Goal: Task Accomplishment & Management: Use online tool/utility

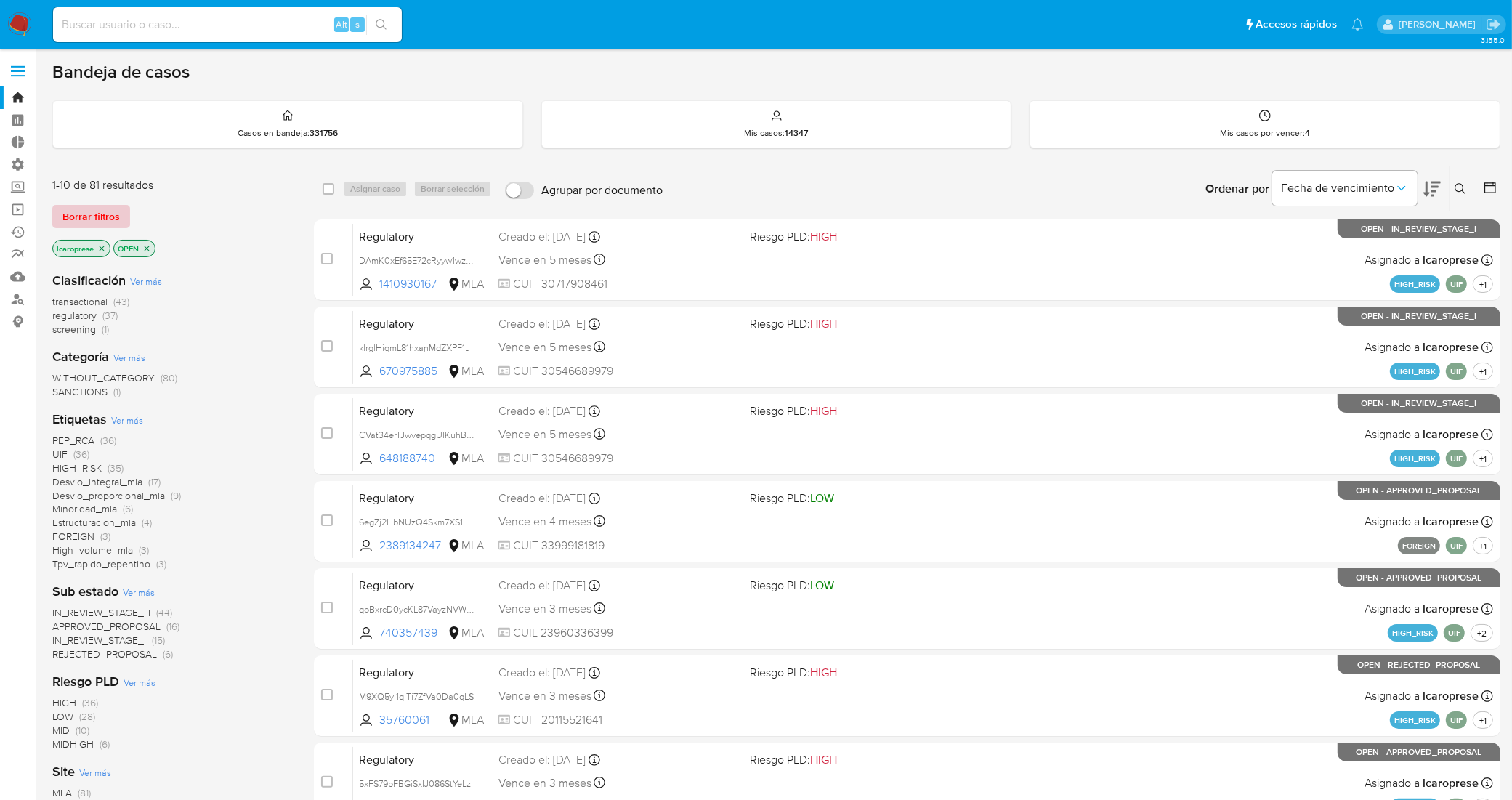
click at [88, 206] on span "Borrar filtros" at bounding box center [91, 216] width 57 height 20
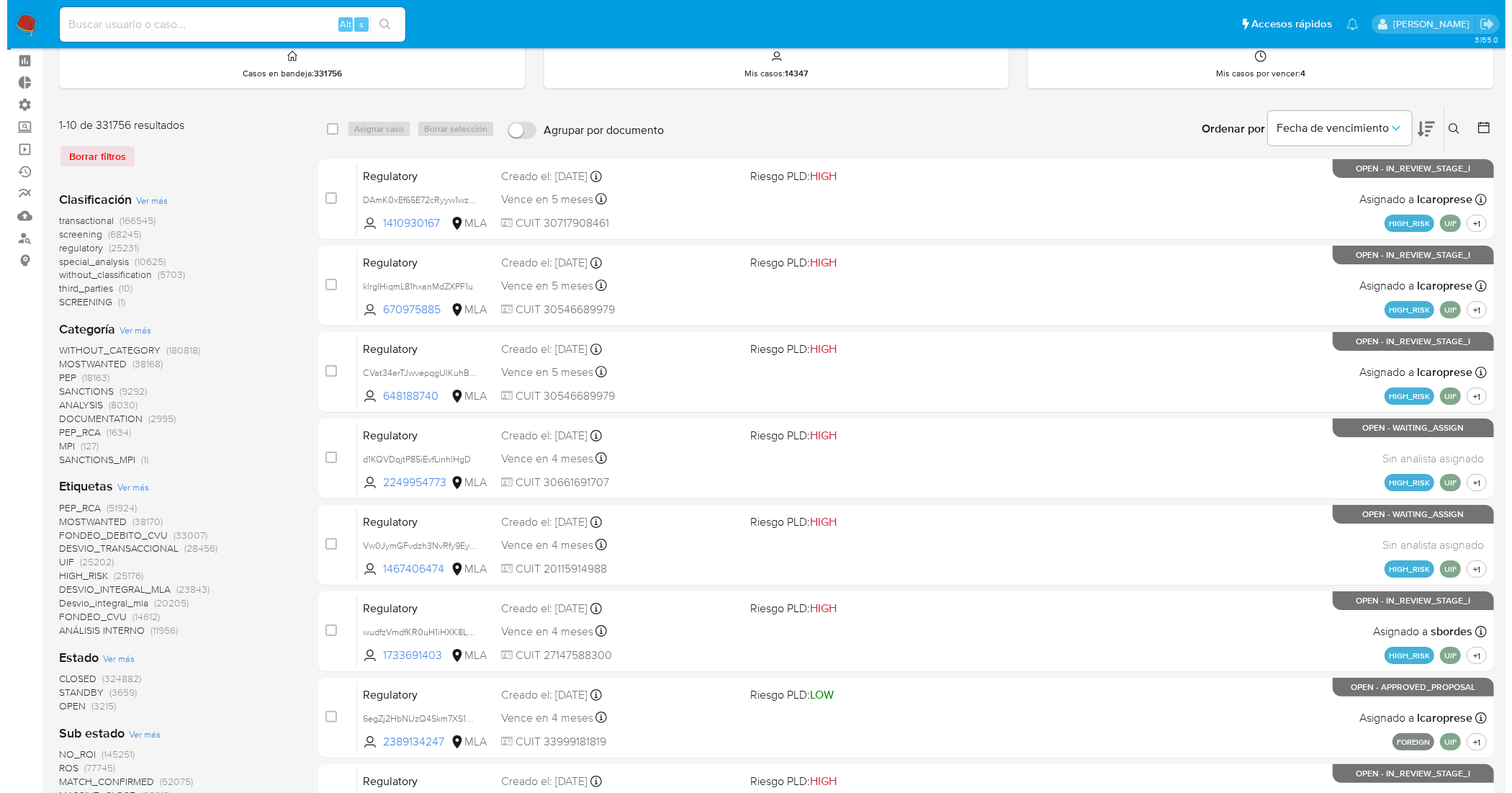
scroll to position [180, 0]
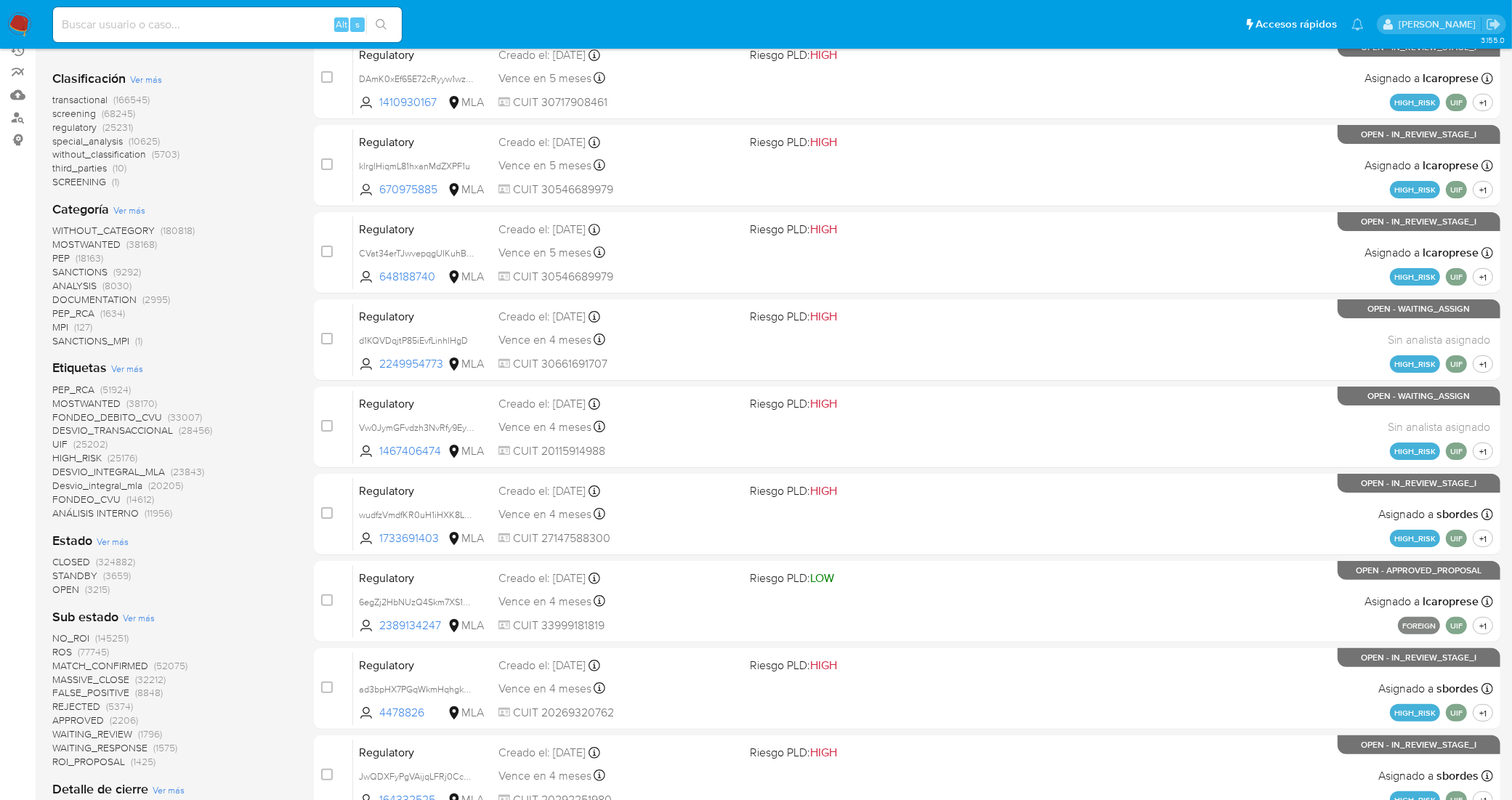
click at [120, 368] on span "Ver más" at bounding box center [127, 368] width 32 height 13
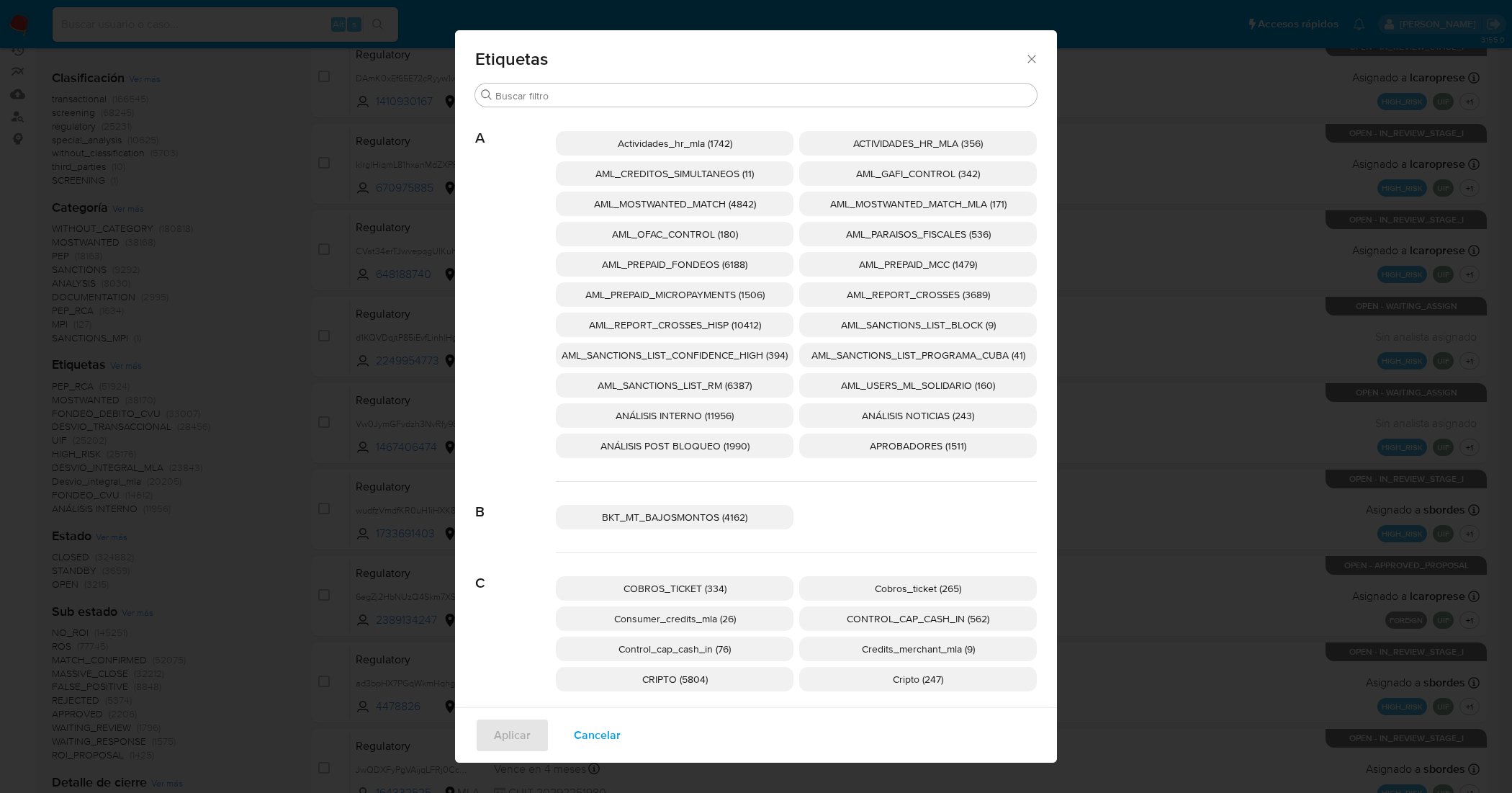
click at [738, 362] on p "AML_SANCTIONS_LIST_CONFIDENCE_HIGH (394)" at bounding box center [675, 355] width 238 height 24
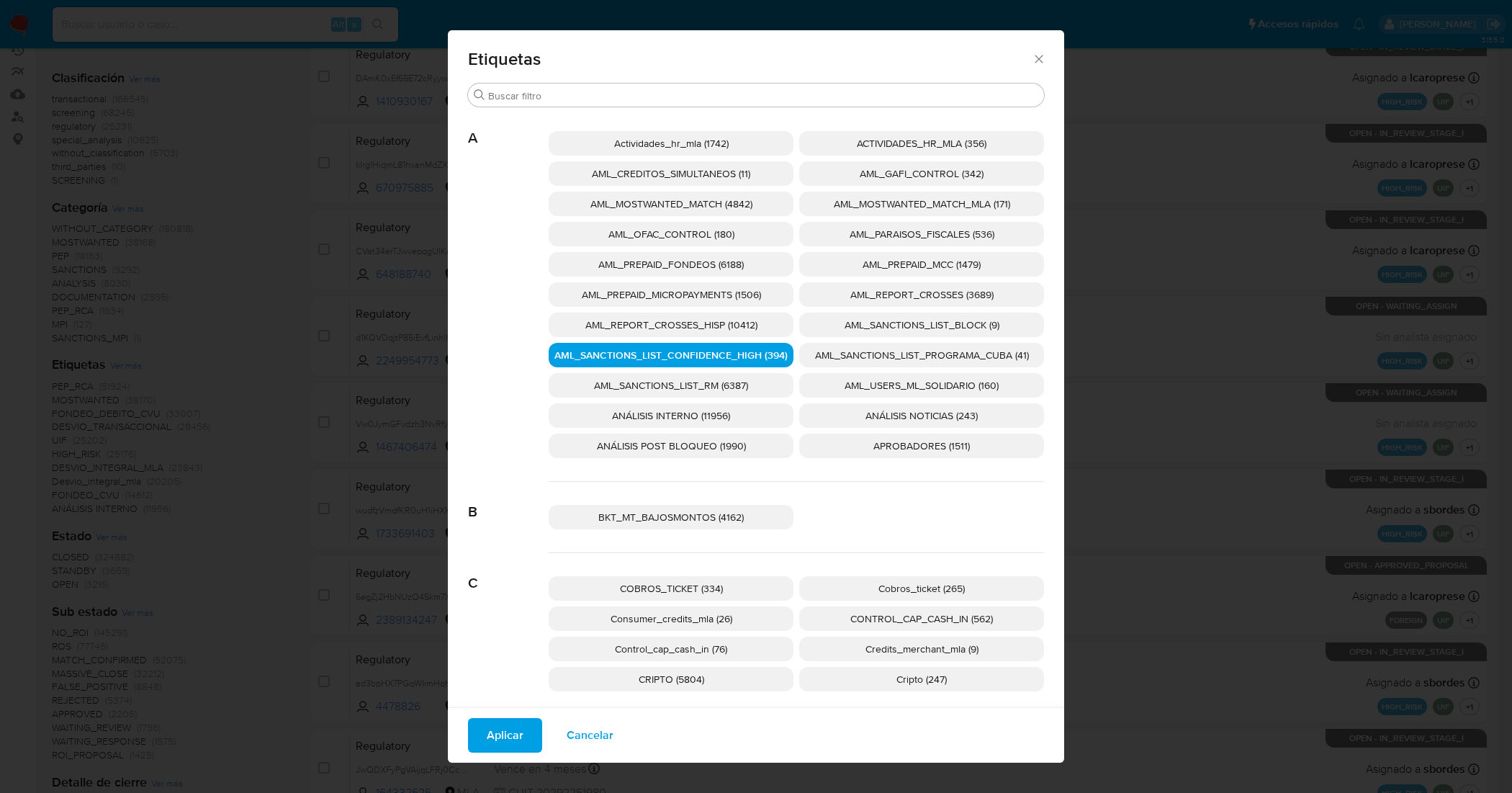
click at [872, 378] on span "AML_USERS_ML_SOLIDARIO (160)" at bounding box center [922, 385] width 154 height 15
click at [876, 362] on p "AML_SANCTIONS_LIST_PROGRAMA_CUBA (41)" at bounding box center [922, 355] width 245 height 24
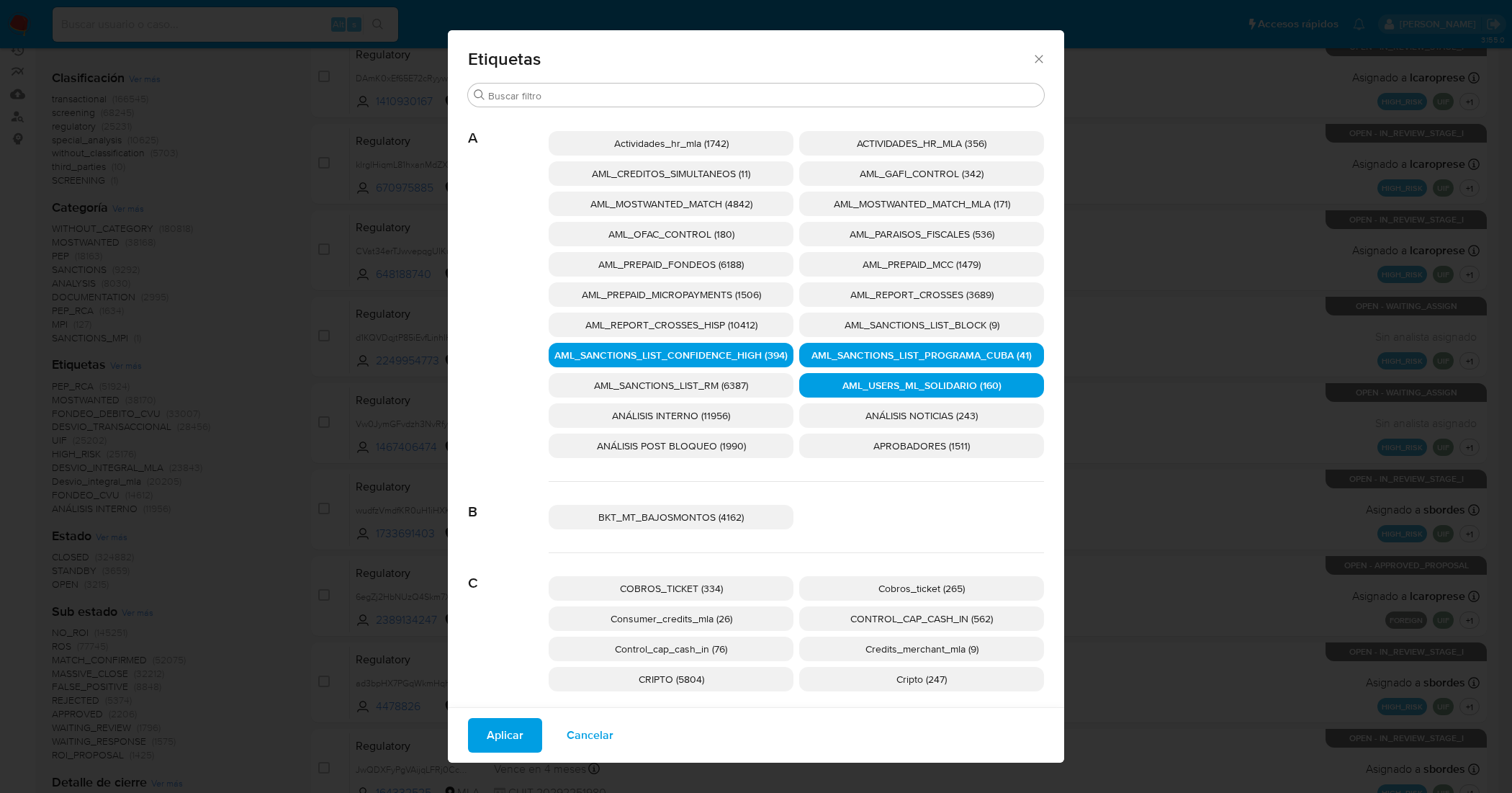
click at [876, 382] on span "AML_USERS_ML_SOLIDARIO (160)" at bounding box center [922, 385] width 159 height 15
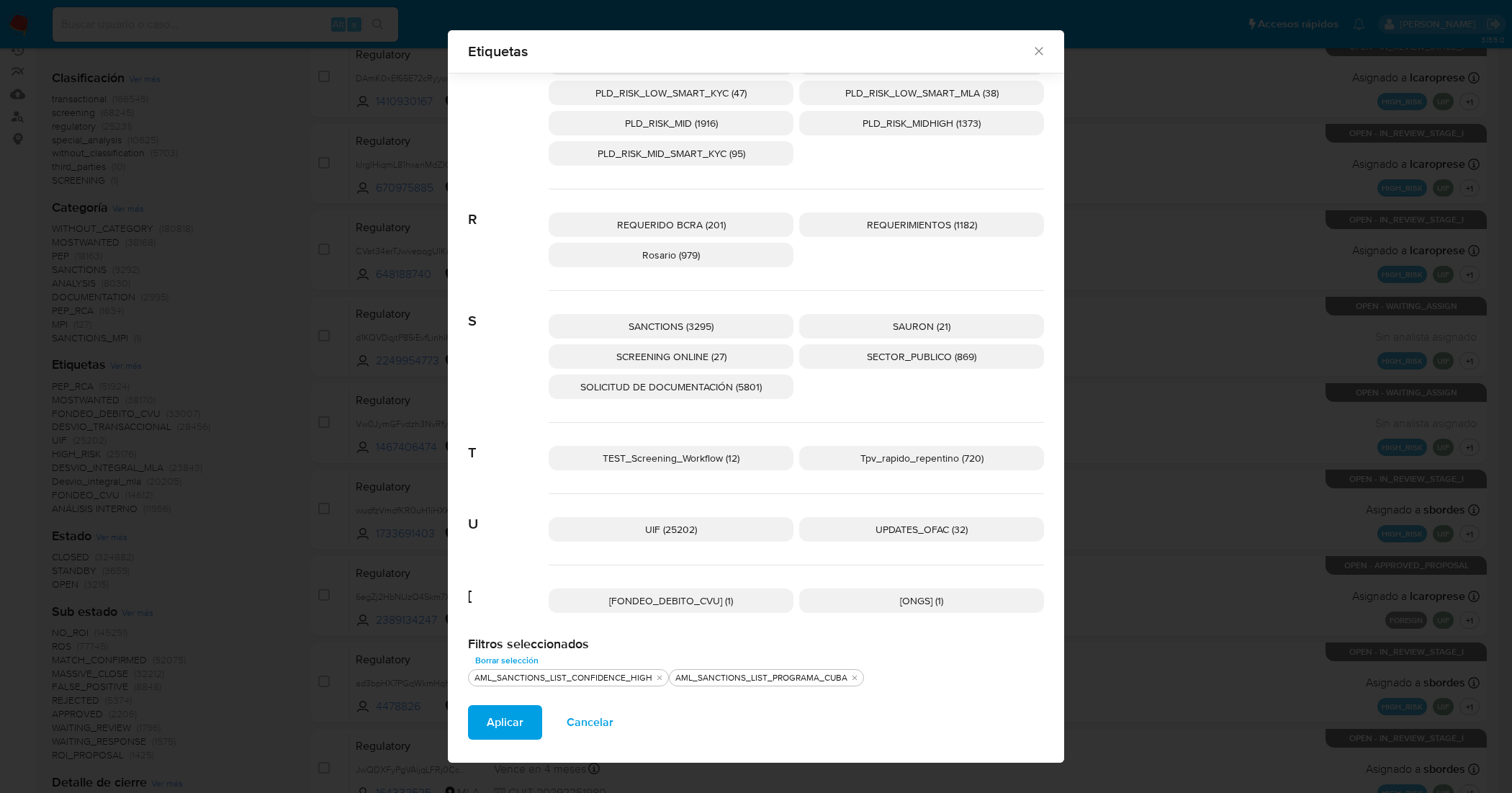
scroll to position [2100, 0]
click at [897, 525] on span "UPDATES_OFAC (32)" at bounding box center [922, 528] width 92 height 15
click at [722, 330] on p "SANCTIONS (3295)" at bounding box center [671, 325] width 245 height 24
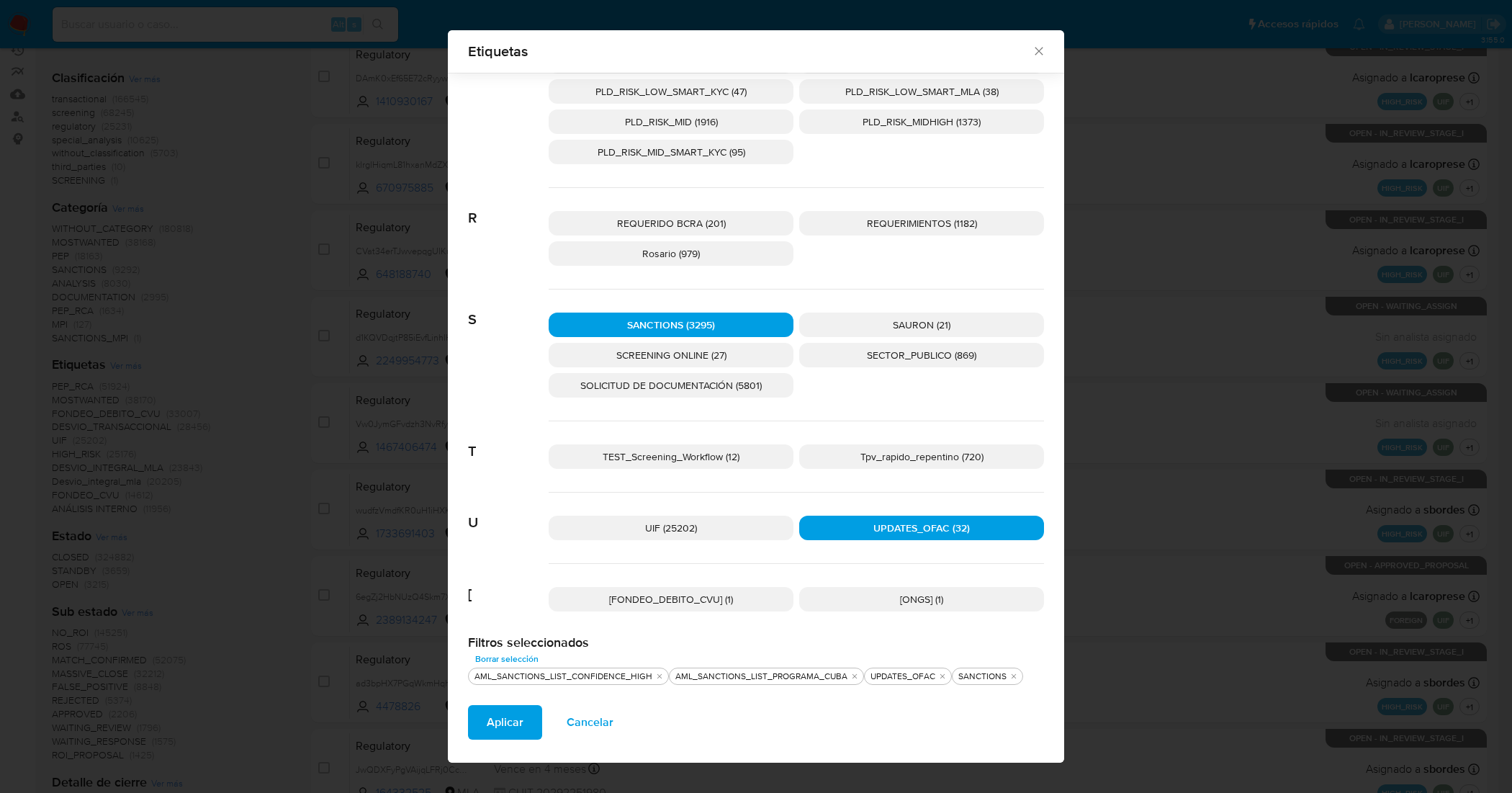
click at [726, 371] on div "SANCTIONS (3295) SAURON (21) SCREENING ONLINE (27) SECTOR_PUBLICO (869) SOLICIT…" at bounding box center [796, 355] width 495 height 132
click at [717, 353] on span "SCREENING ONLINE (27)" at bounding box center [671, 355] width 110 height 15
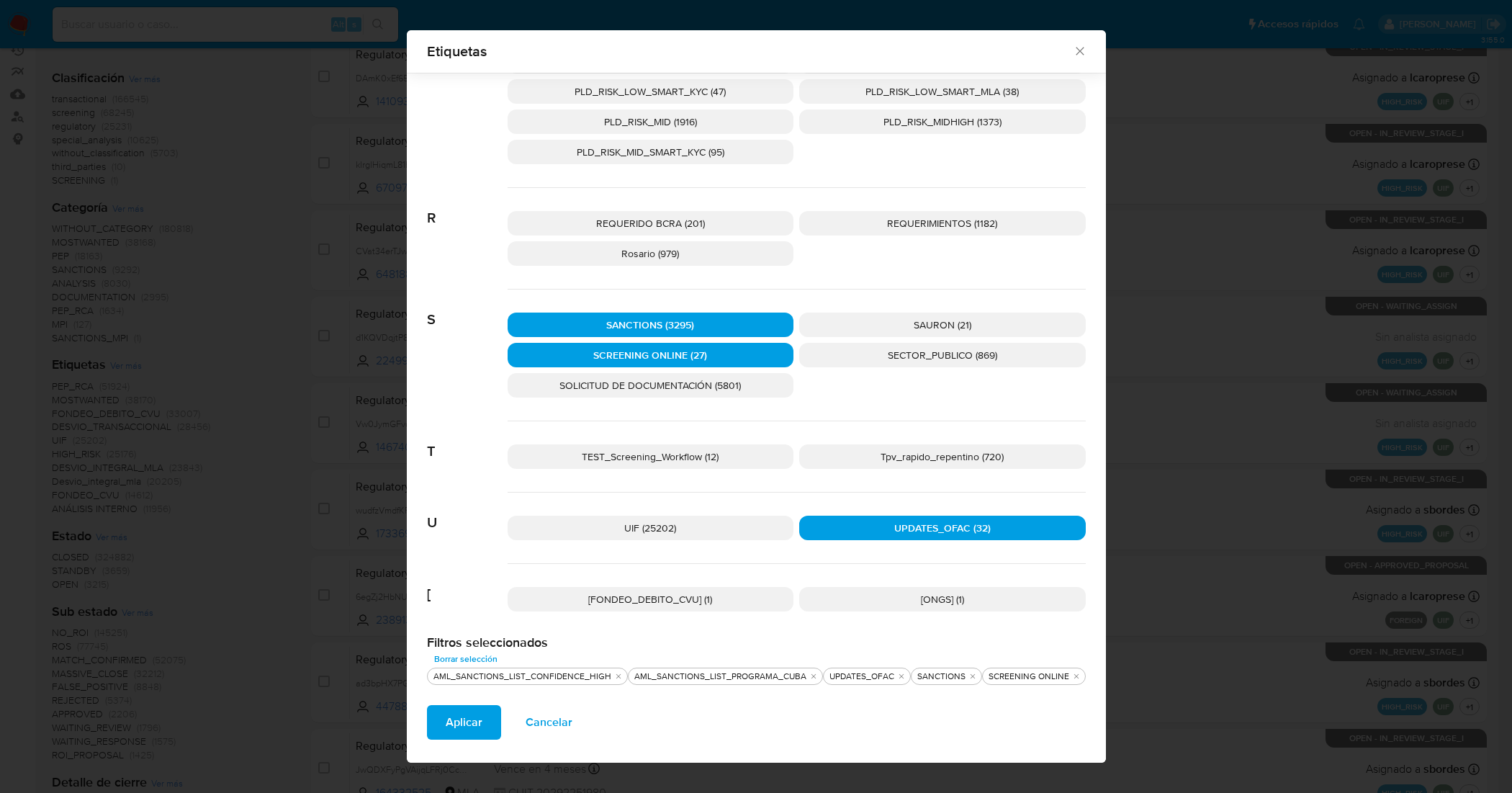
click at [458, 708] on span "Aplicar" at bounding box center [464, 722] width 36 height 32
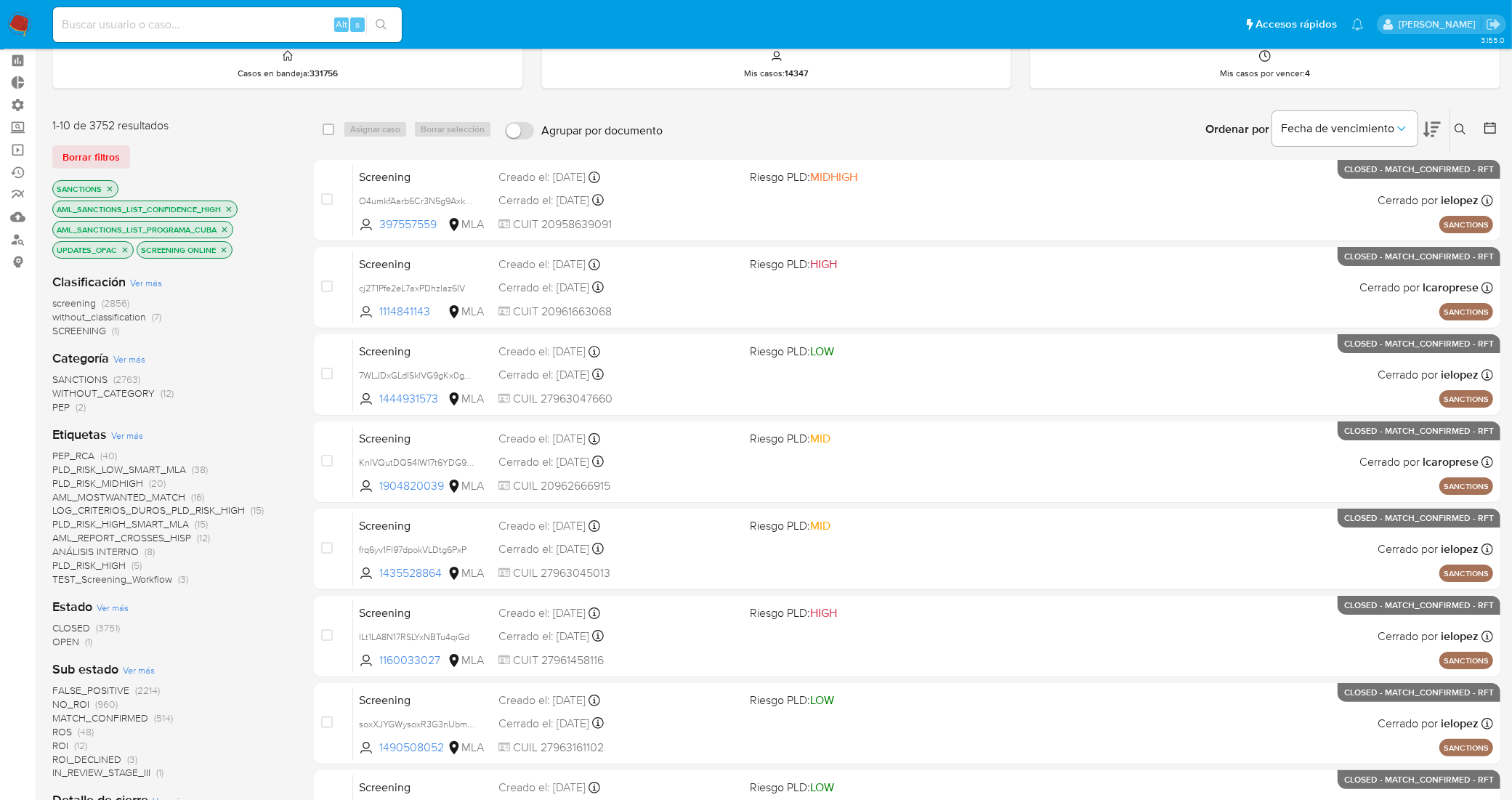
scroll to position [91, 0]
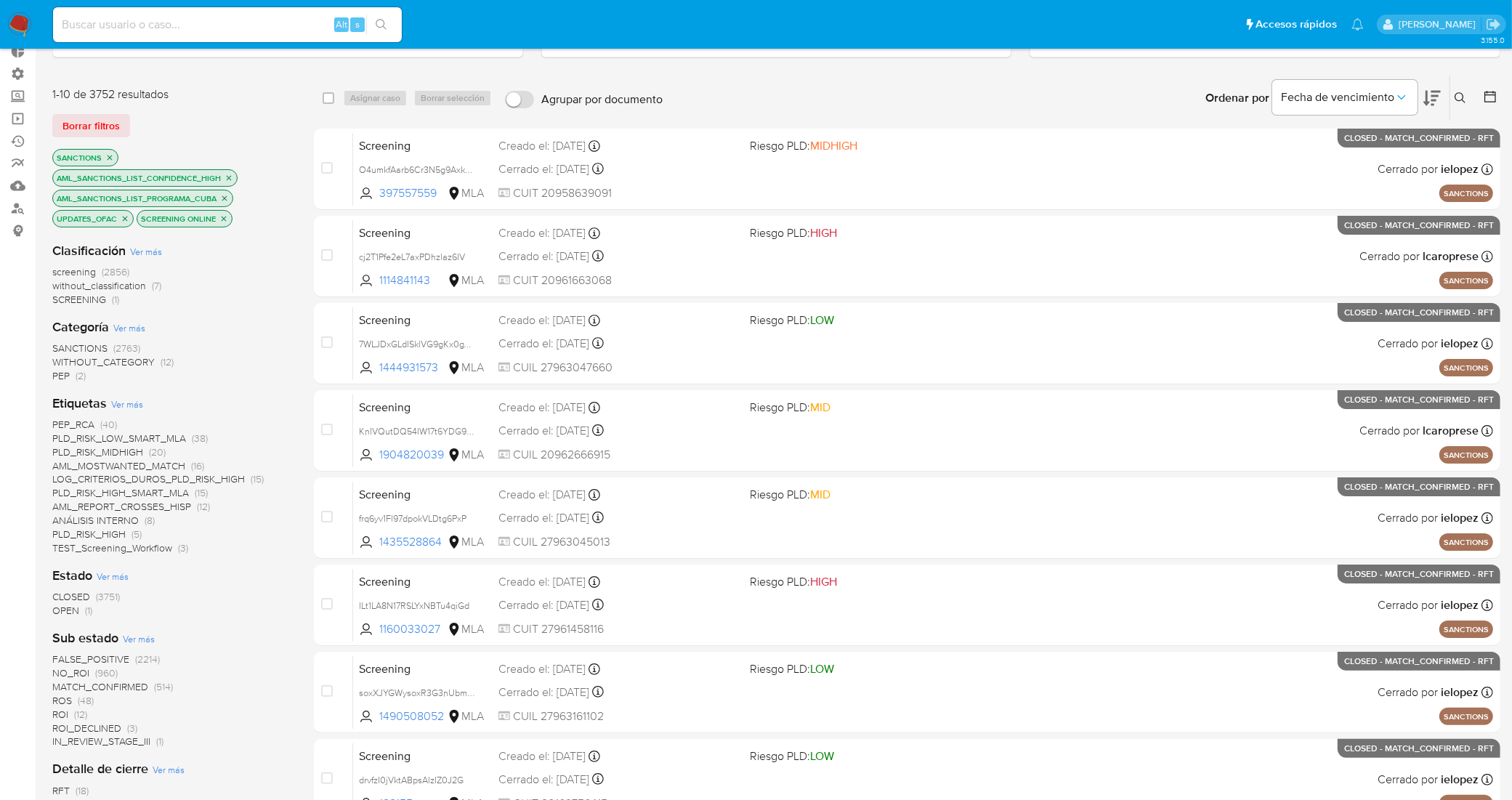
click at [74, 609] on span "OPEN" at bounding box center [65, 610] width 27 height 15
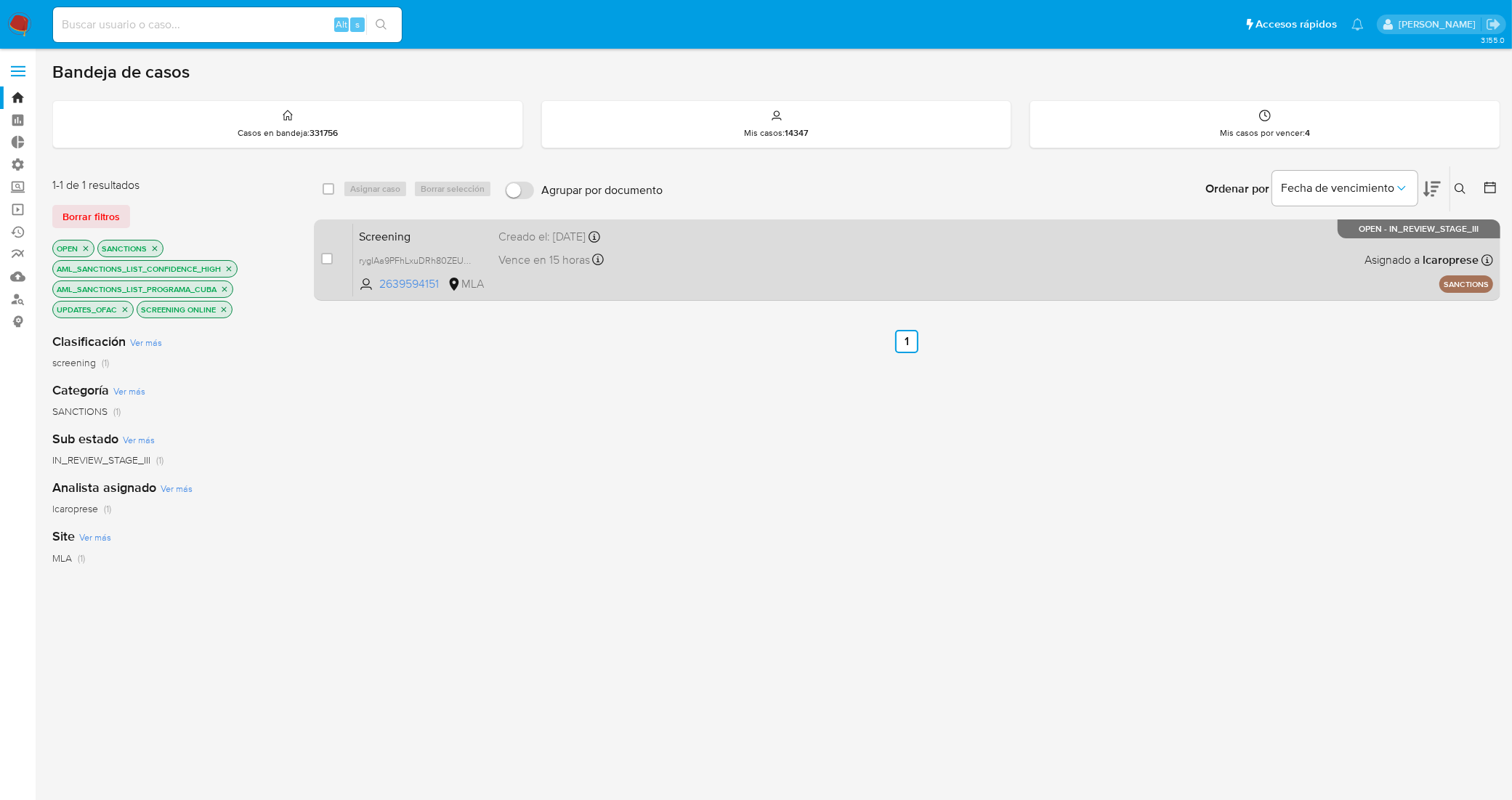
click at [473, 232] on span "Screening" at bounding box center [423, 235] width 128 height 19
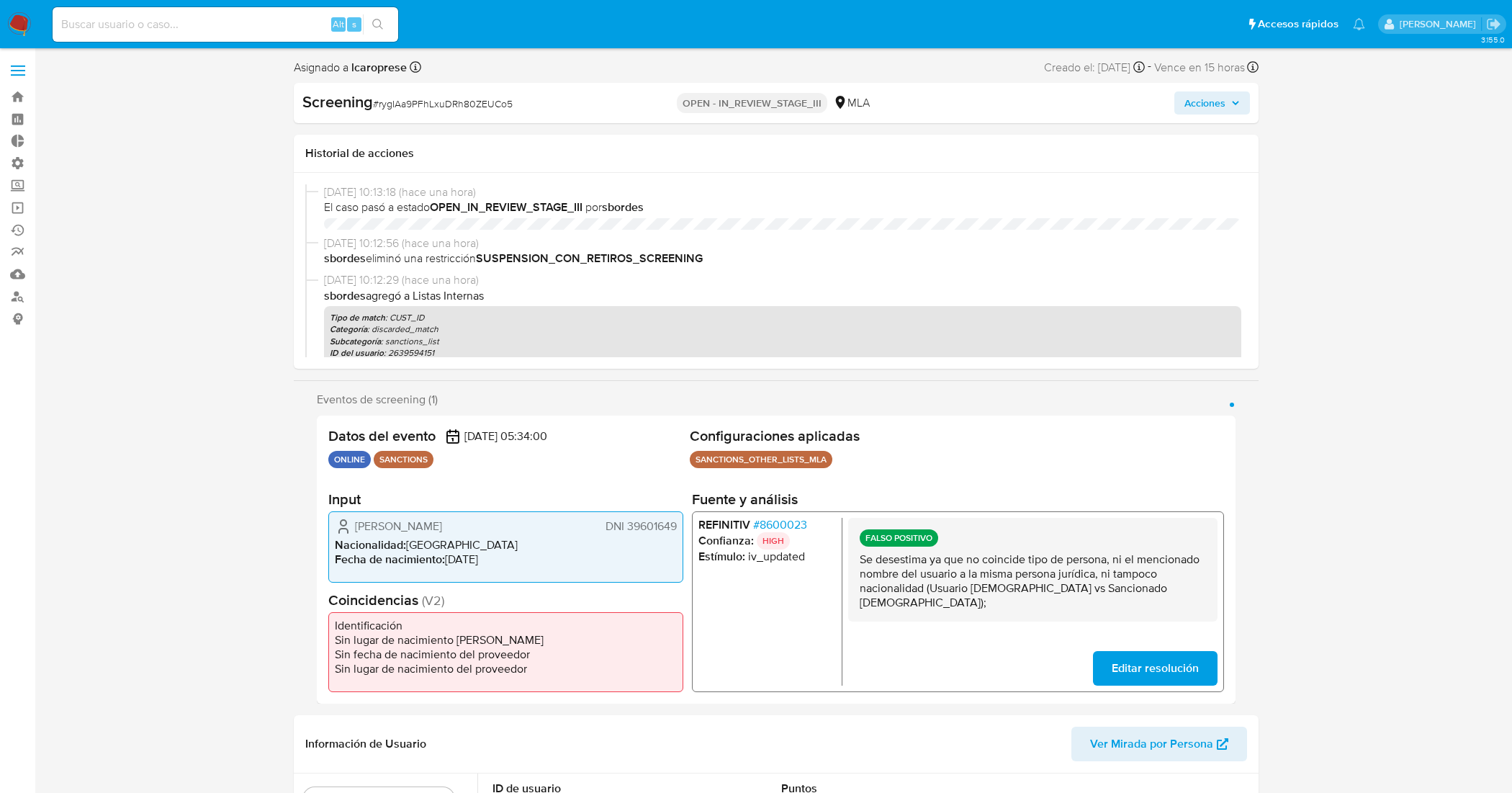
select select "10"
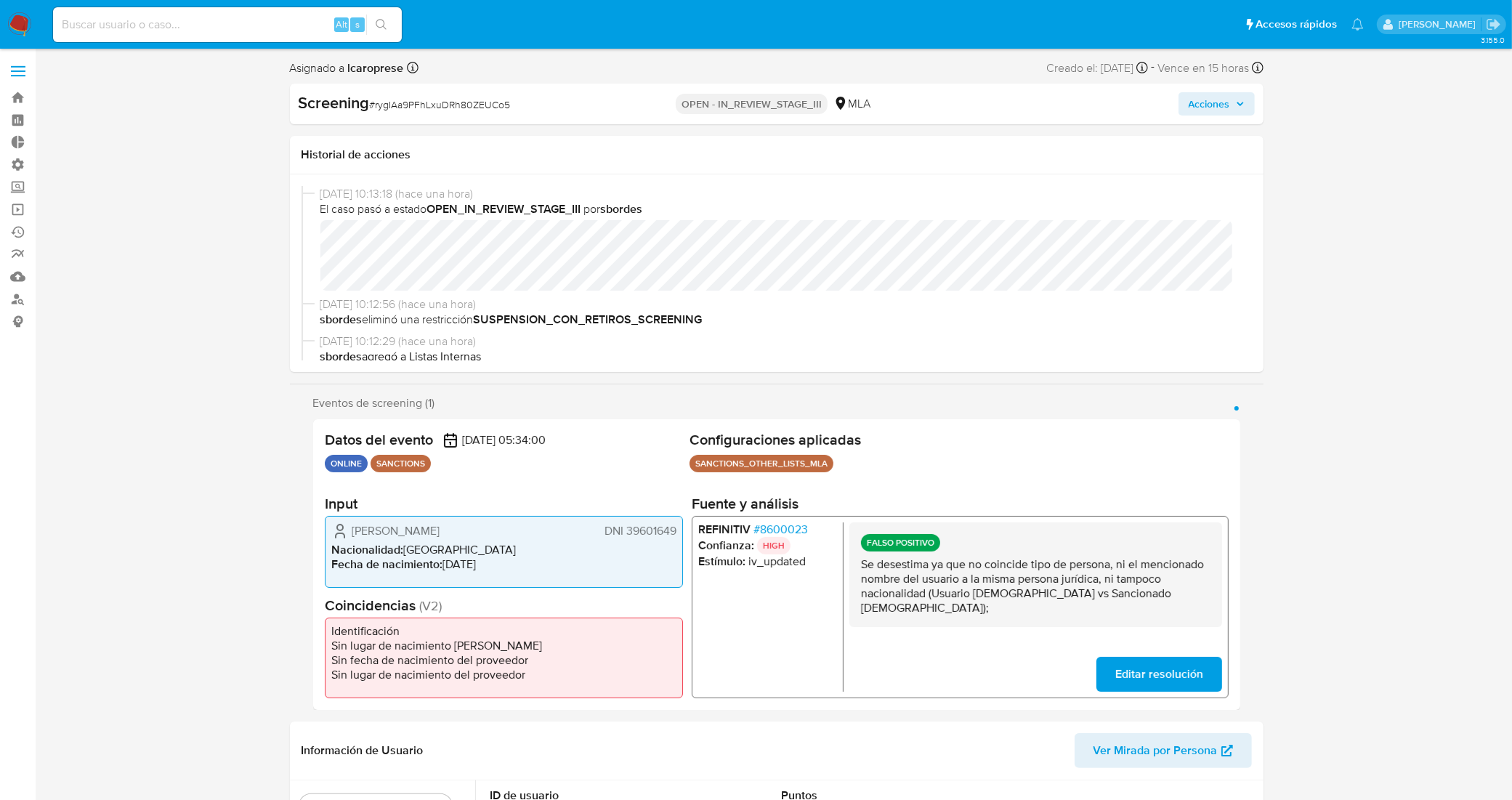
click at [786, 529] on span "# 8600023" at bounding box center [779, 529] width 55 height 15
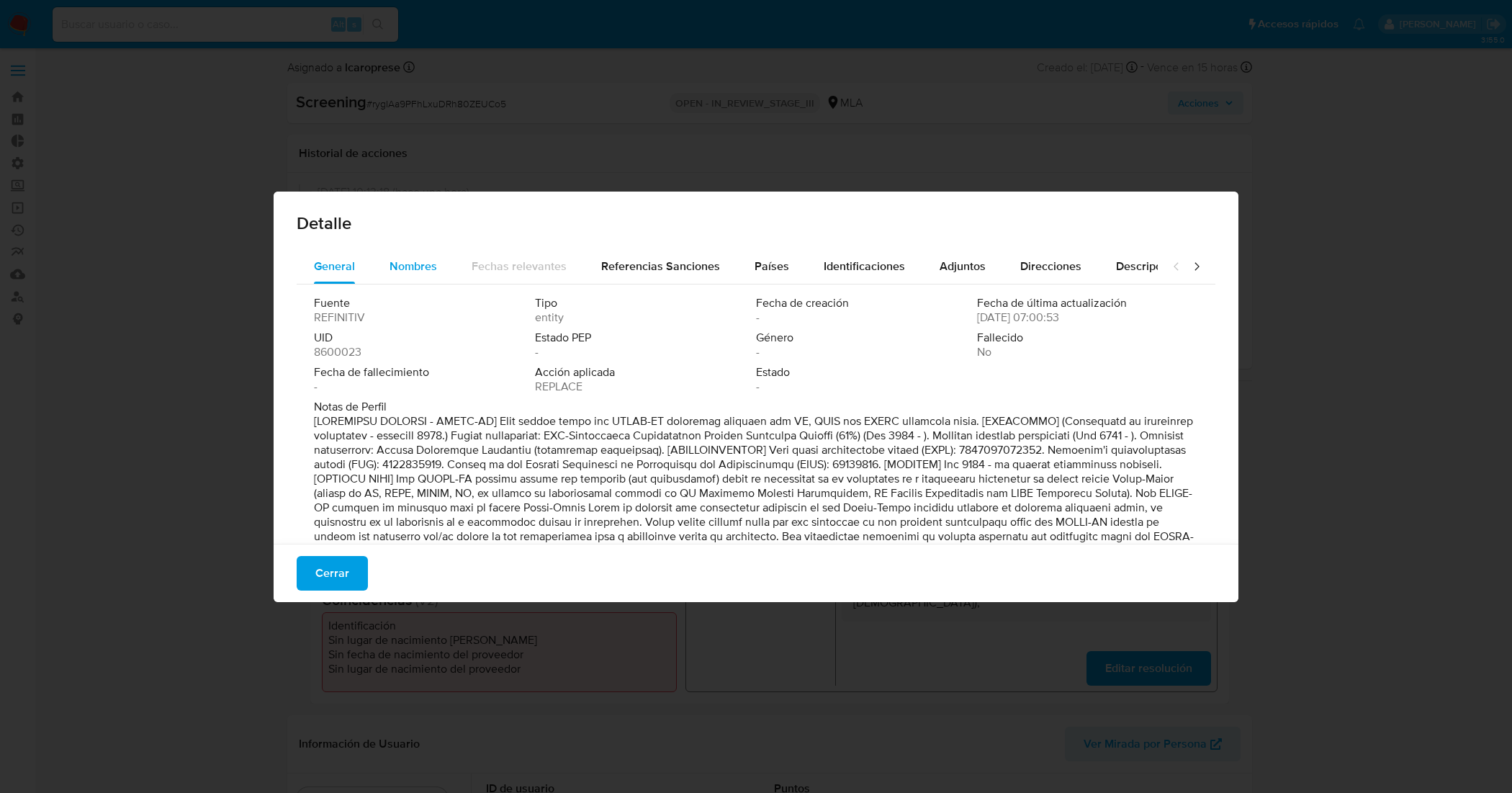
click at [409, 264] on span "Nombres" at bounding box center [413, 266] width 48 height 16
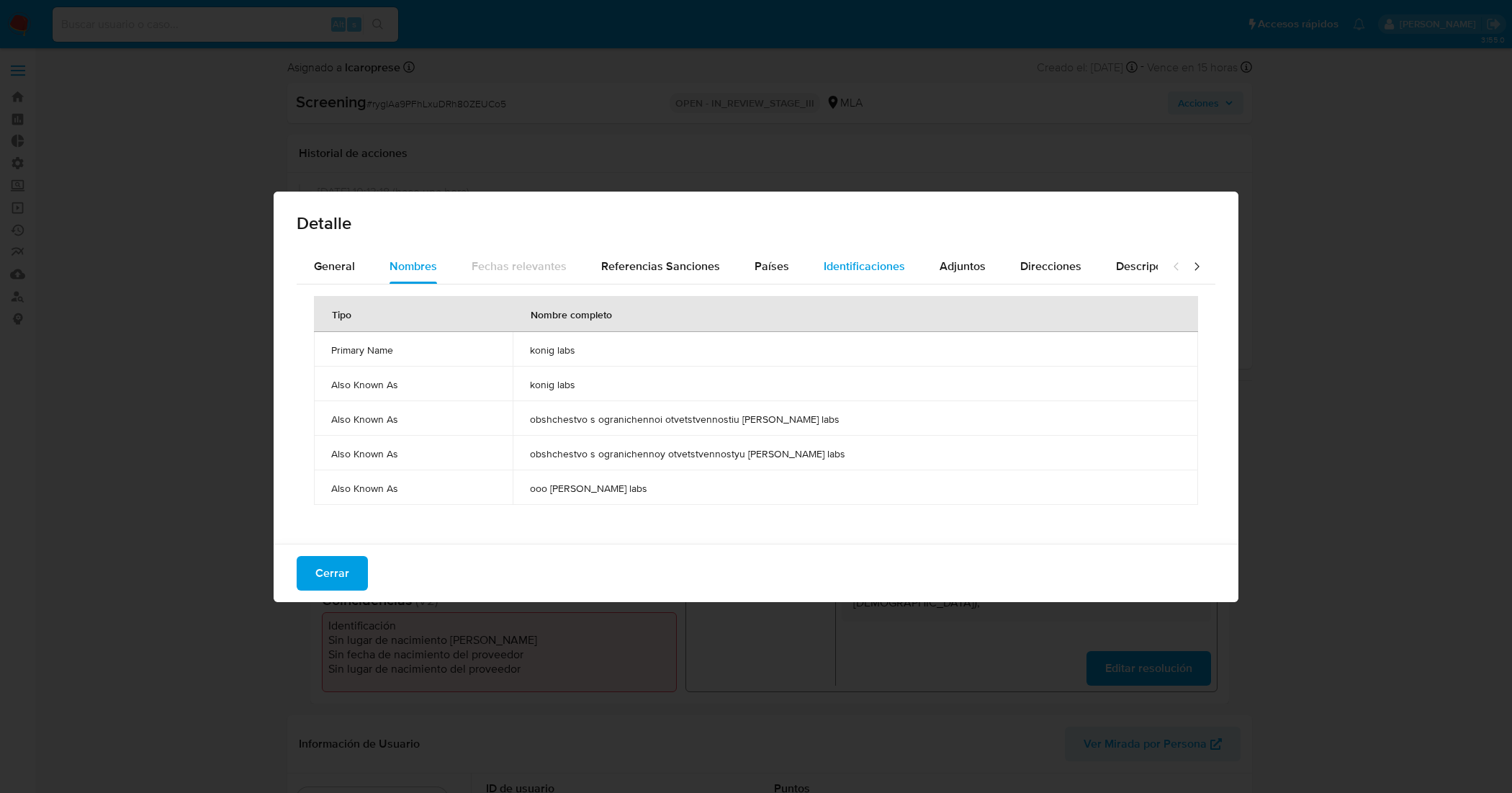
click at [807, 274] on button "Identificaciones" at bounding box center [864, 266] width 116 height 35
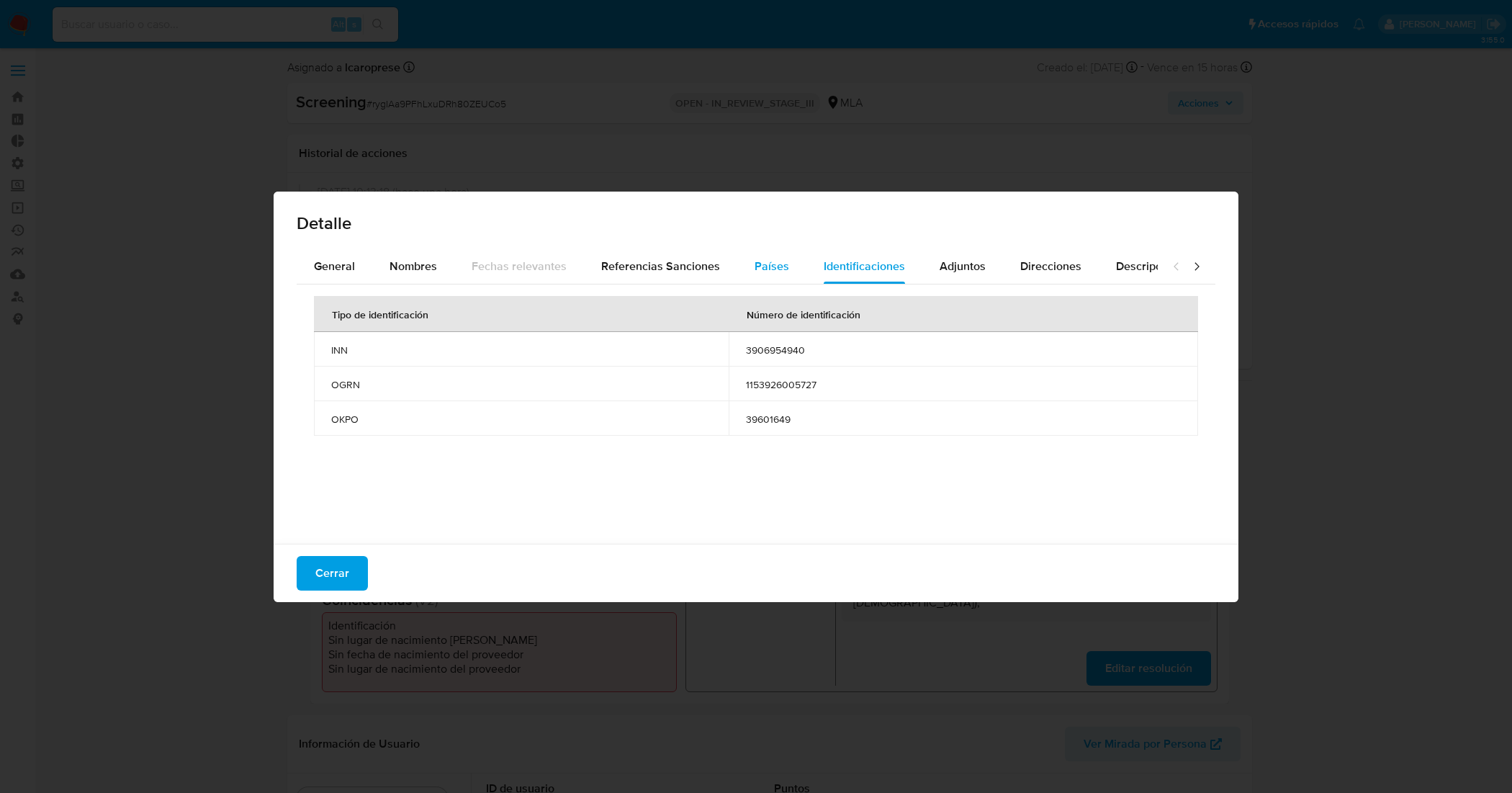
click at [790, 256] on button "Países" at bounding box center [772, 266] width 69 height 35
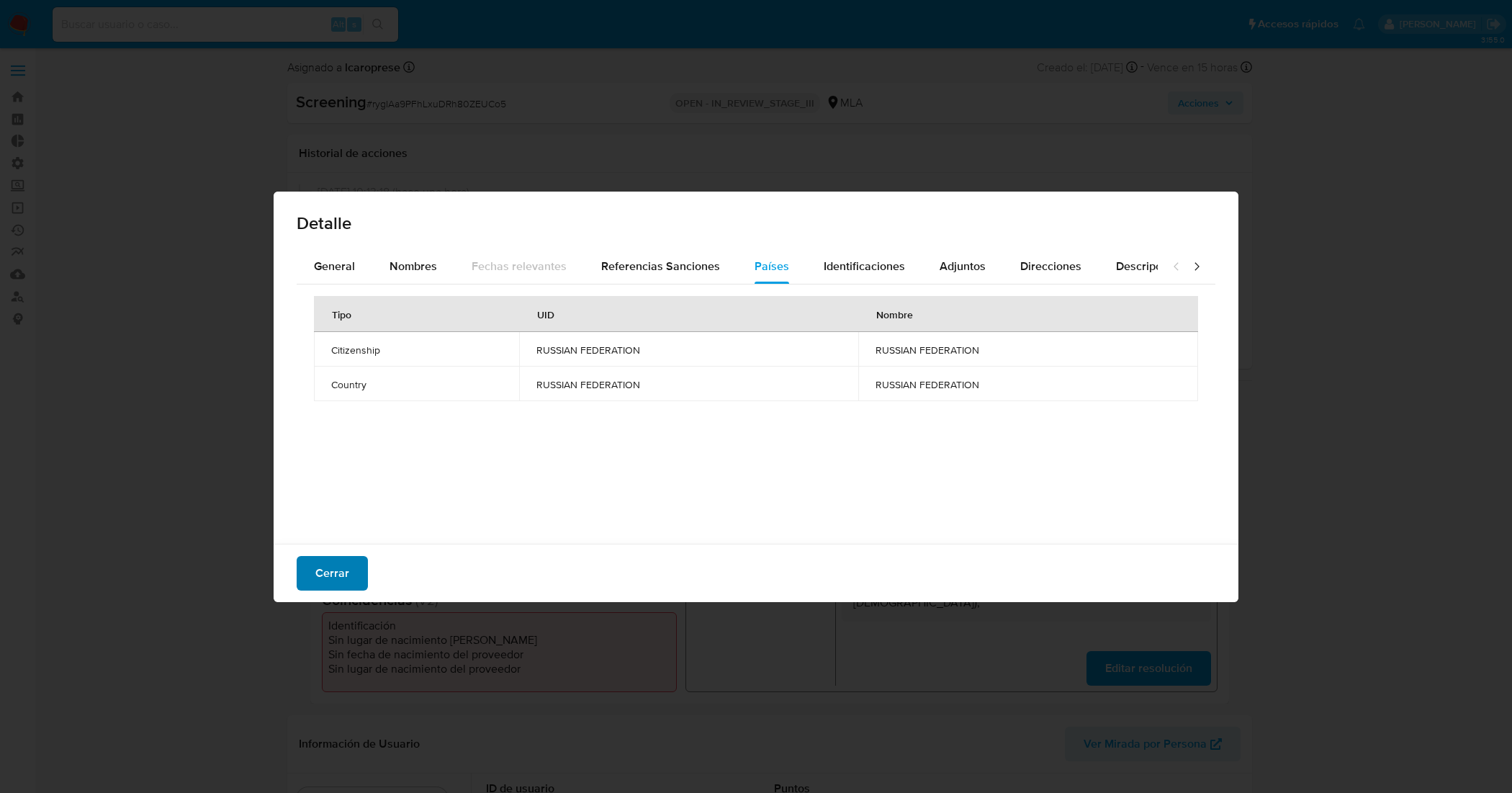
click at [345, 568] on span "Cerrar" at bounding box center [332, 573] width 34 height 32
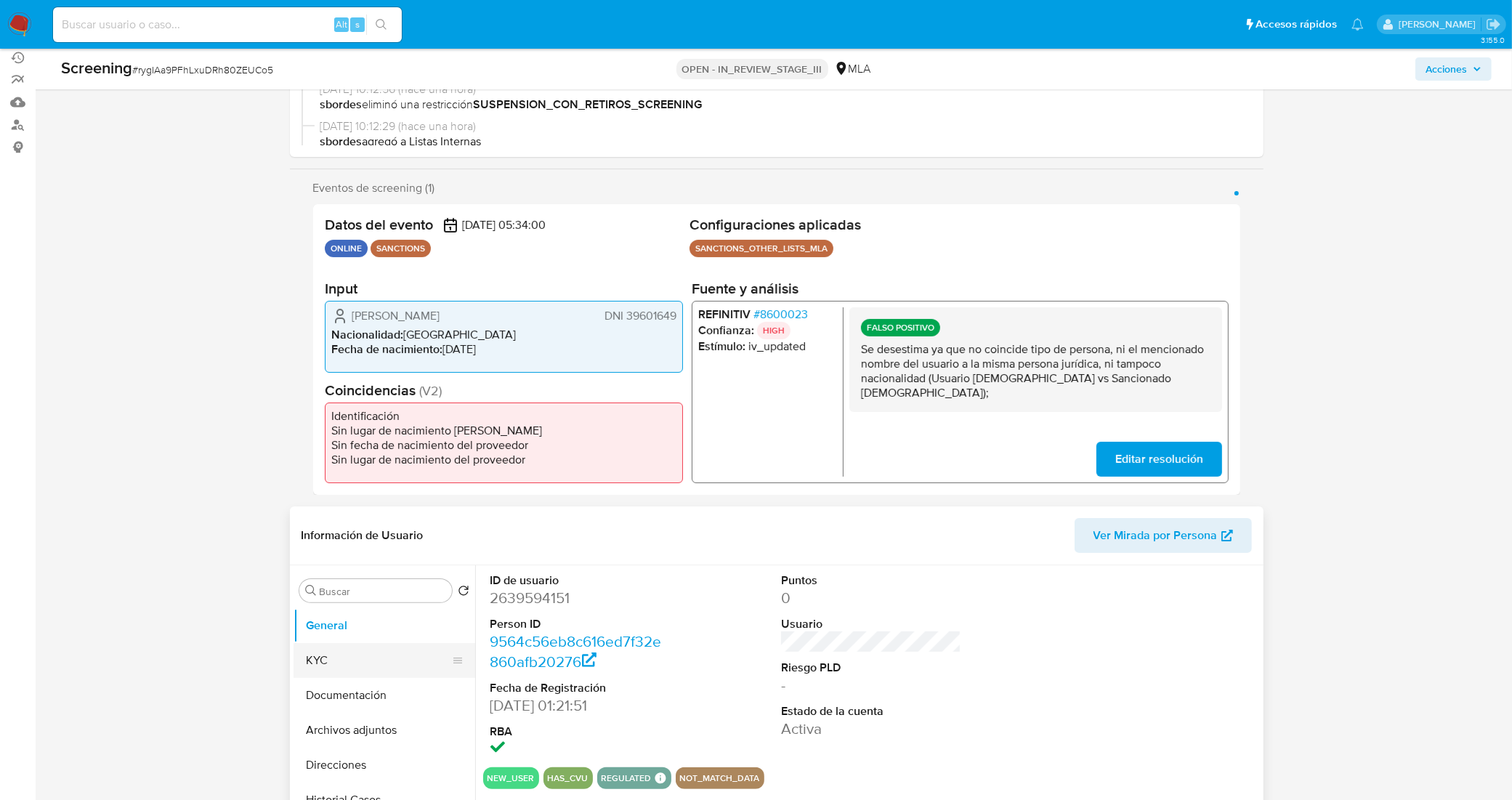
scroll to position [182, 0]
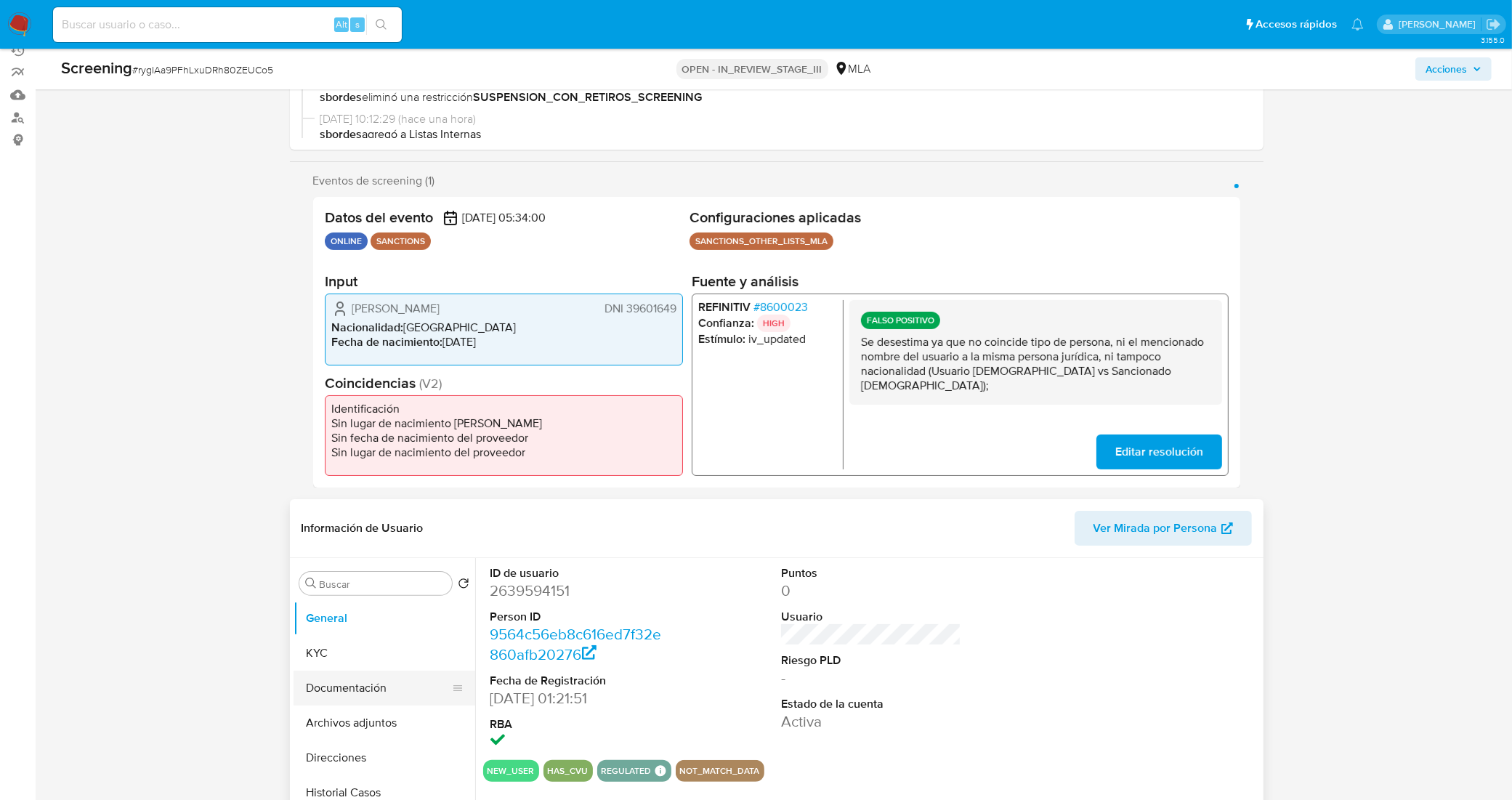
click at [413, 677] on button "Documentación" at bounding box center [379, 688] width 170 height 35
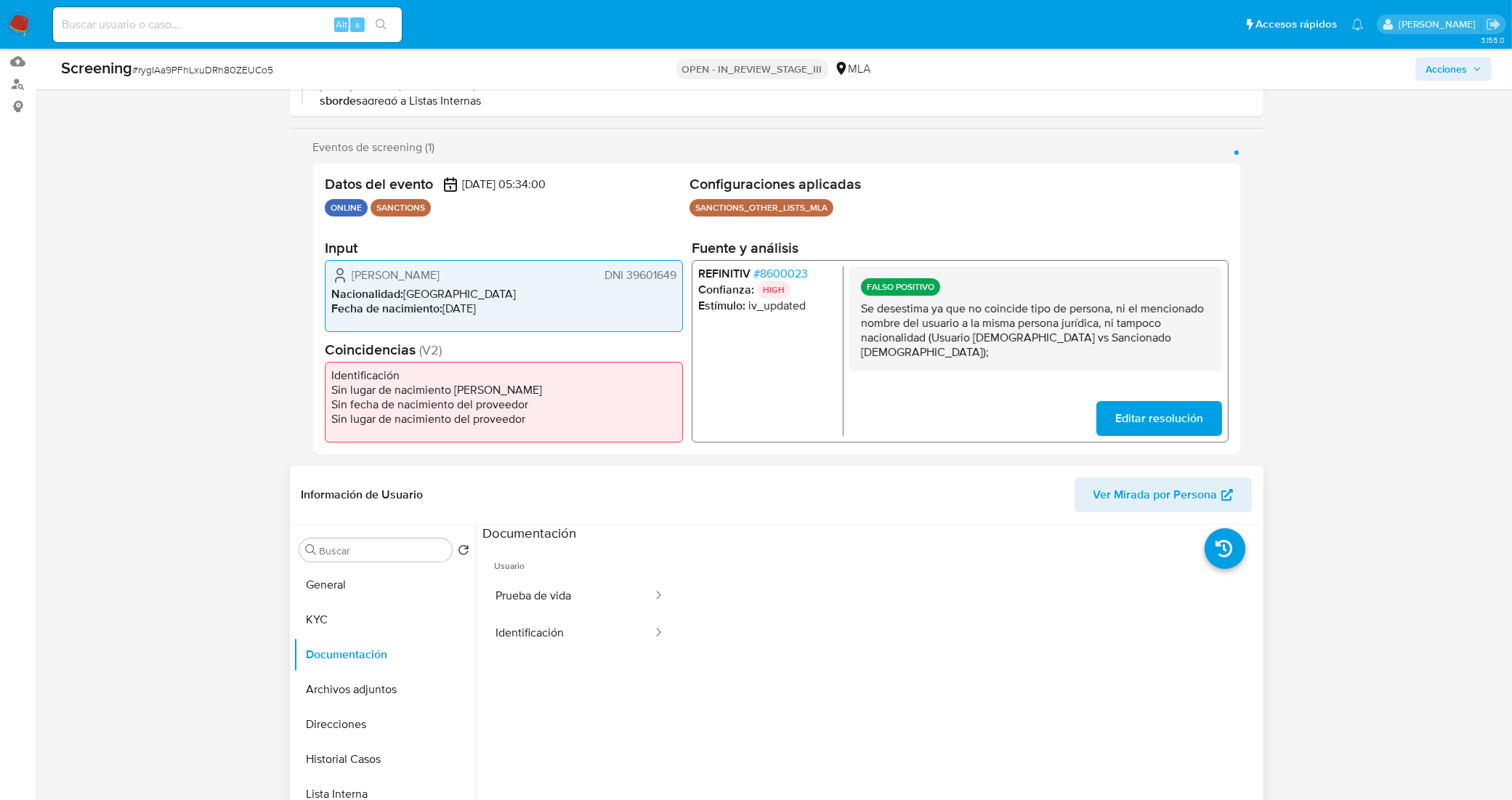
scroll to position [272, 0]
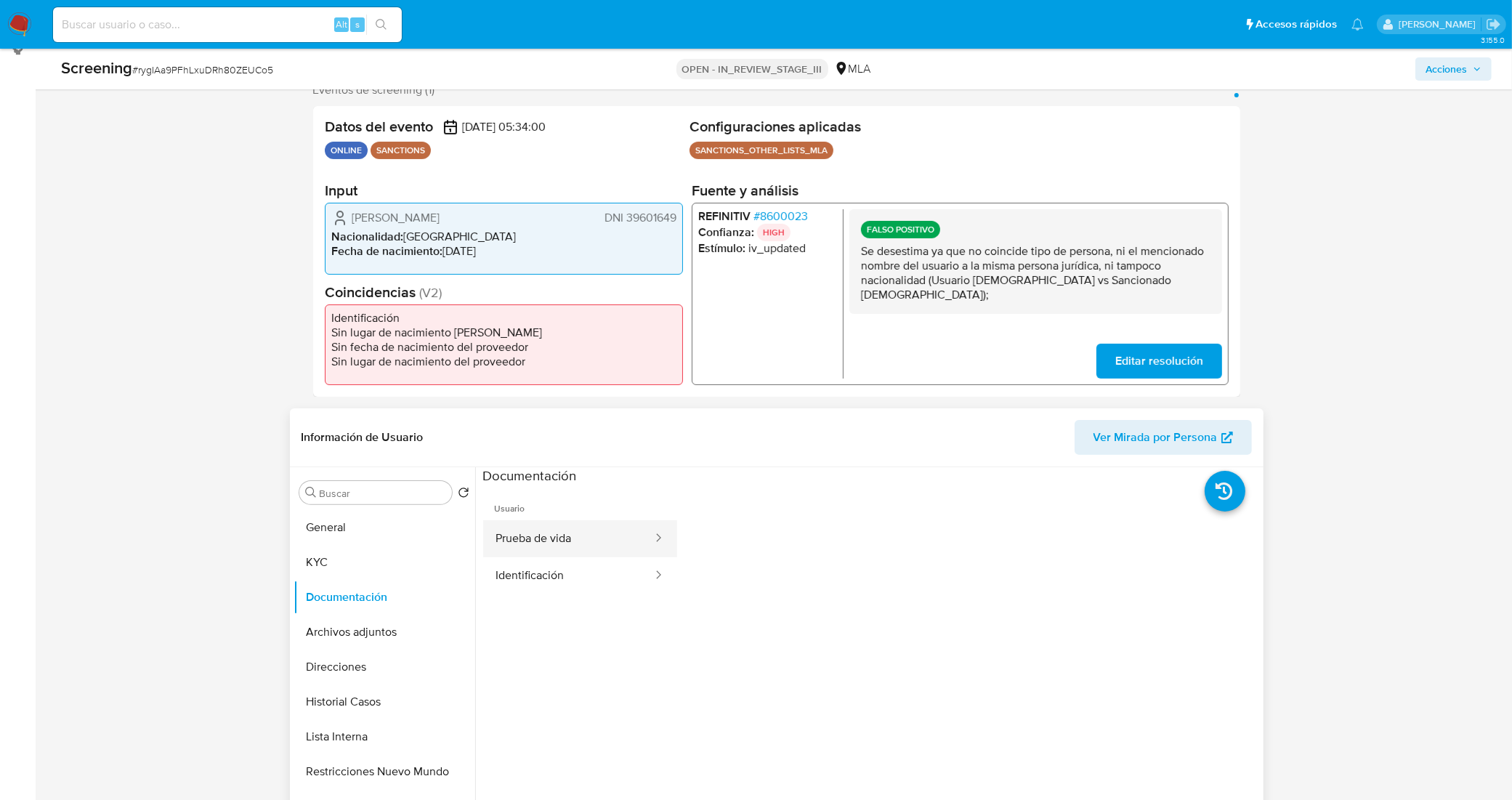
click at [558, 536] on button "Prueba de vida" at bounding box center [568, 538] width 171 height 37
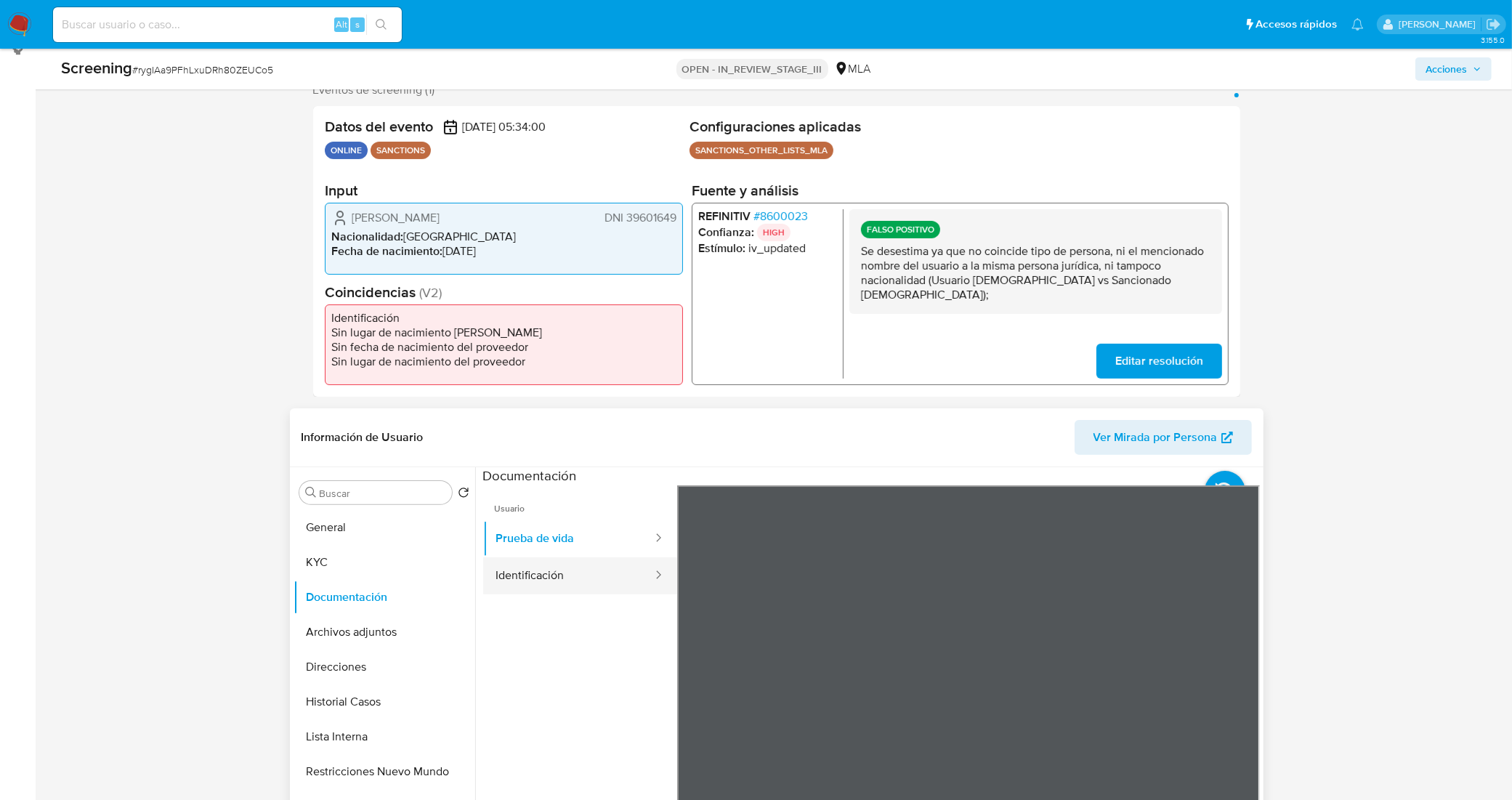
click at [620, 562] on button "Identificación" at bounding box center [568, 575] width 171 height 37
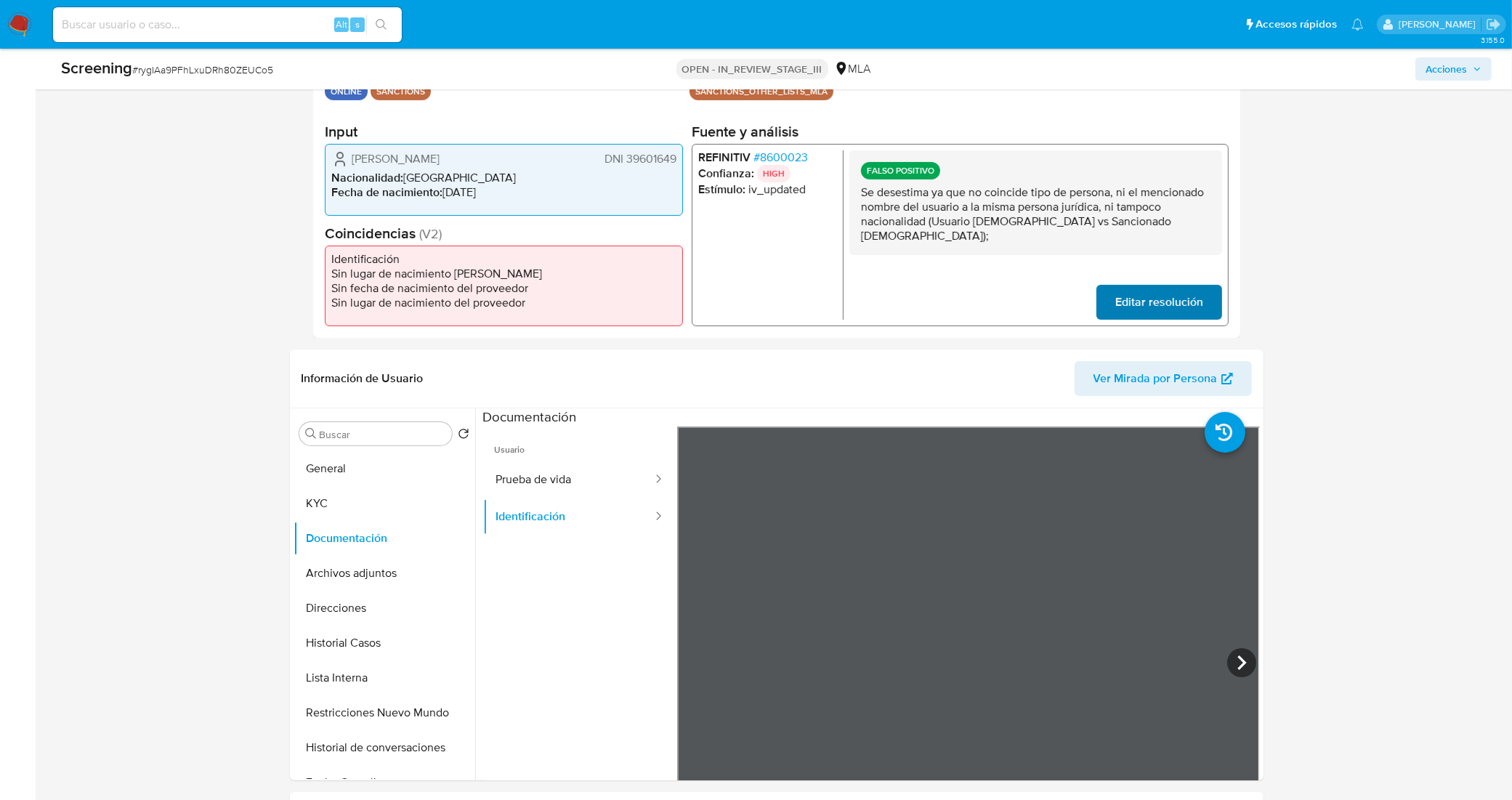
scroll to position [363, 0]
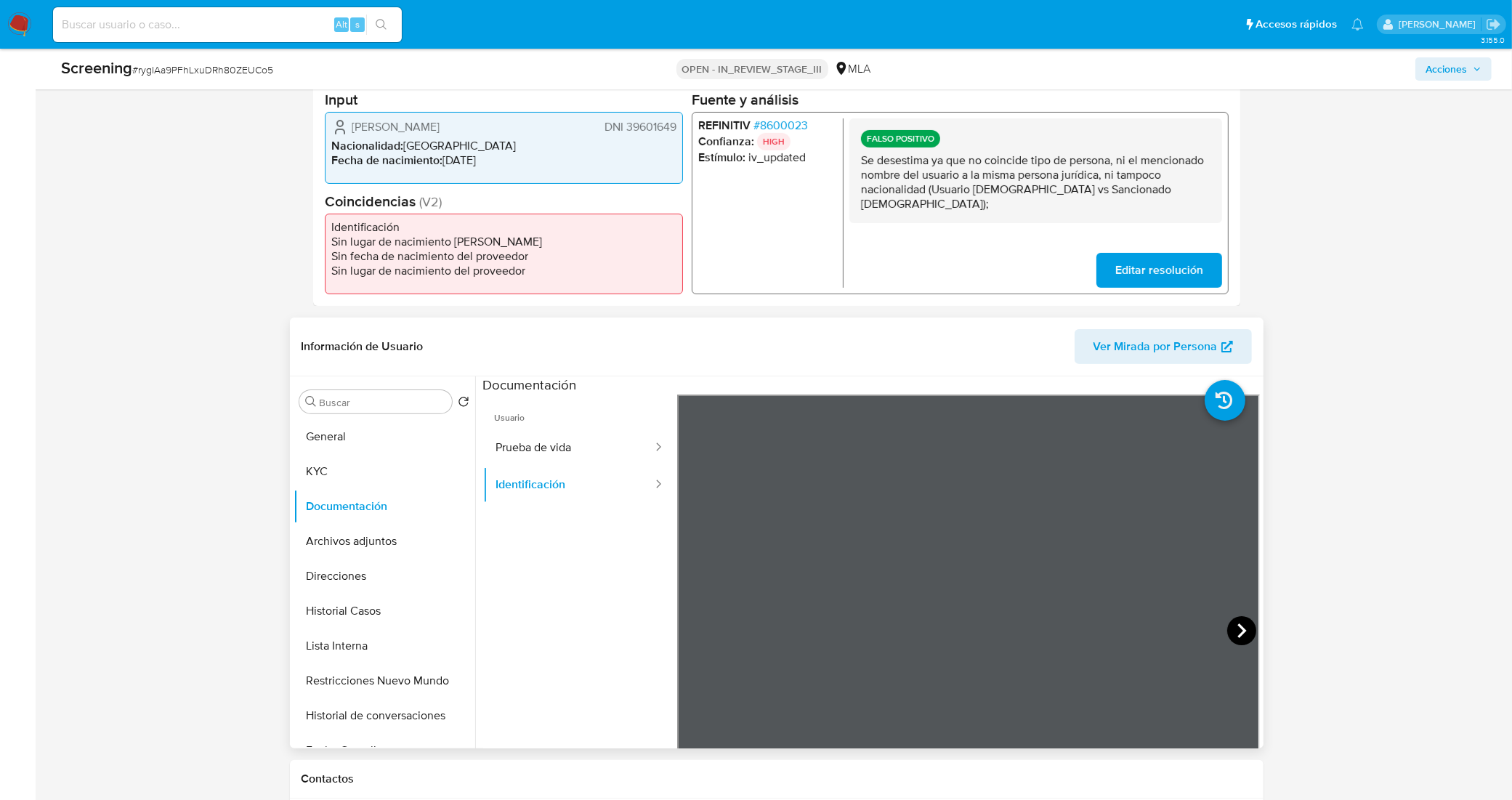
click at [1237, 627] on icon at bounding box center [1241, 631] width 9 height 15
click at [350, 433] on button "General" at bounding box center [379, 437] width 170 height 35
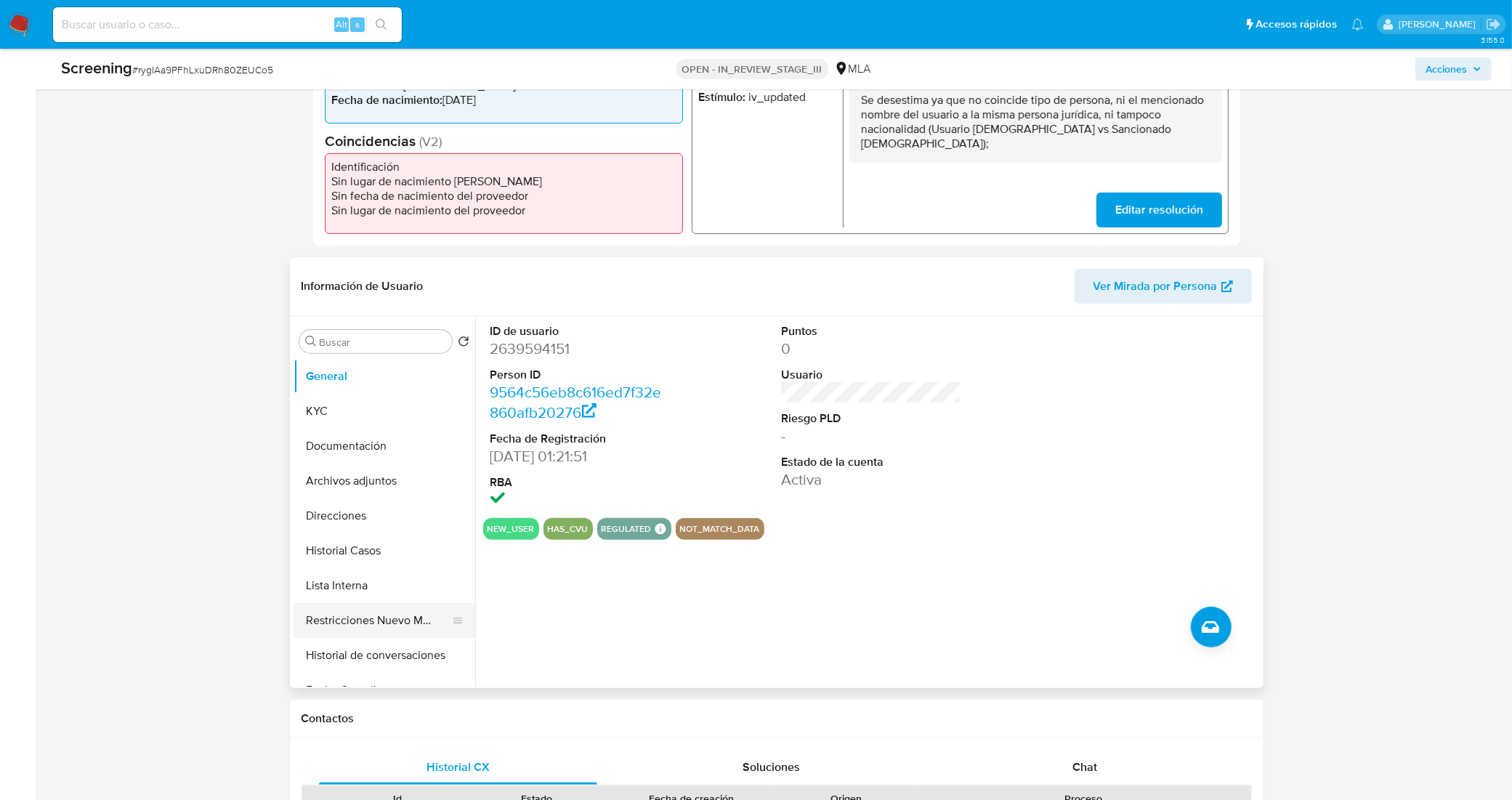
scroll to position [454, 0]
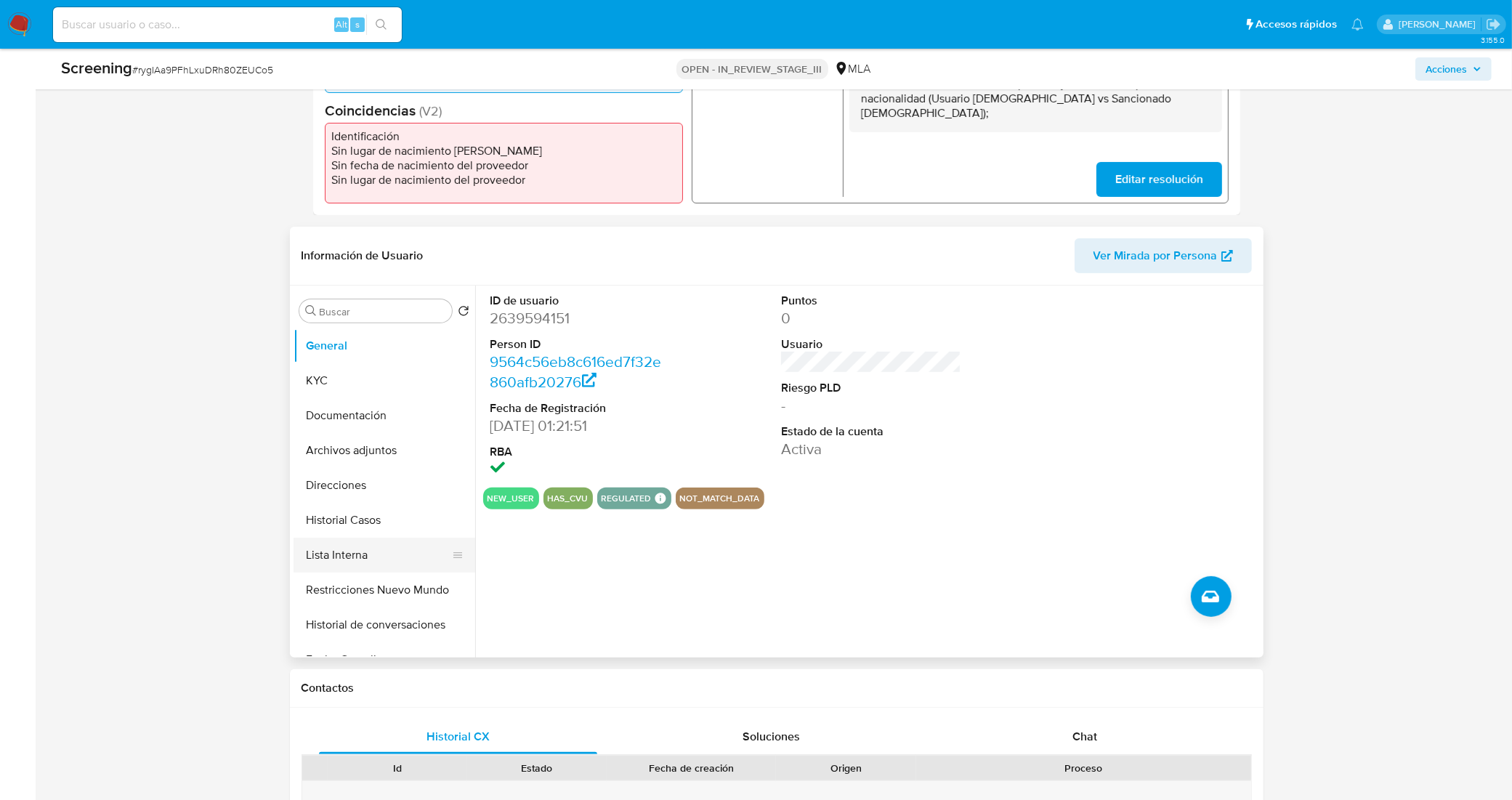
click at [348, 539] on button "Lista Interna" at bounding box center [379, 555] width 170 height 35
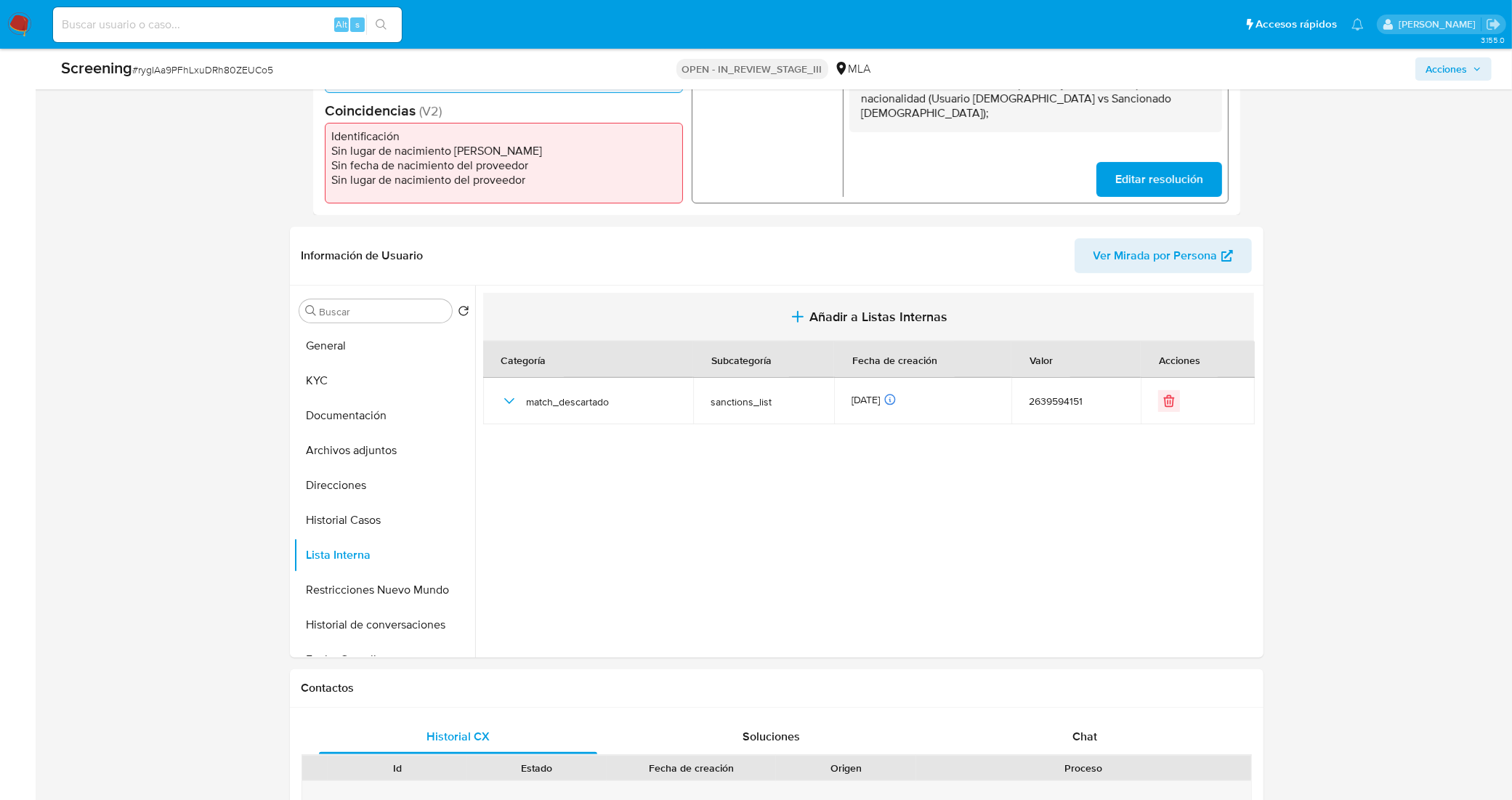
scroll to position [0, 0]
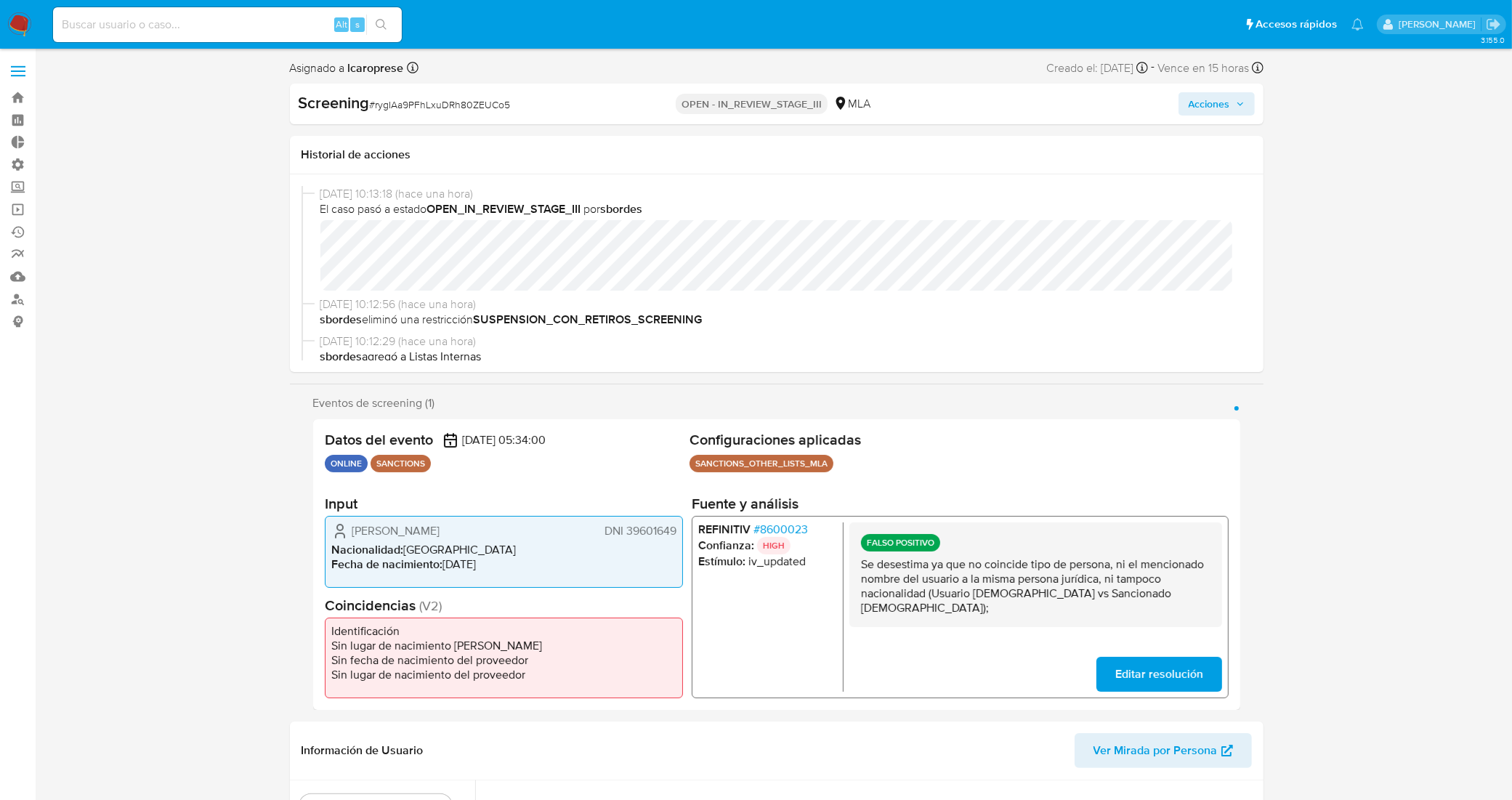
click at [1225, 98] on span "Acciones" at bounding box center [1209, 104] width 42 height 23
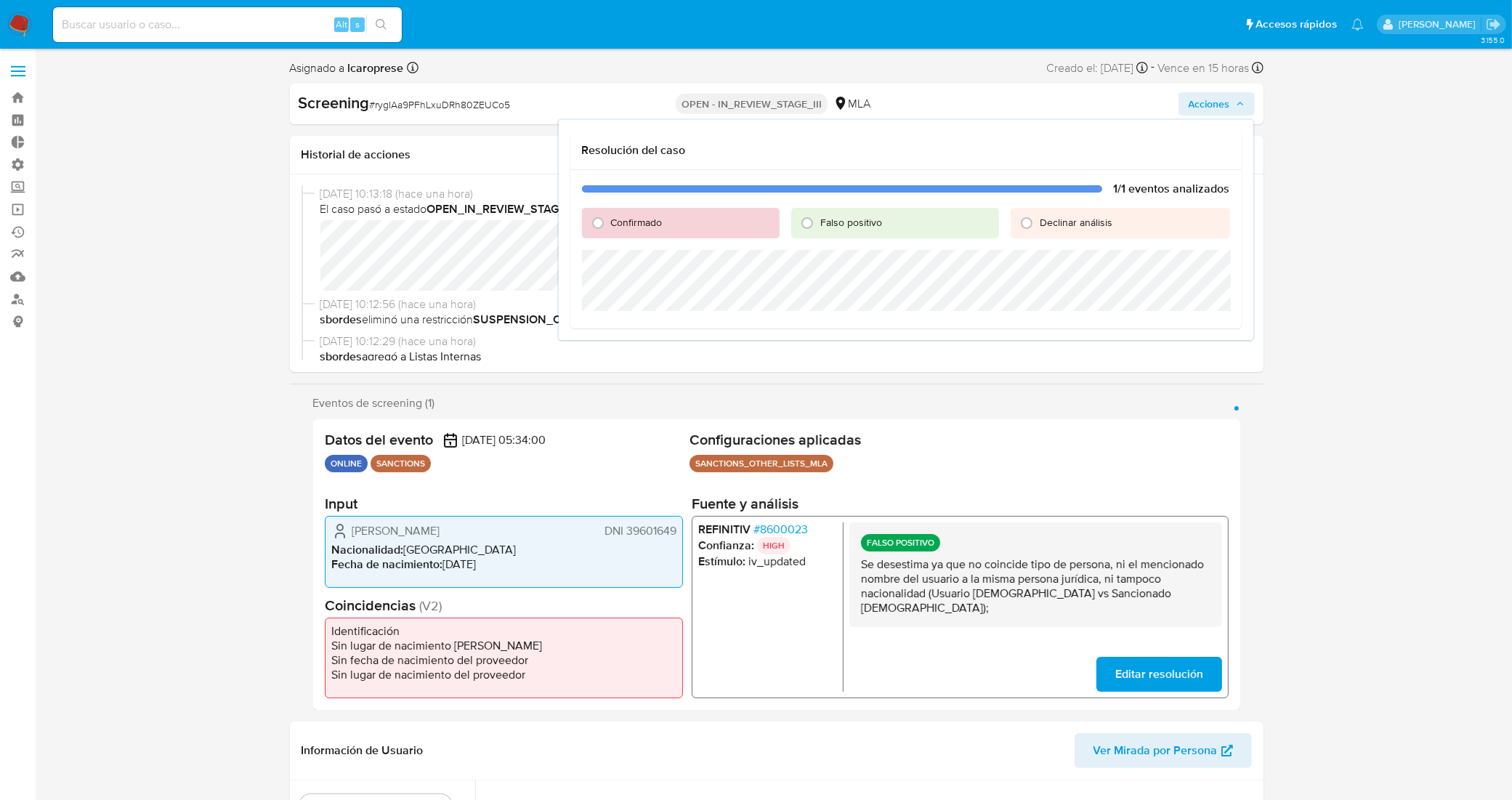
drag, startPoint x: 855, startPoint y: 225, endPoint x: 861, endPoint y: 244, distance: 19.9
click at [855, 227] on span "Falso positivo" at bounding box center [851, 222] width 62 height 15
click at [819, 227] on input "Falso positivo" at bounding box center [807, 222] width 23 height 23
radio input "true"
click at [1160, 328] on span "Cerrar Caso" at bounding box center [1178, 328] width 70 height 20
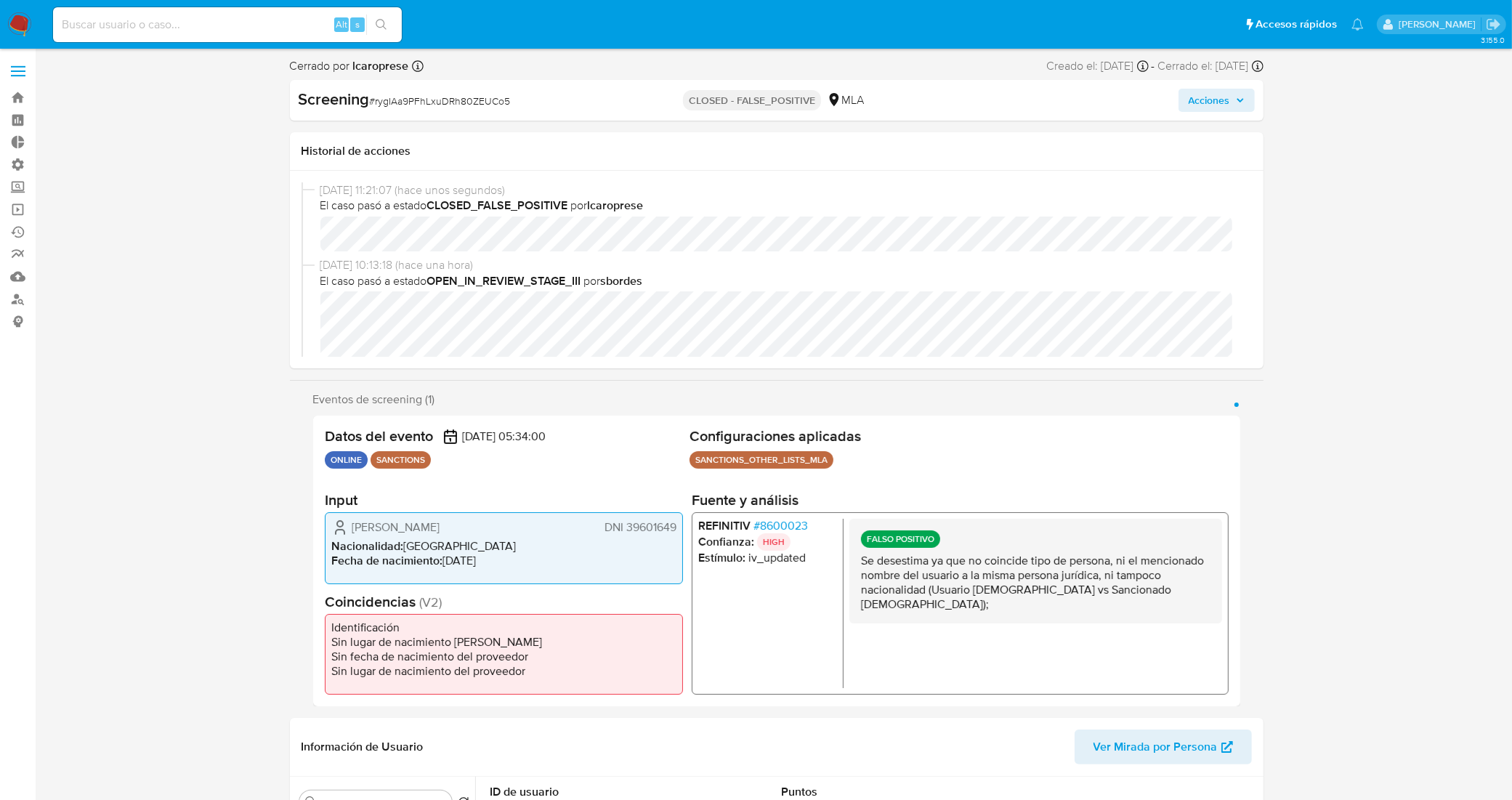
select select "10"
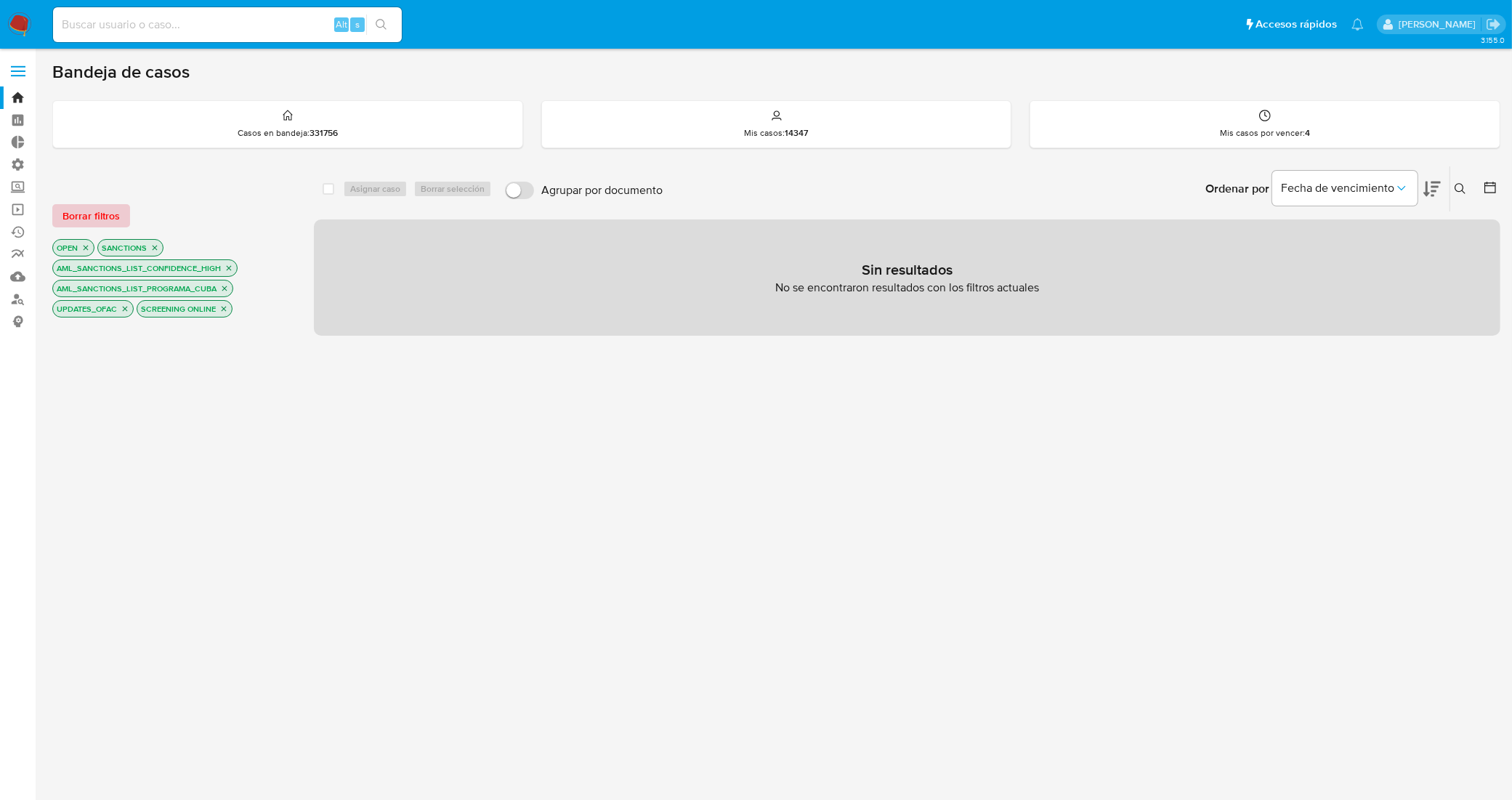
click at [93, 216] on span "Borrar filtros" at bounding box center [91, 215] width 57 height 20
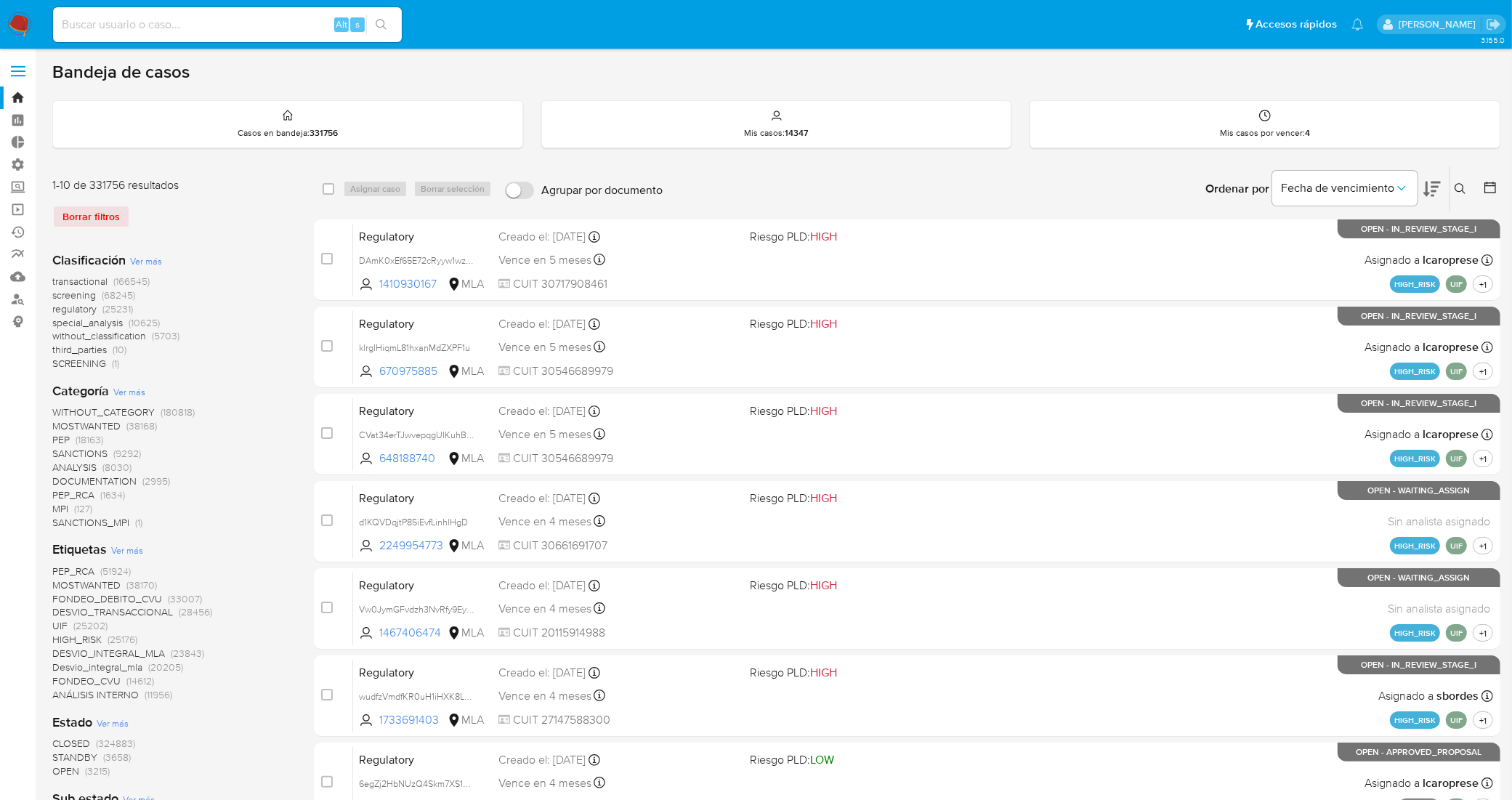
click at [283, 16] on input at bounding box center [227, 25] width 348 height 19
paste input "voZBwEHtZhdA73E09Ecmyhen"
type input "voZBwEHtZhdA73E09Ecmyhen"
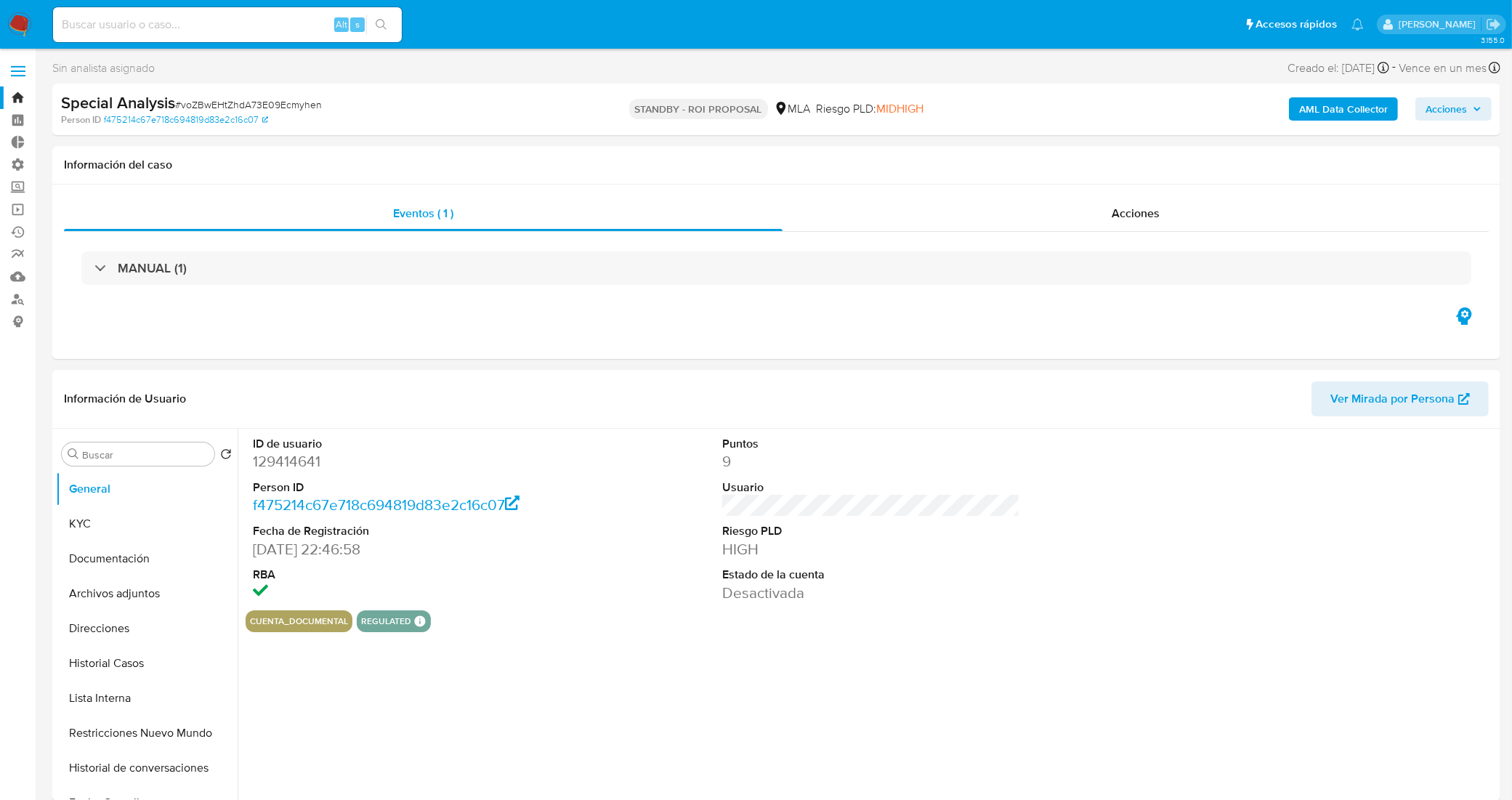
select select "10"
click at [119, 593] on button "Archivos adjuntos" at bounding box center [141, 593] width 170 height 35
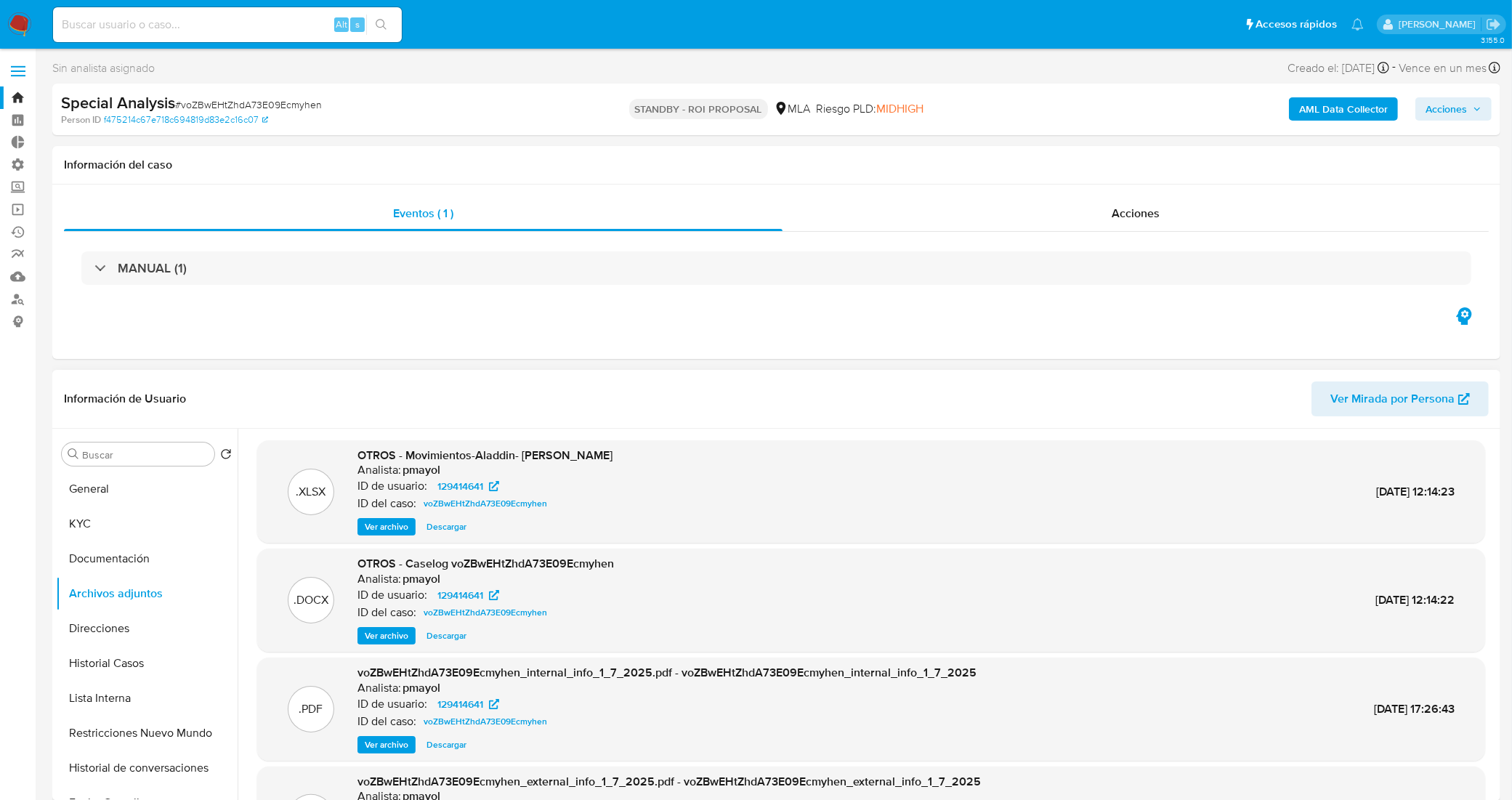
click at [393, 640] on span "Ver archivo" at bounding box center [386, 636] width 43 height 15
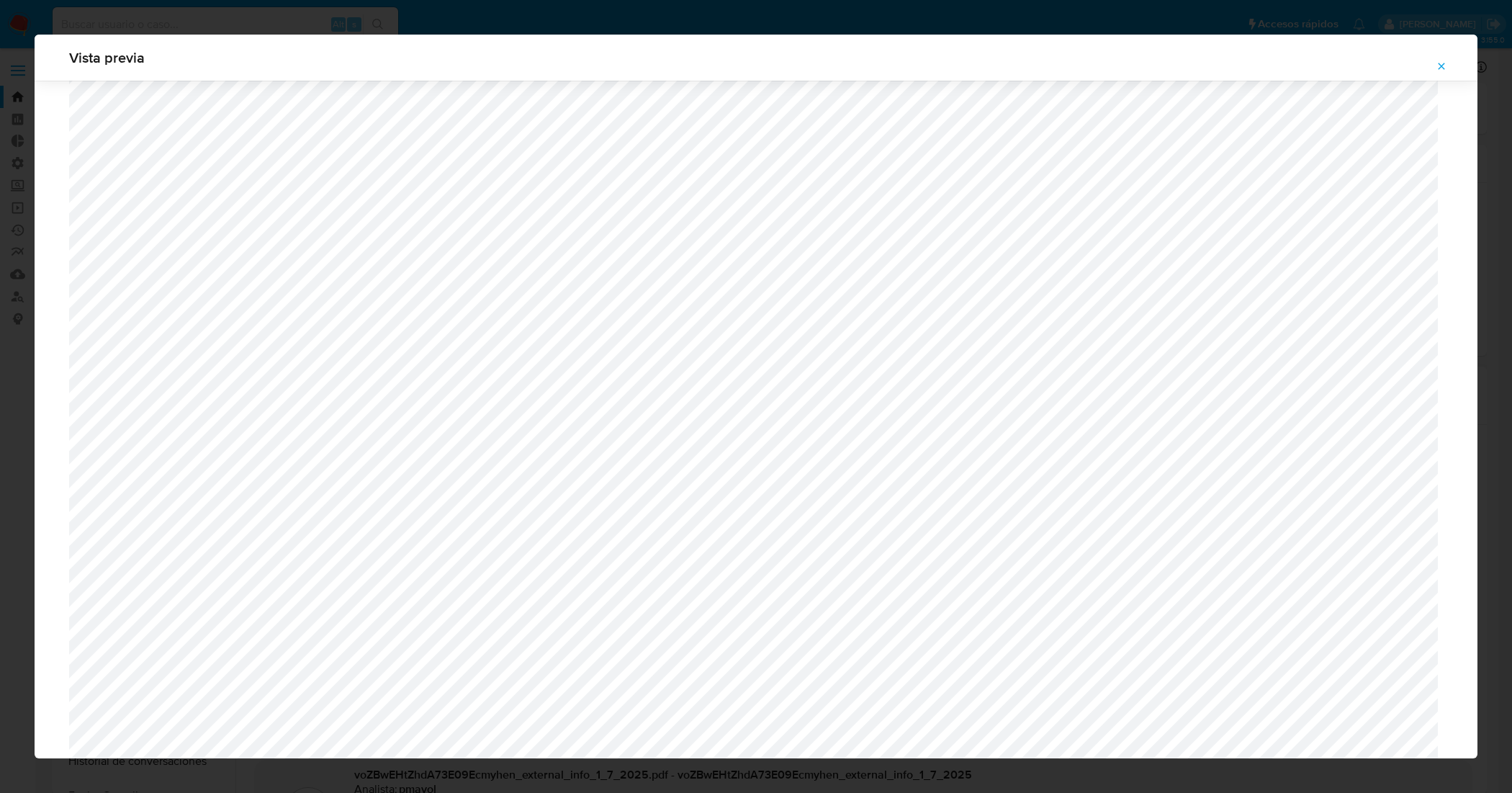
scroll to position [152, 0]
click at [1442, 63] on icon "Attachment preview" at bounding box center [1441, 66] width 11 height 11
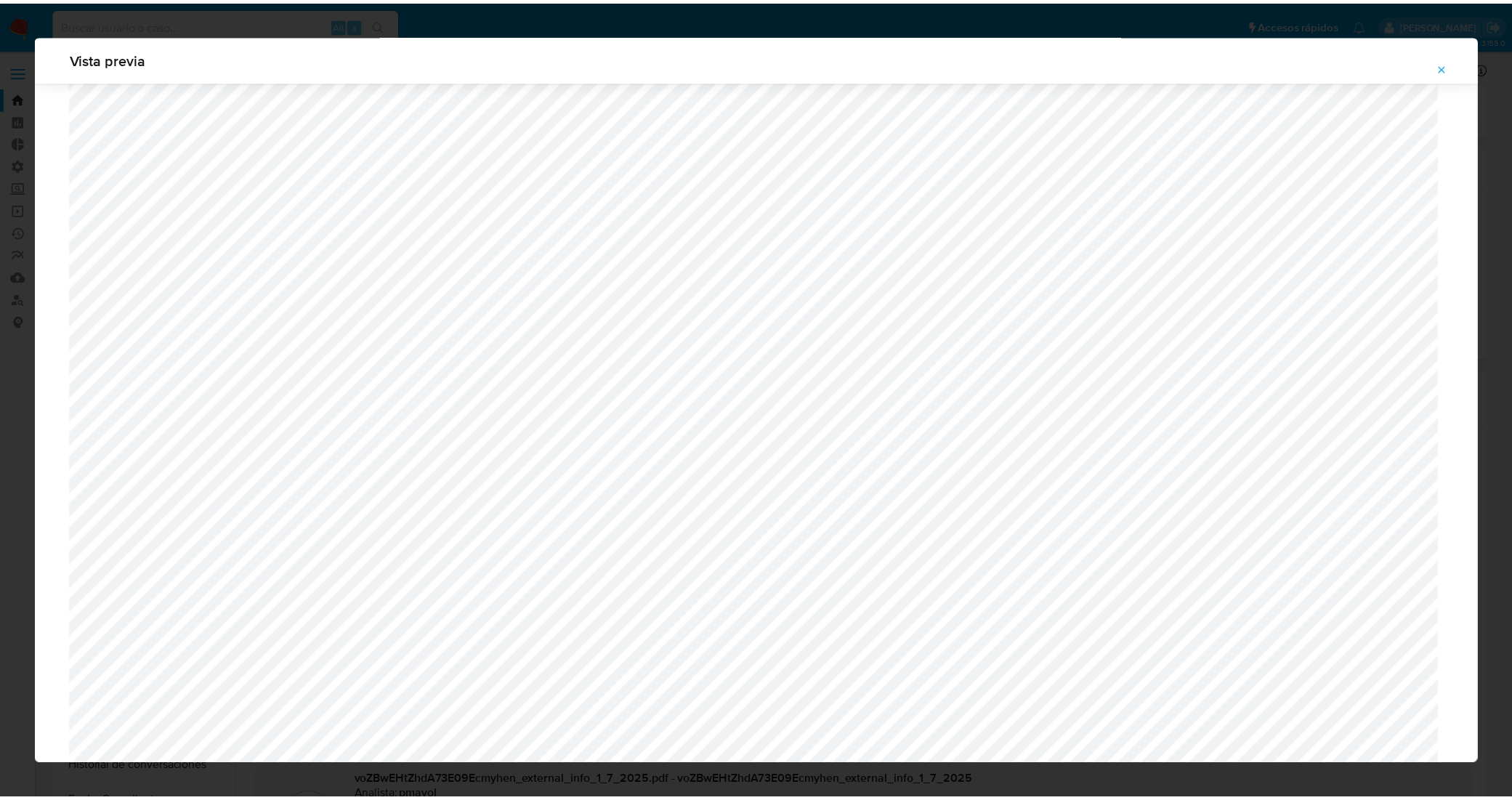
scroll to position [0, 0]
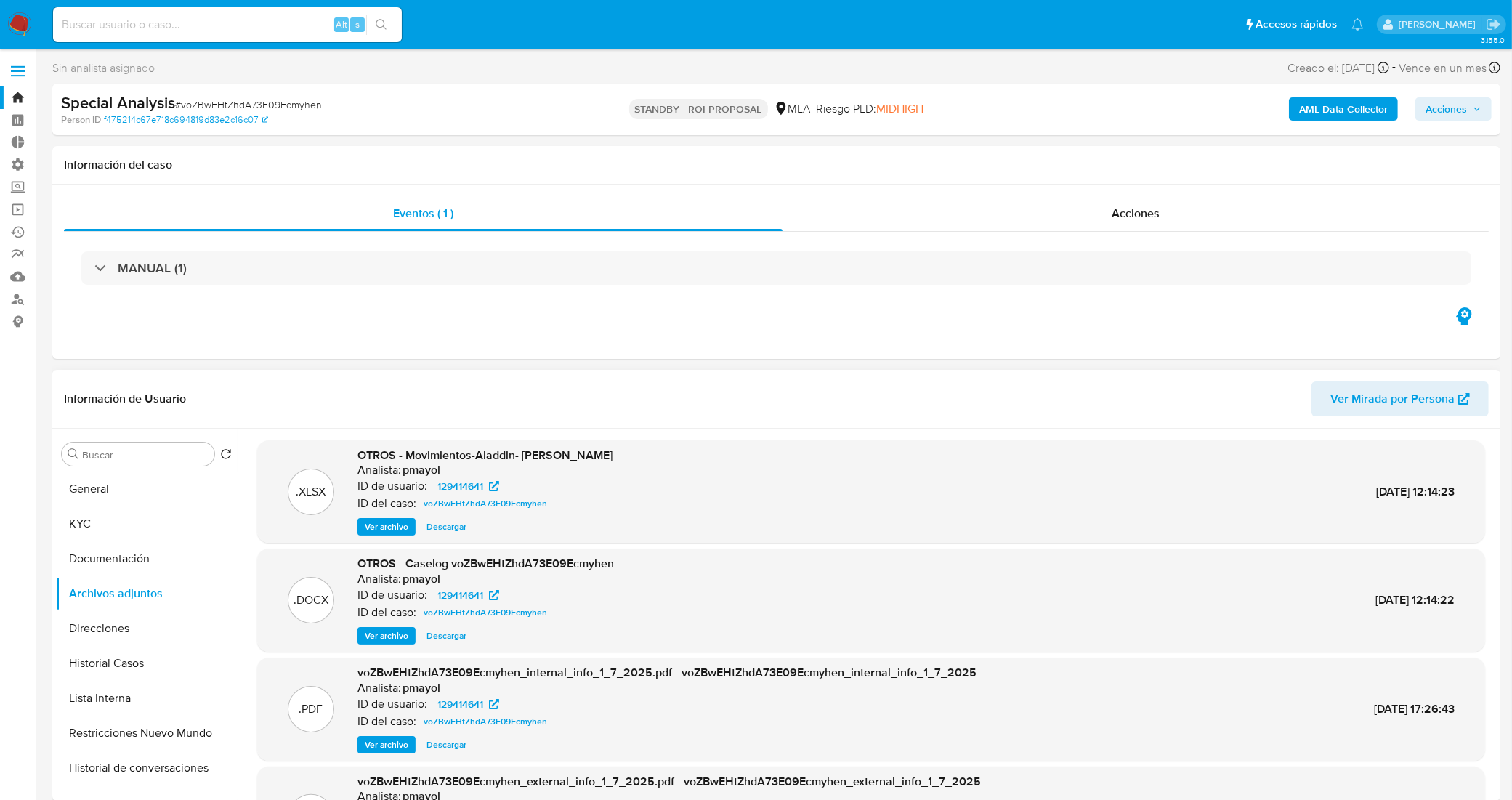
click at [430, 634] on span "Descargar" at bounding box center [446, 636] width 40 height 15
click at [269, 19] on input at bounding box center [227, 25] width 348 height 19
paste input "w58olnuXqm6gqoYN6Uy2r3Oc"
type input "w58olnuXqm6gqoYN6Uy2r3Oc"
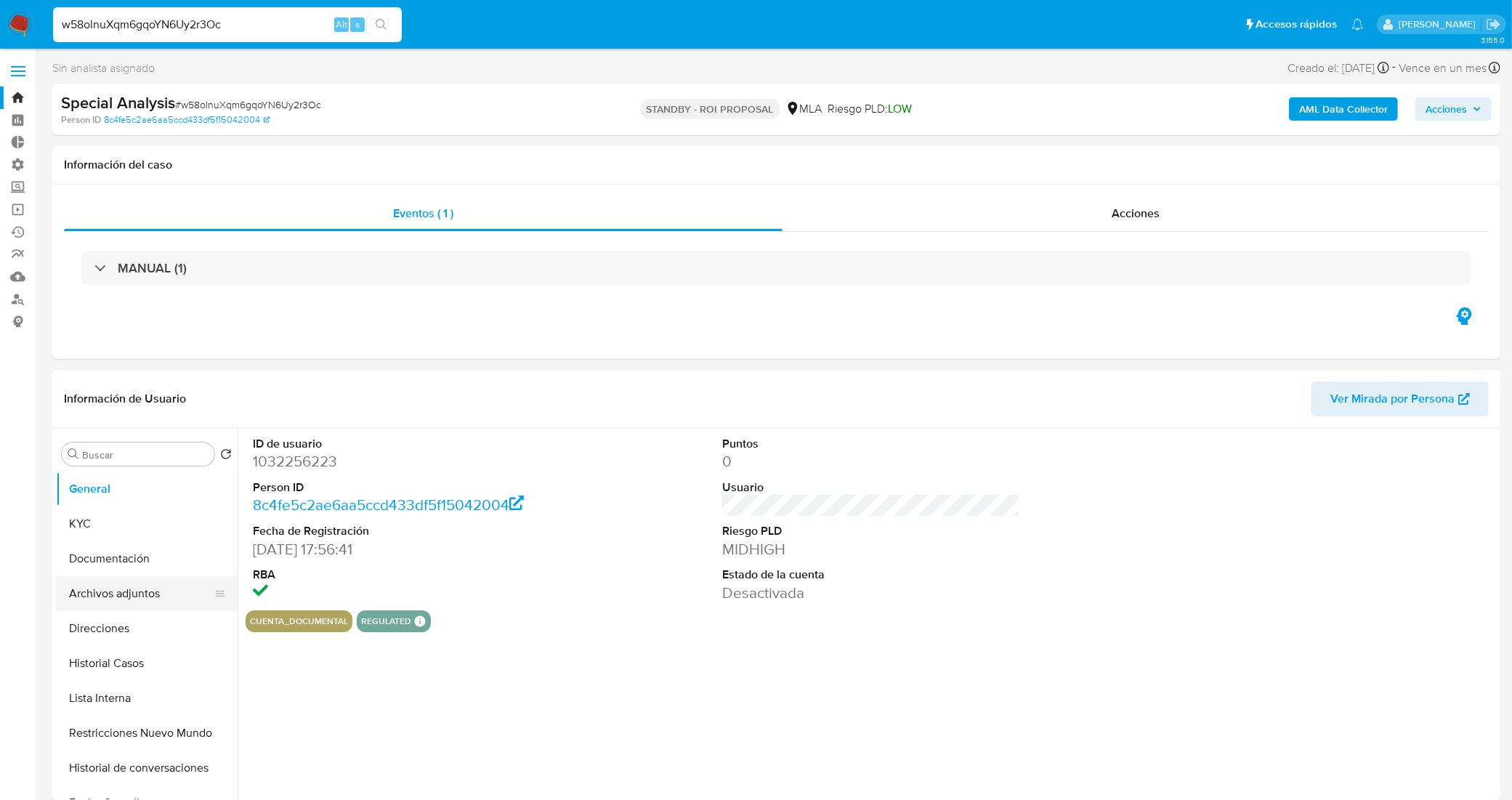
select select "10"
click at [144, 582] on button "Archivos adjuntos" at bounding box center [141, 593] width 170 height 35
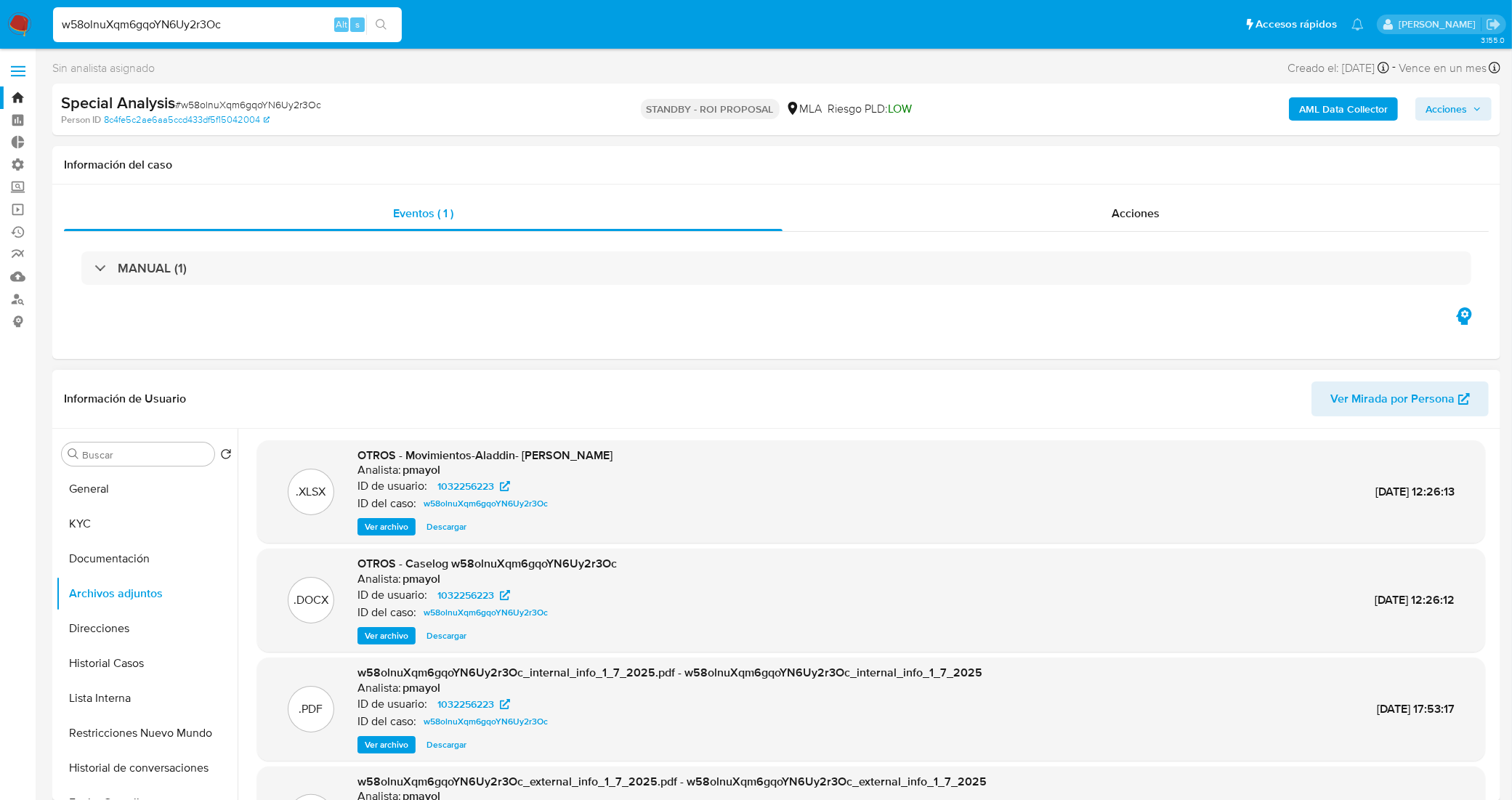
click at [437, 633] on span "Descargar" at bounding box center [446, 636] width 40 height 15
click at [16, 95] on link "Bandeja" at bounding box center [86, 98] width 173 height 23
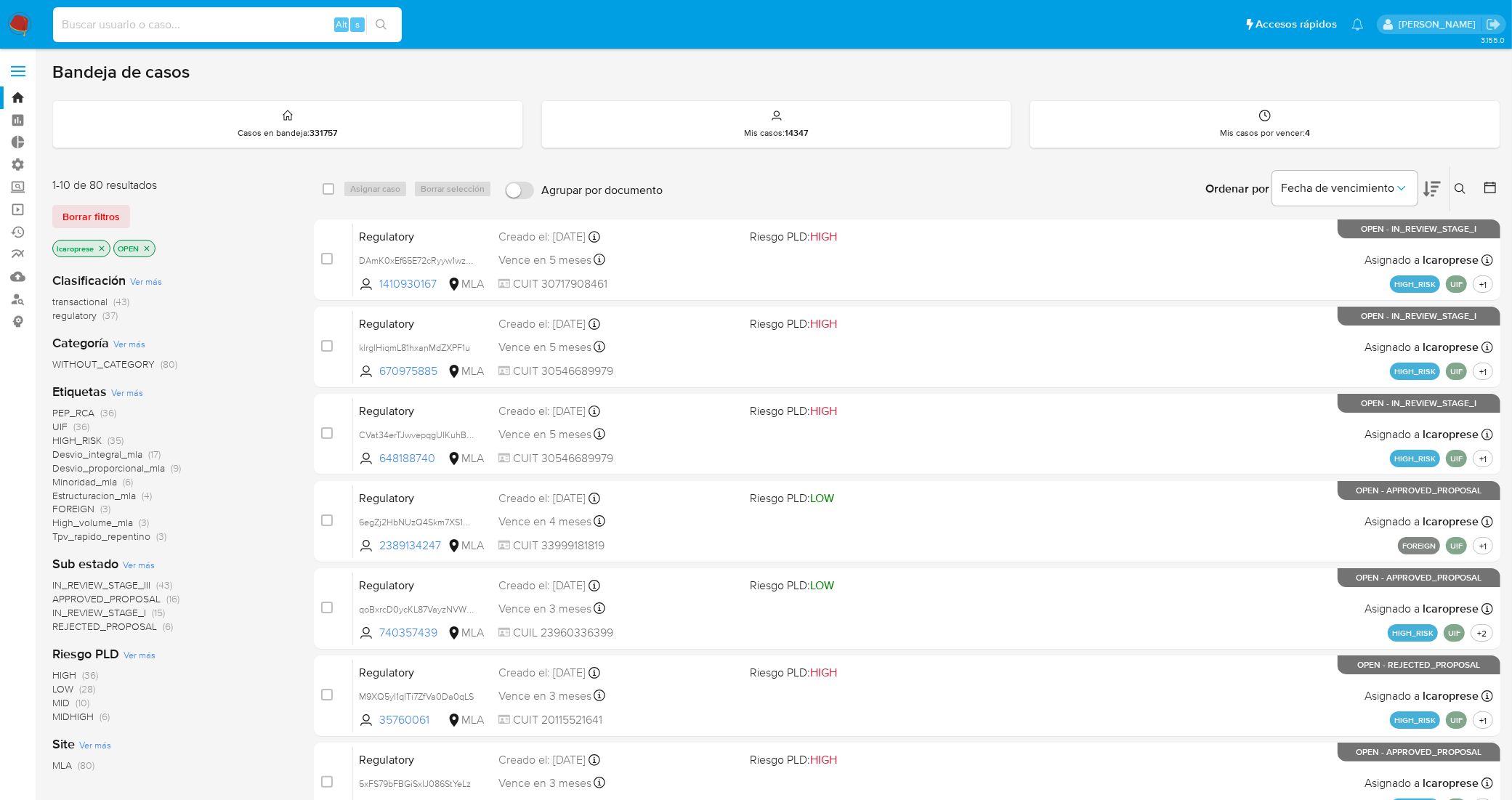
click at [267, 25] on input at bounding box center [227, 25] width 348 height 19
paste input "jkXJvGh1OSOYlt2VNj9buZVv"
type input "jkXJvGh1OSOYlt2VNj9buZVv"
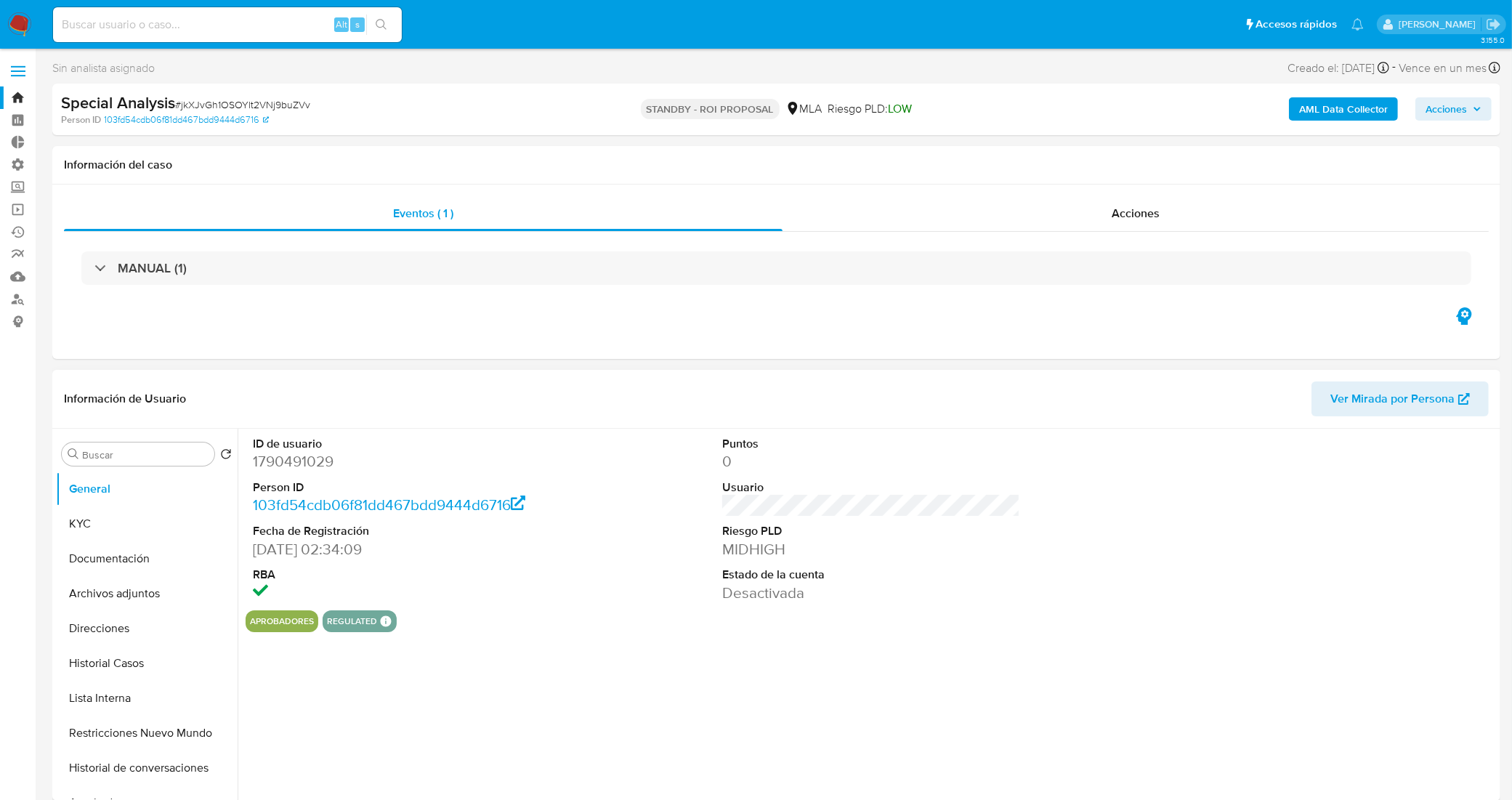
select select "10"
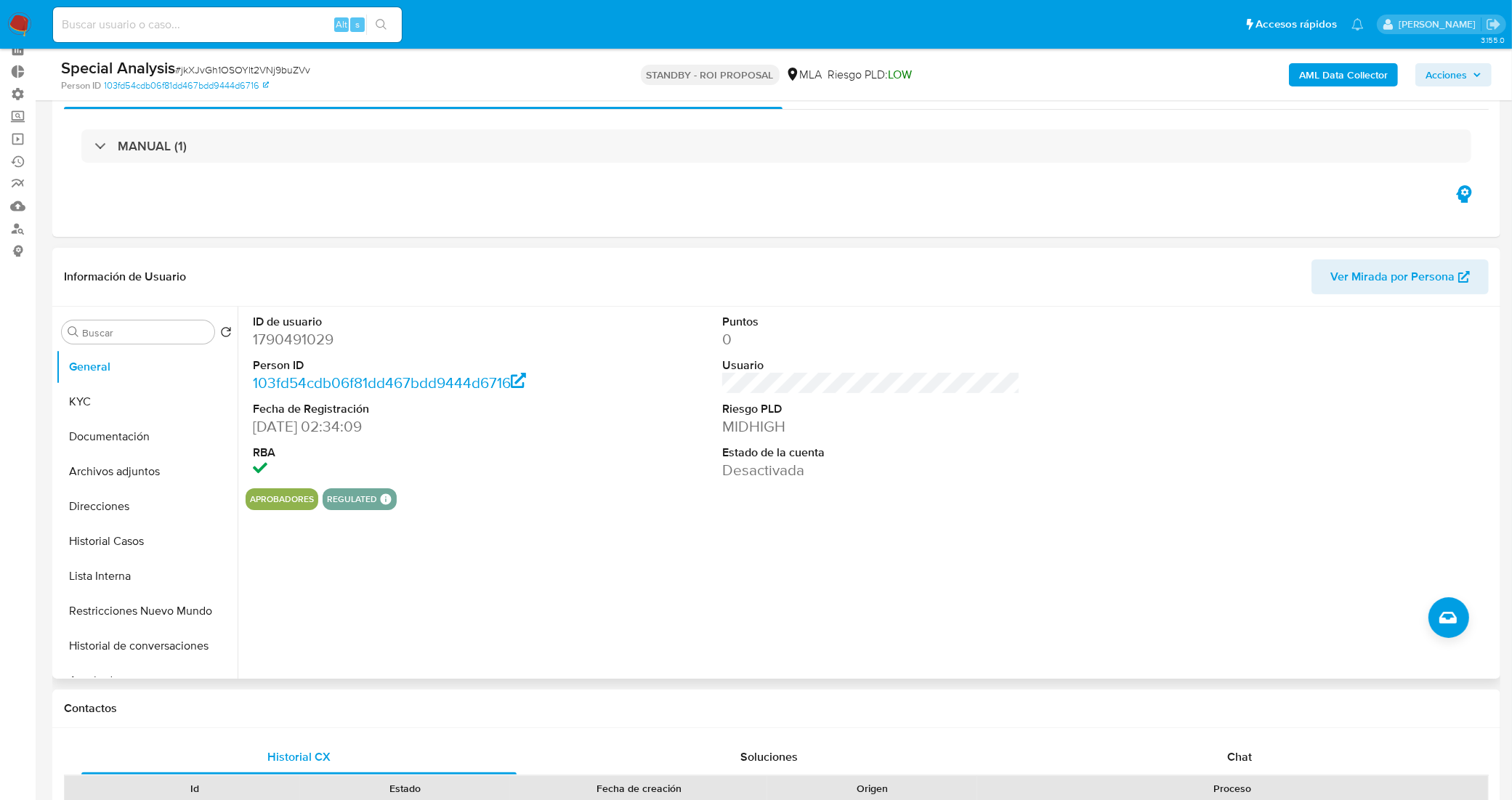
scroll to position [91, 0]
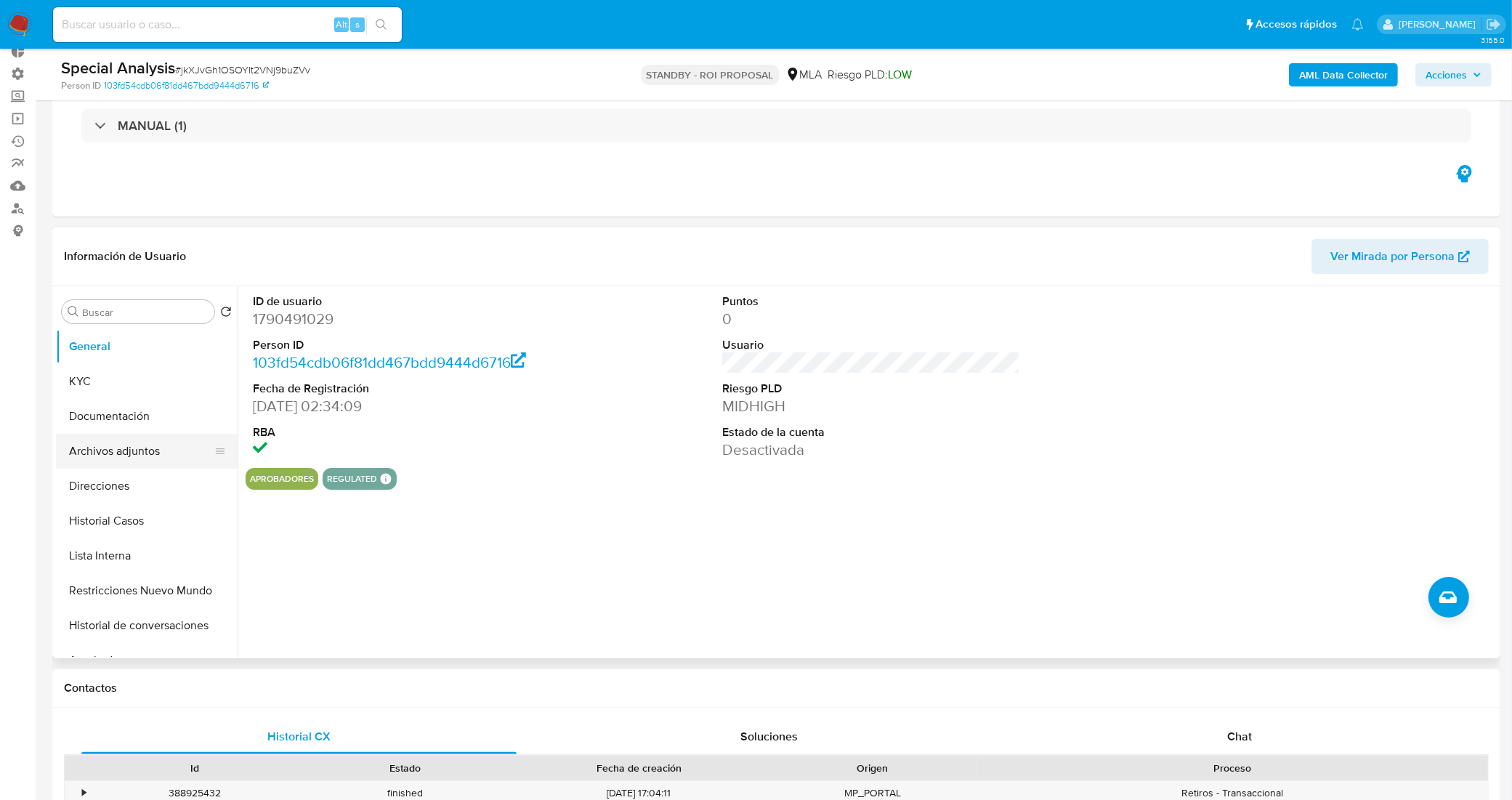
click at [146, 459] on button "Archivos adjuntos" at bounding box center [141, 451] width 170 height 35
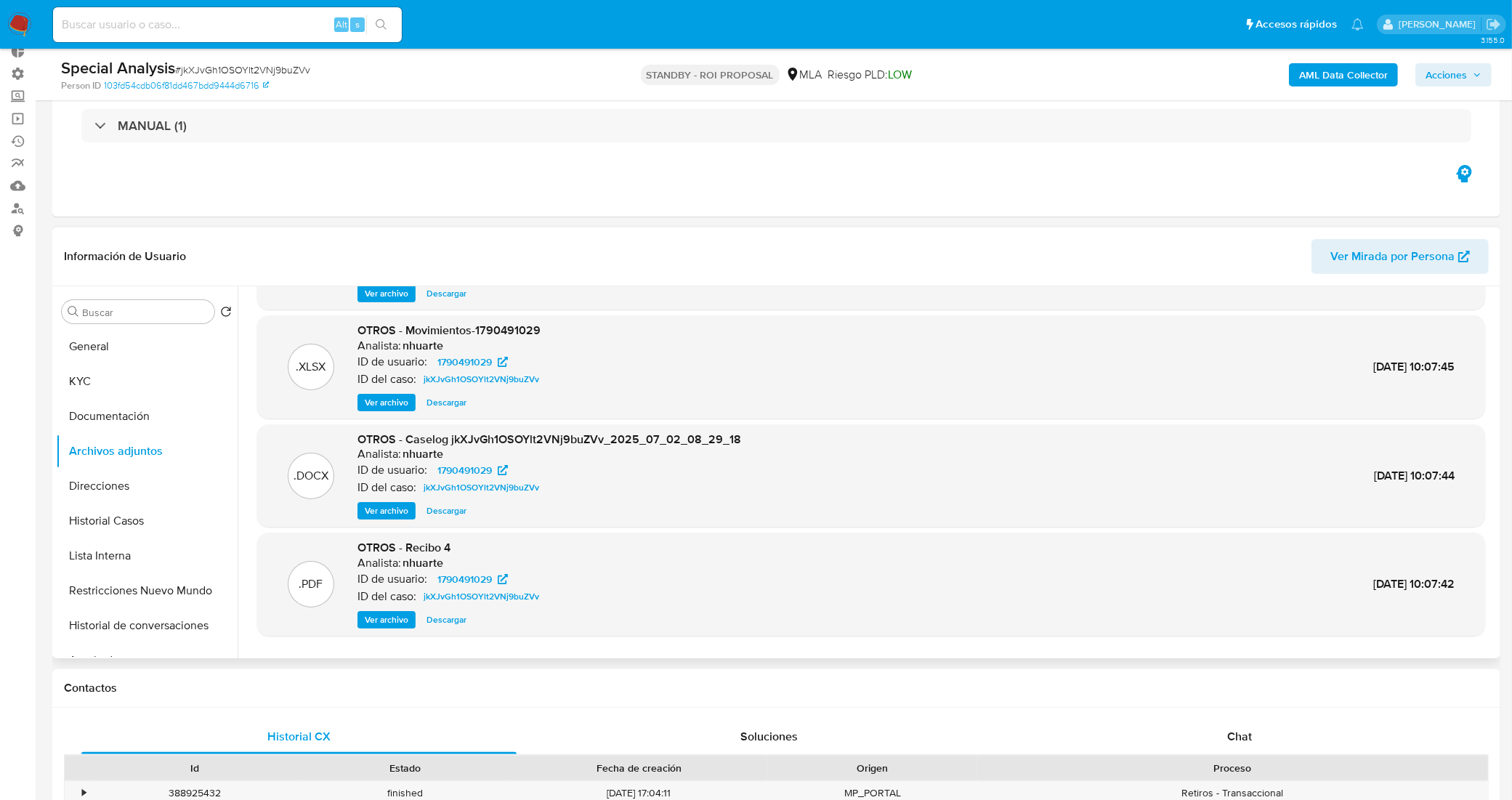
click at [397, 515] on span "Ver archivo" at bounding box center [386, 511] width 43 height 15
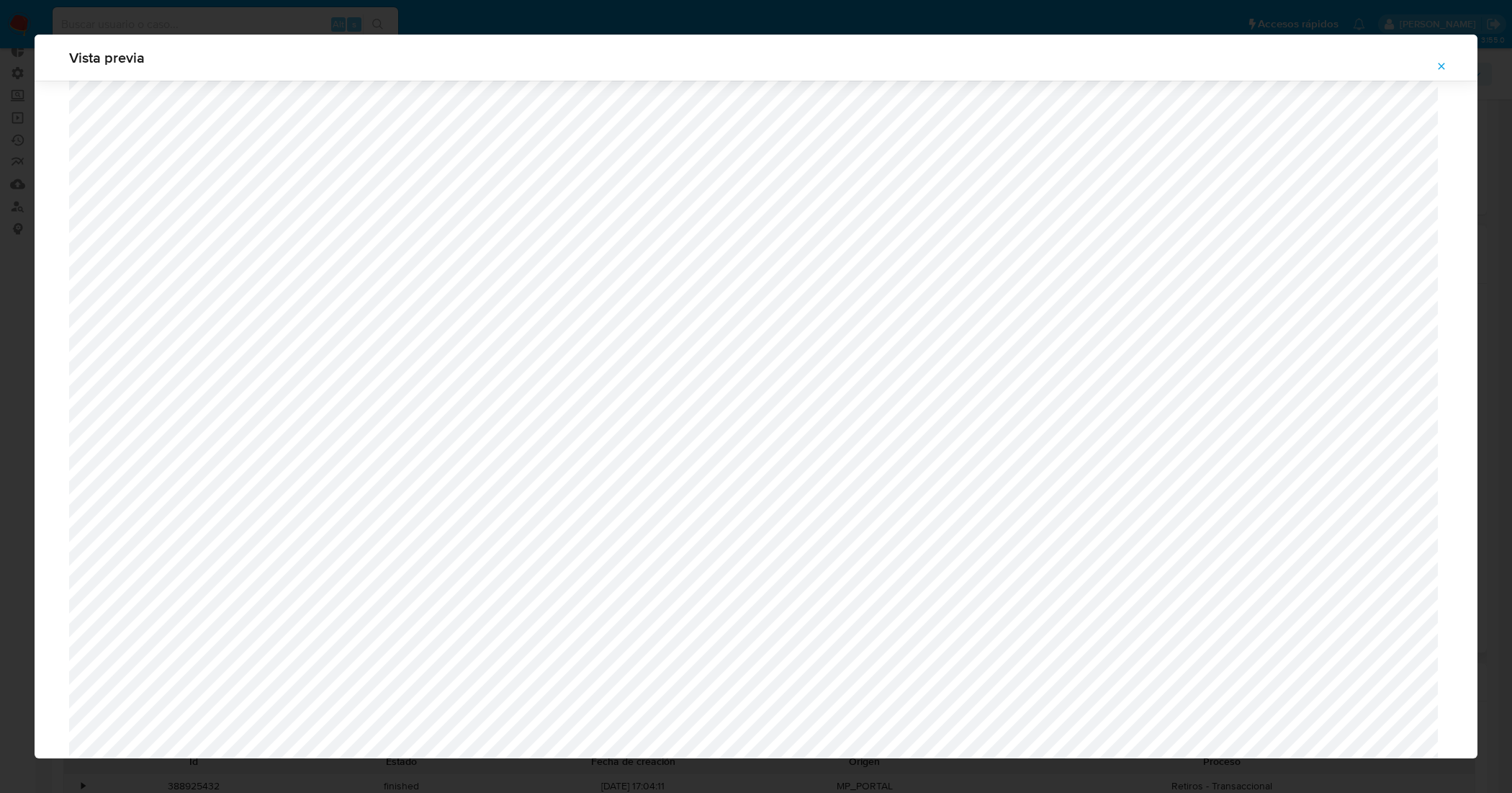
scroll to position [332, 0]
click at [1441, 66] on icon "Attachment preview" at bounding box center [1441, 66] width 11 height 11
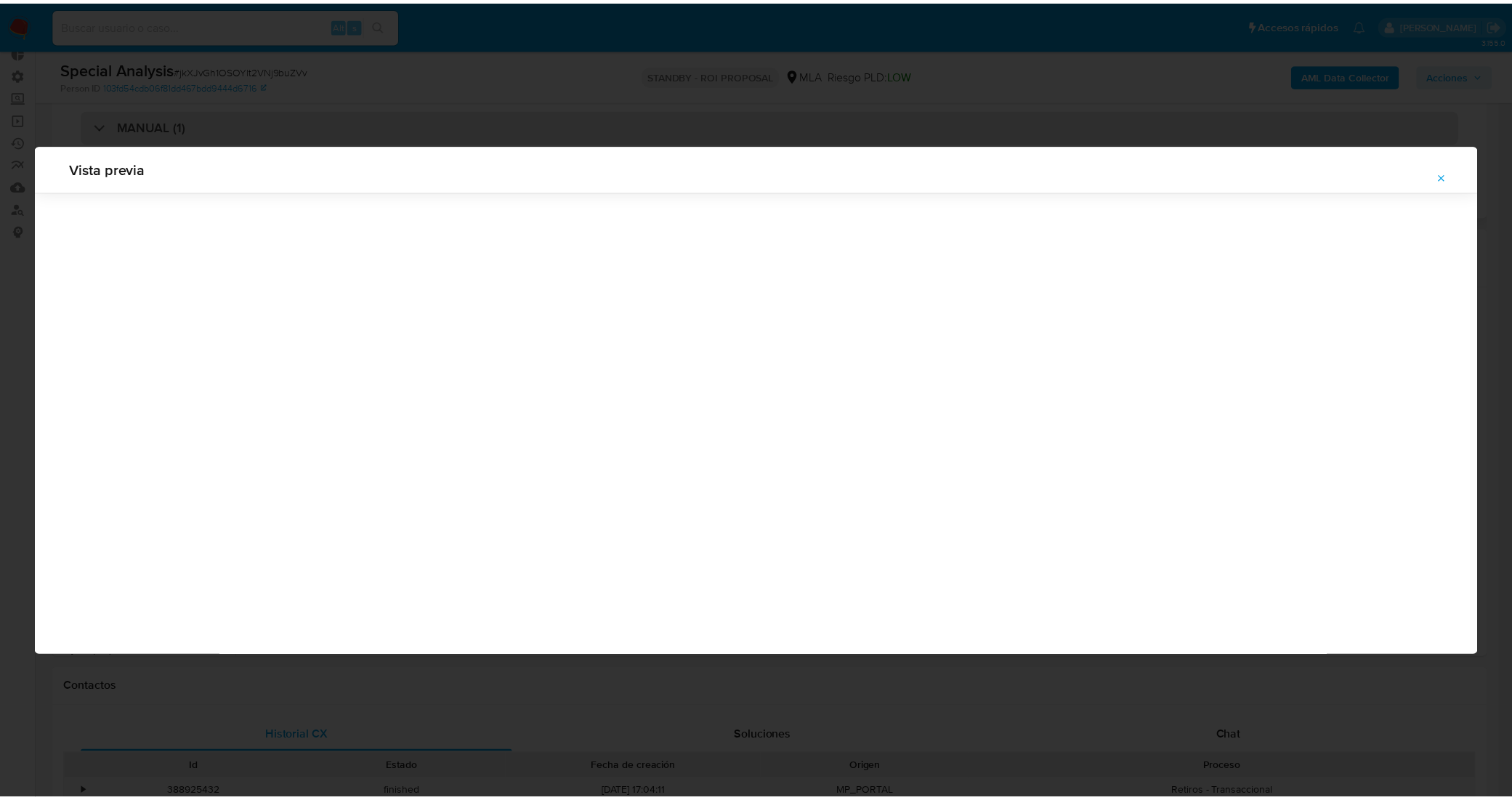
scroll to position [0, 0]
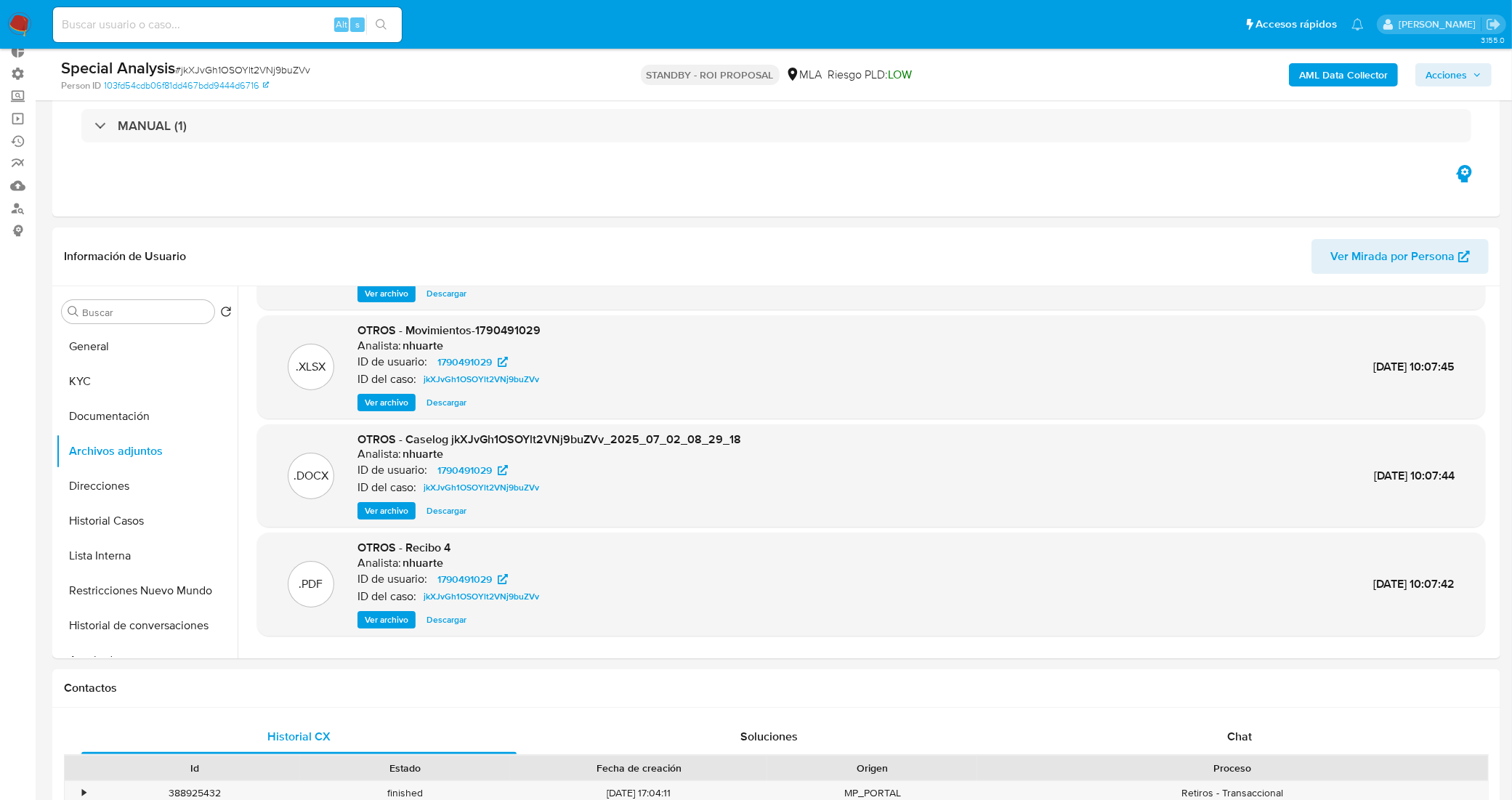
drag, startPoint x: 263, startPoint y: 36, endPoint x: 270, endPoint y: 28, distance: 10.6
click at [262, 36] on div "Alt s" at bounding box center [227, 25] width 348 height 35
click at [270, 24] on input at bounding box center [227, 25] width 348 height 19
paste input "qMT6KMwU15wHQXfiw0lGwaNC"
type input "qMT6KMwU15wHQXfiw0lGwaNC"
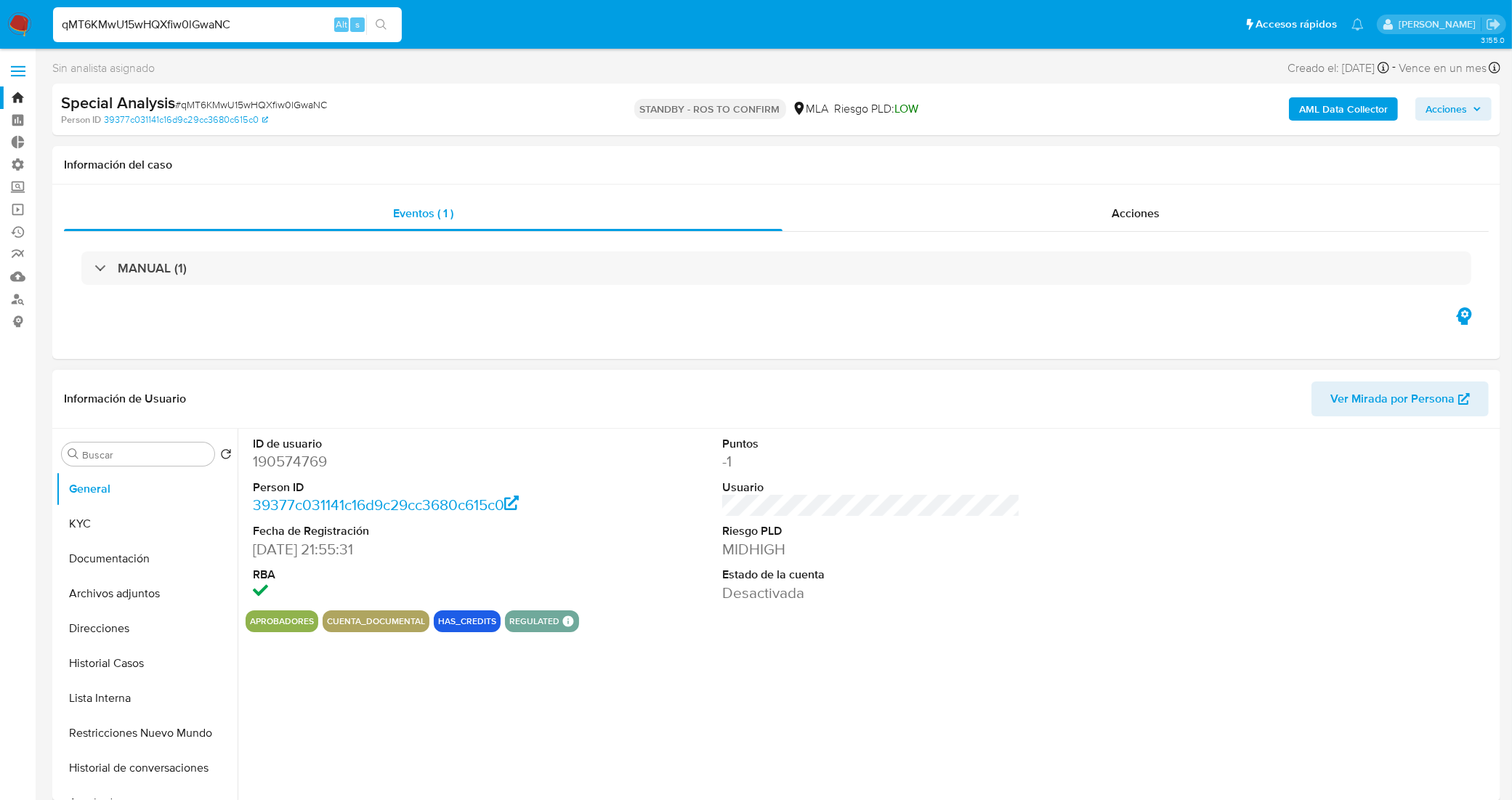
select select "10"
click at [18, 299] on link "Buscador de personas" at bounding box center [86, 299] width 173 height 23
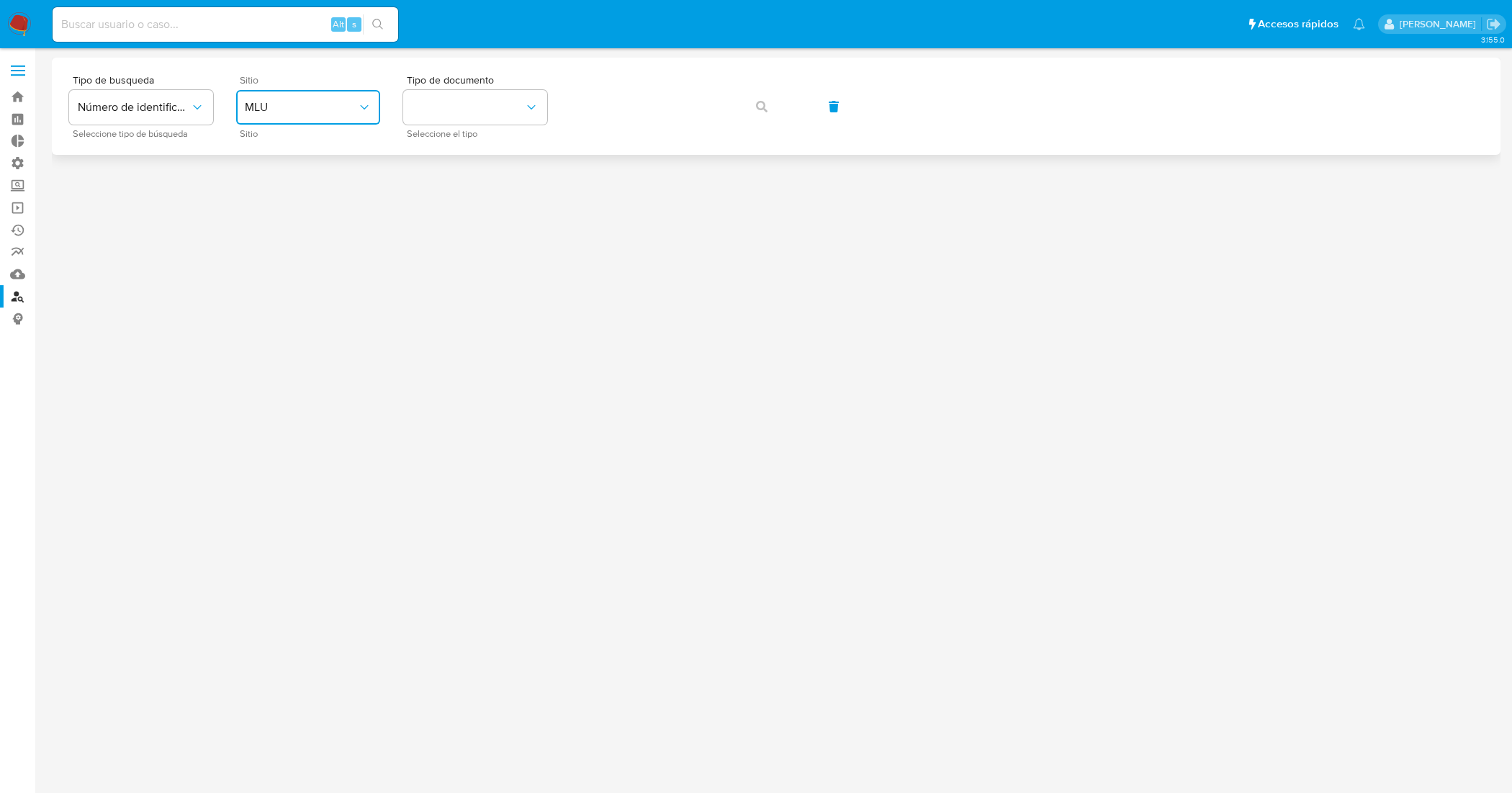
click at [300, 108] on span "MLU" at bounding box center [301, 107] width 113 height 15
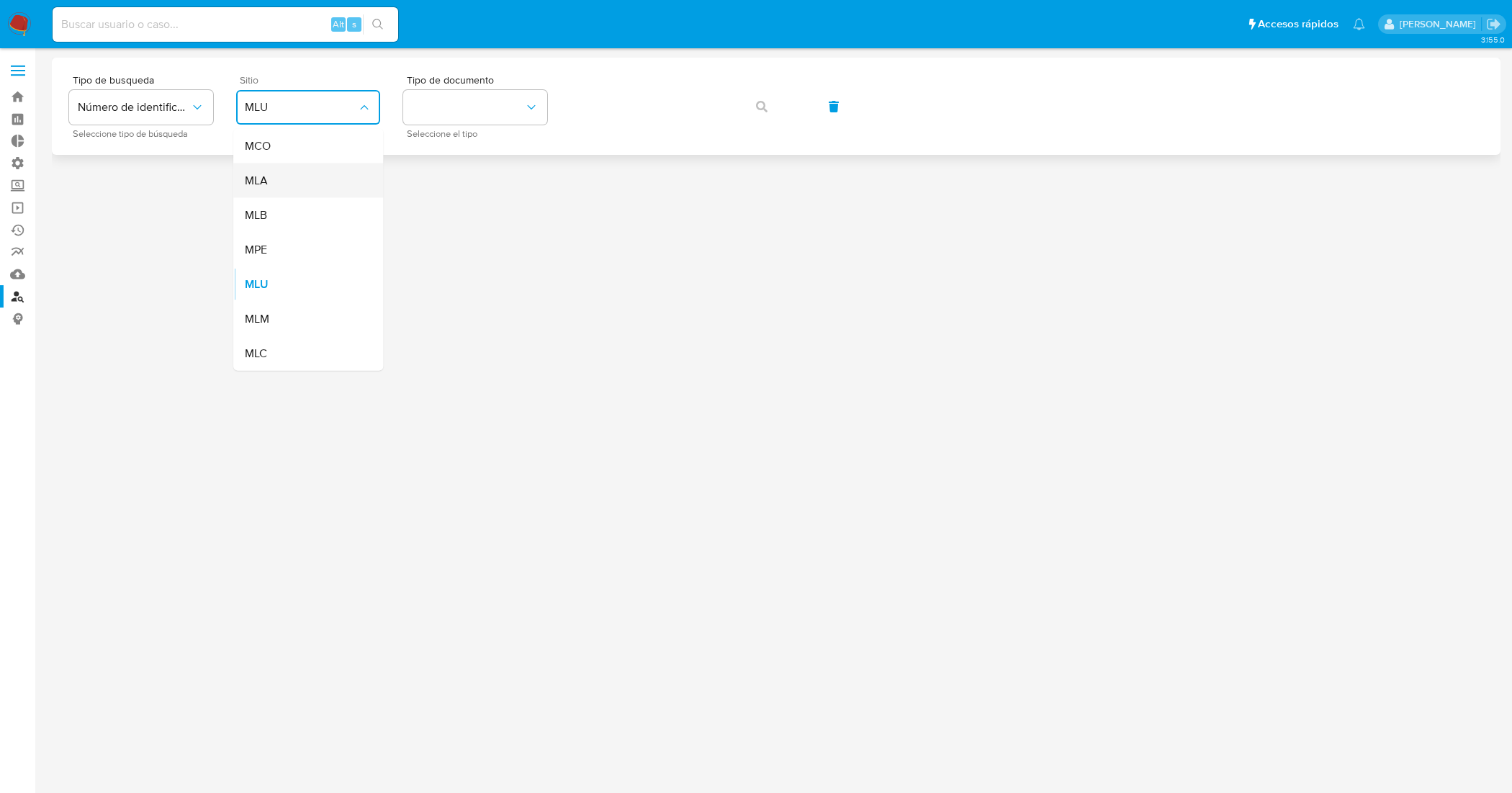
click at [306, 173] on div "MLA" at bounding box center [304, 181] width 118 height 35
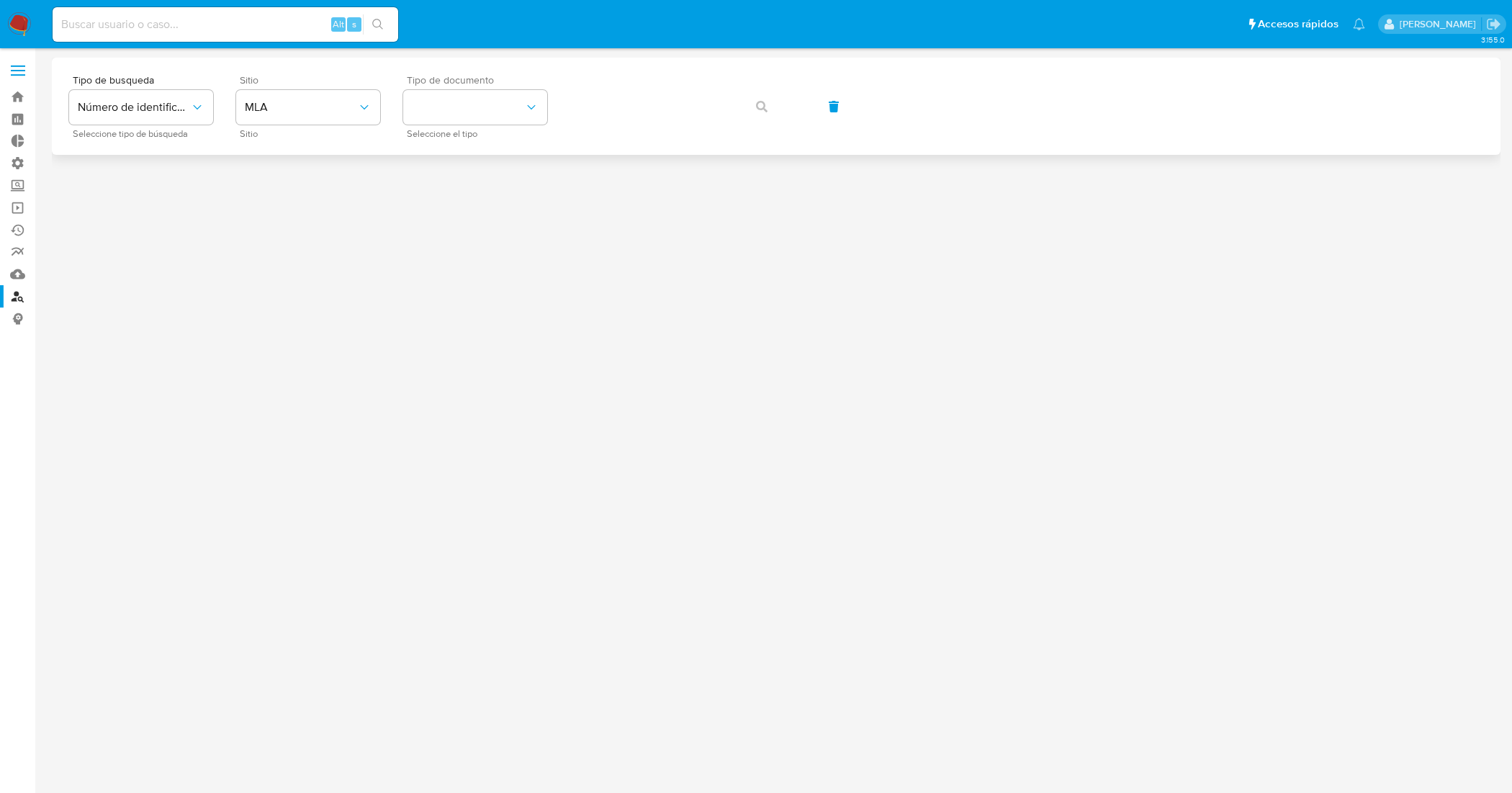
click at [434, 125] on div "Tipo de documento Seleccione el tipo" at bounding box center [475, 105] width 144 height 62
click at [445, 113] on button "identificationType" at bounding box center [475, 107] width 144 height 35
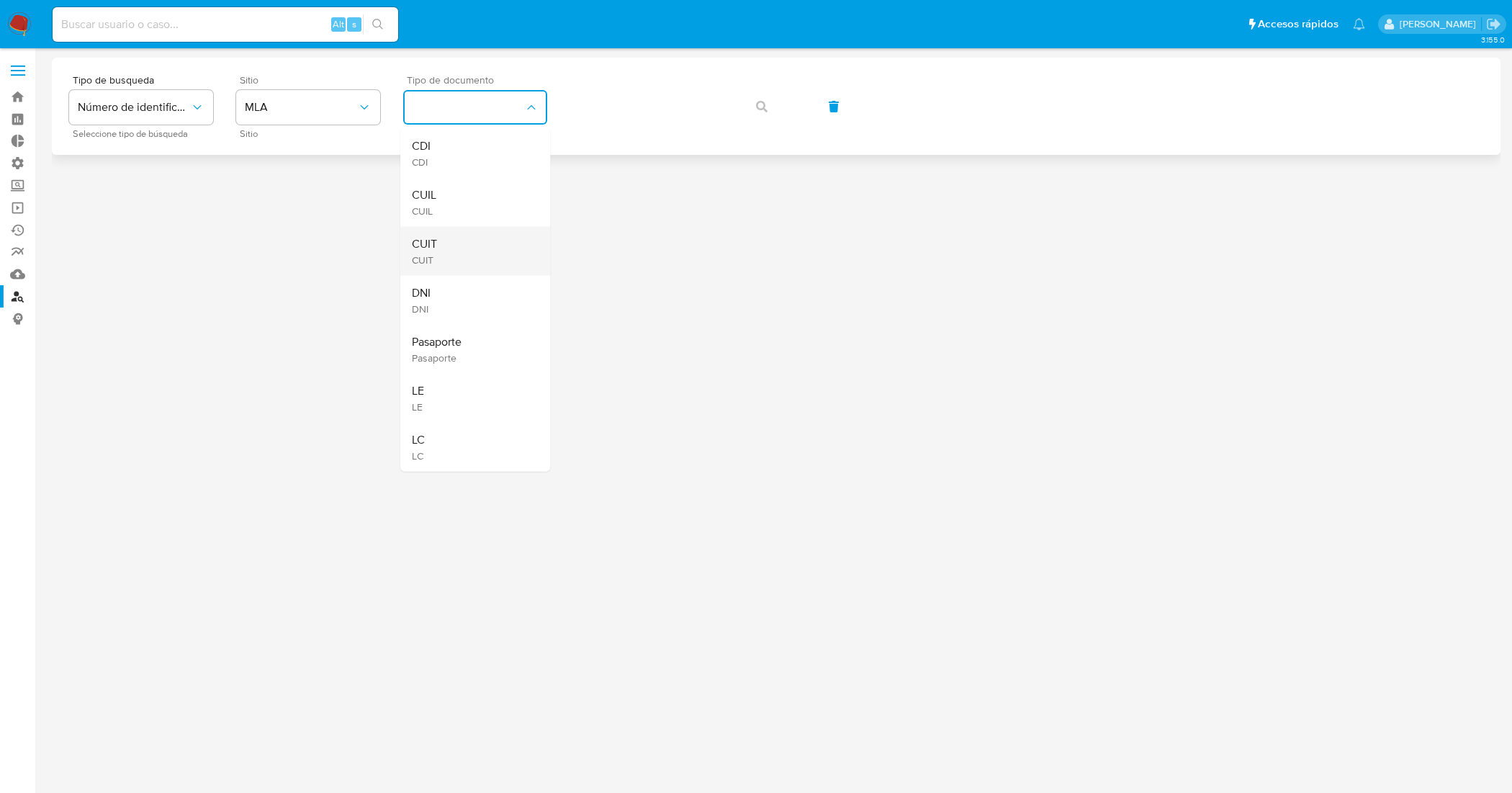
click at [486, 230] on div "CUIT CUIT" at bounding box center [471, 251] width 118 height 49
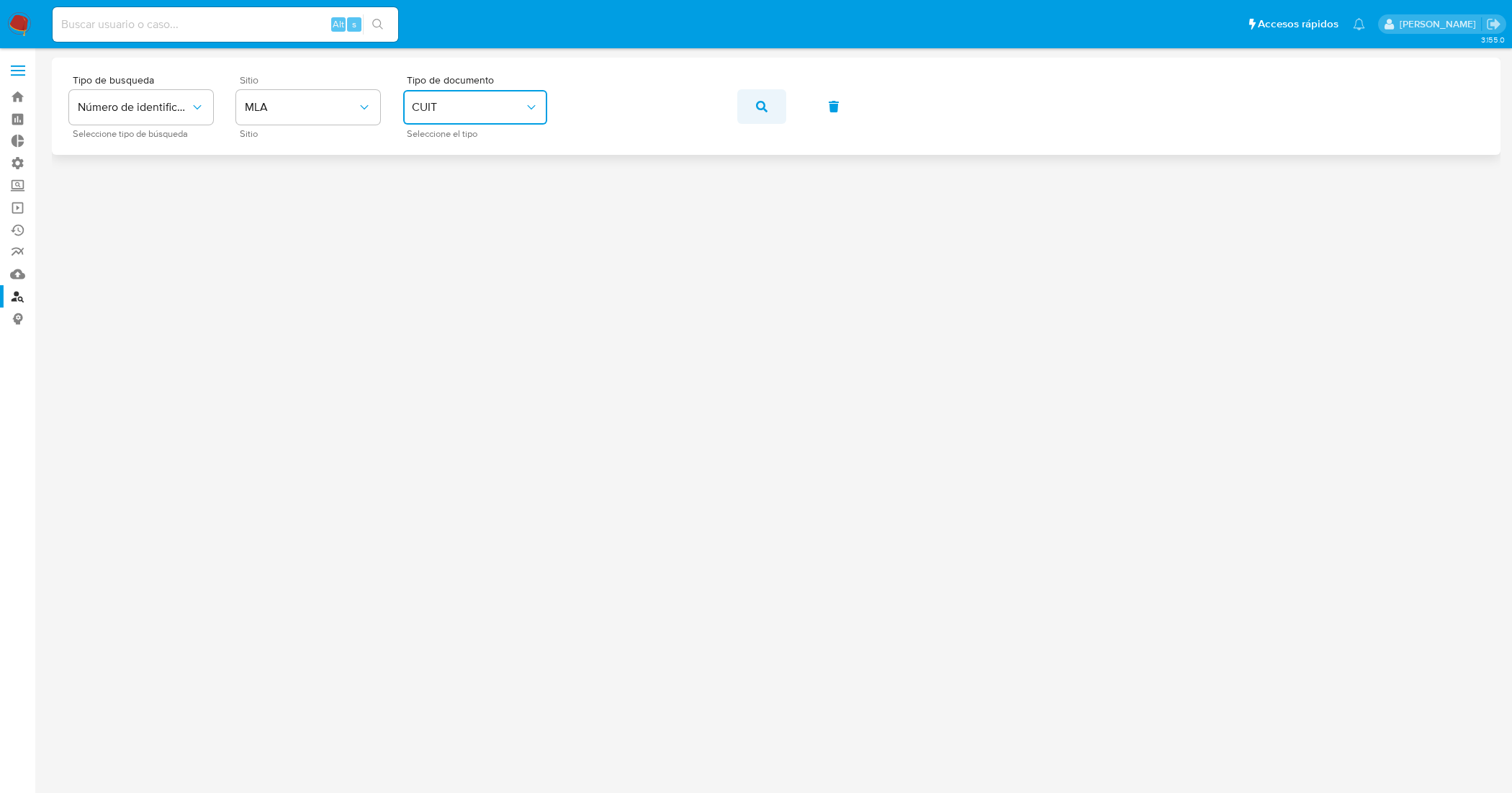
click at [764, 105] on icon "button" at bounding box center [762, 106] width 11 height 11
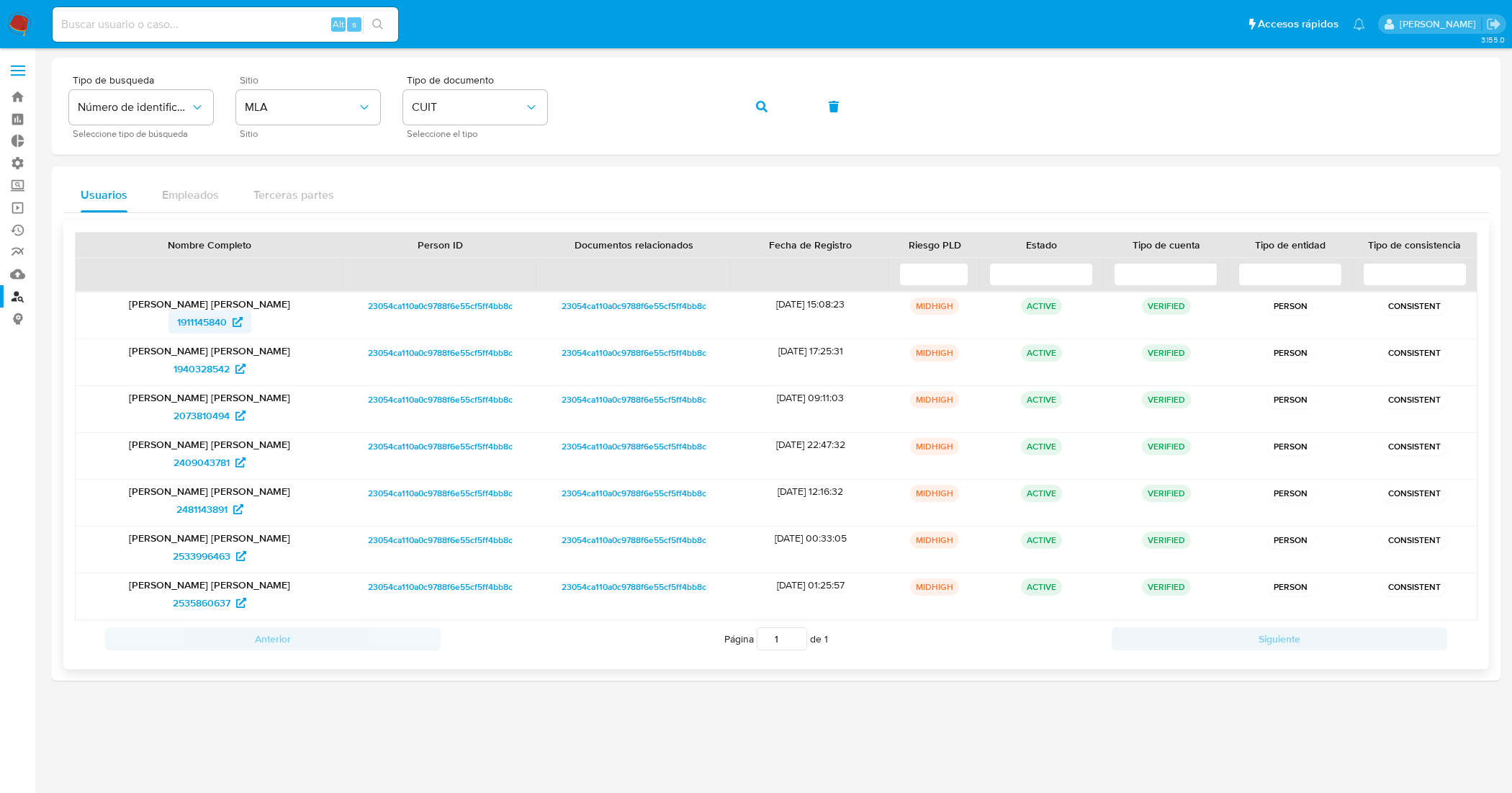
click at [202, 320] on span "1911145840" at bounding box center [202, 322] width 49 height 23
click at [15, 100] on link "Bandeja" at bounding box center [85, 97] width 171 height 23
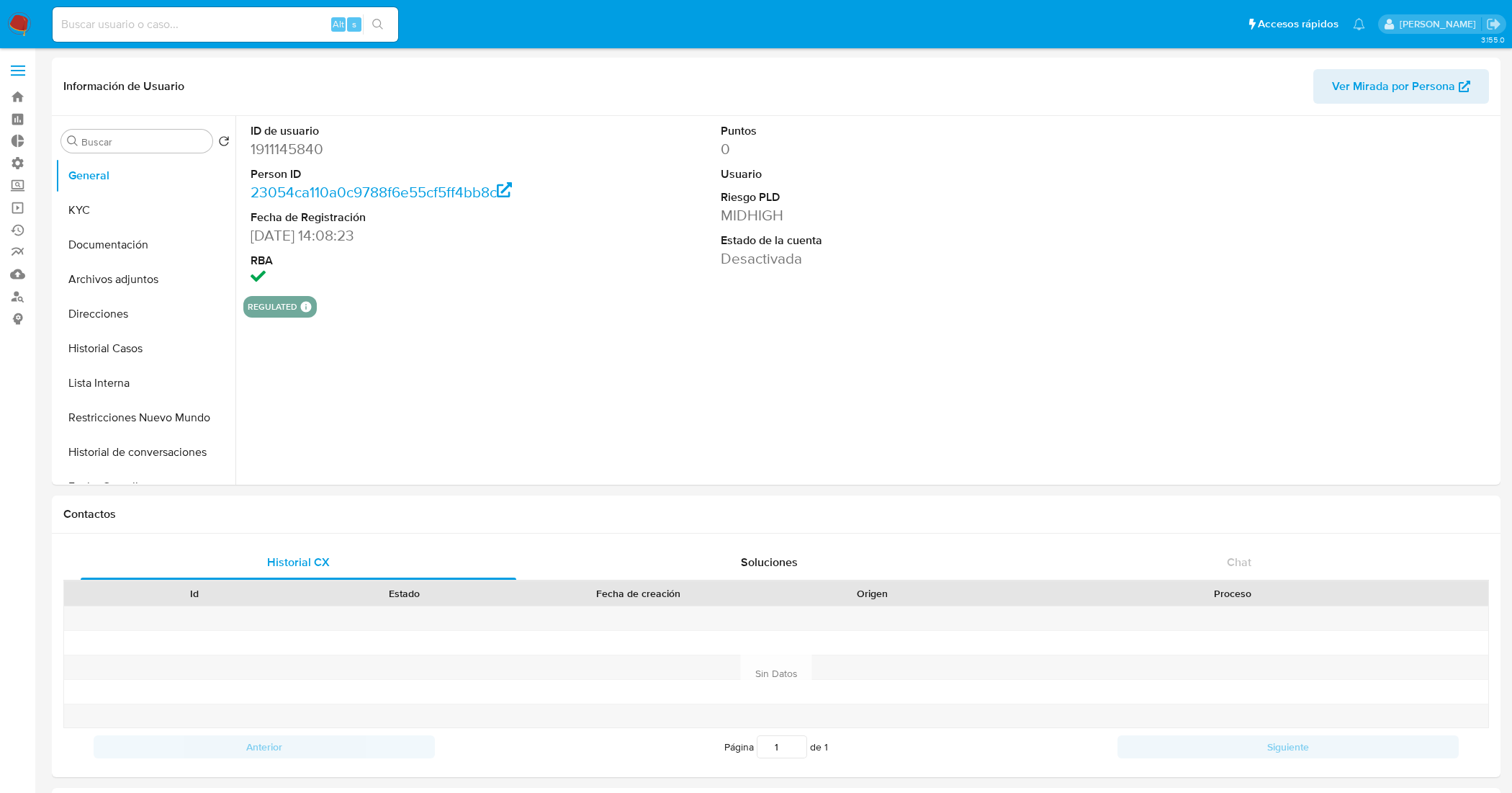
select select "10"
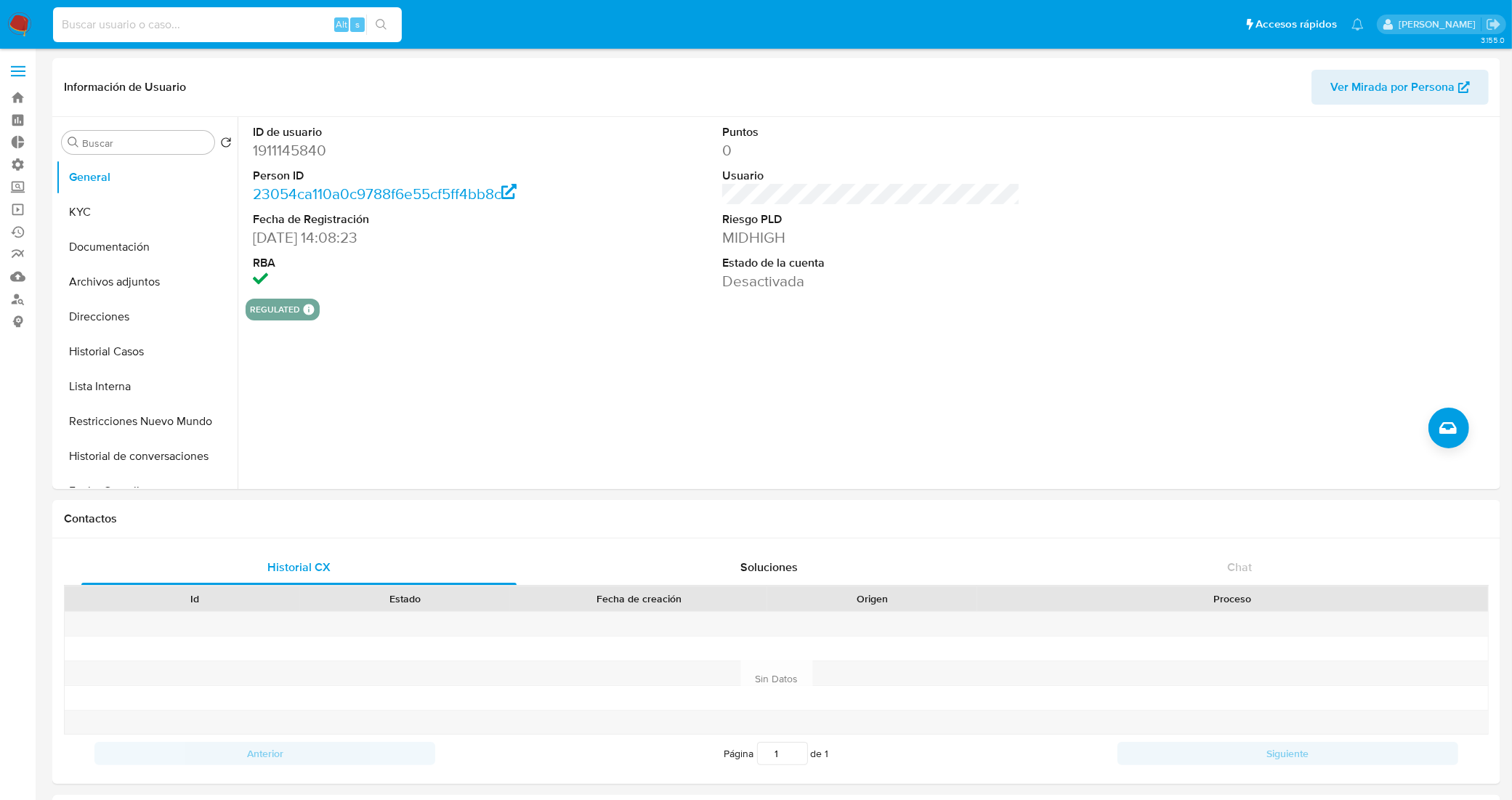
click at [258, 26] on input at bounding box center [227, 25] width 348 height 19
paste input "1940328542"
type input "1940328542"
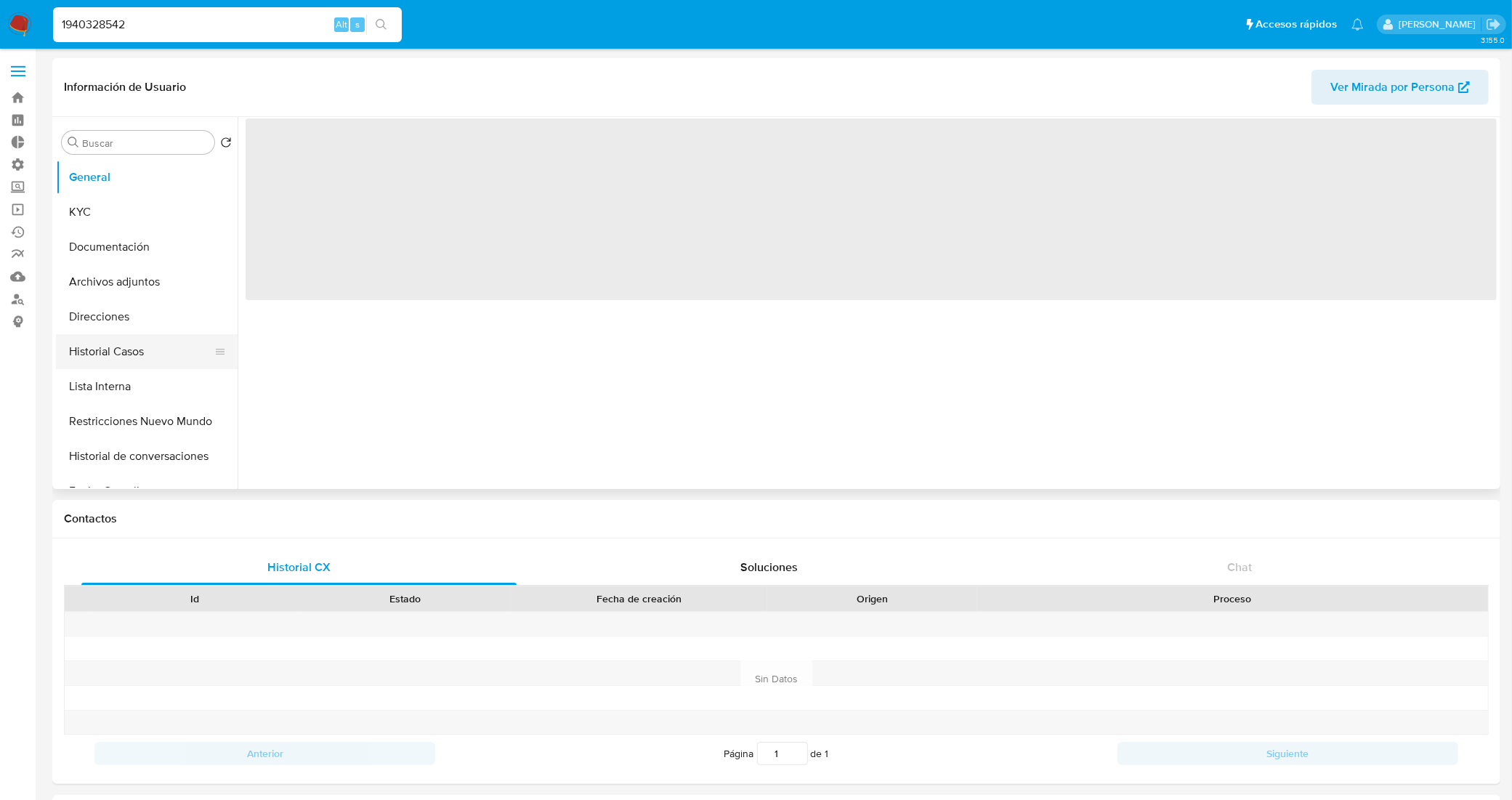
click at [140, 354] on button "Historial Casos" at bounding box center [141, 352] width 170 height 35
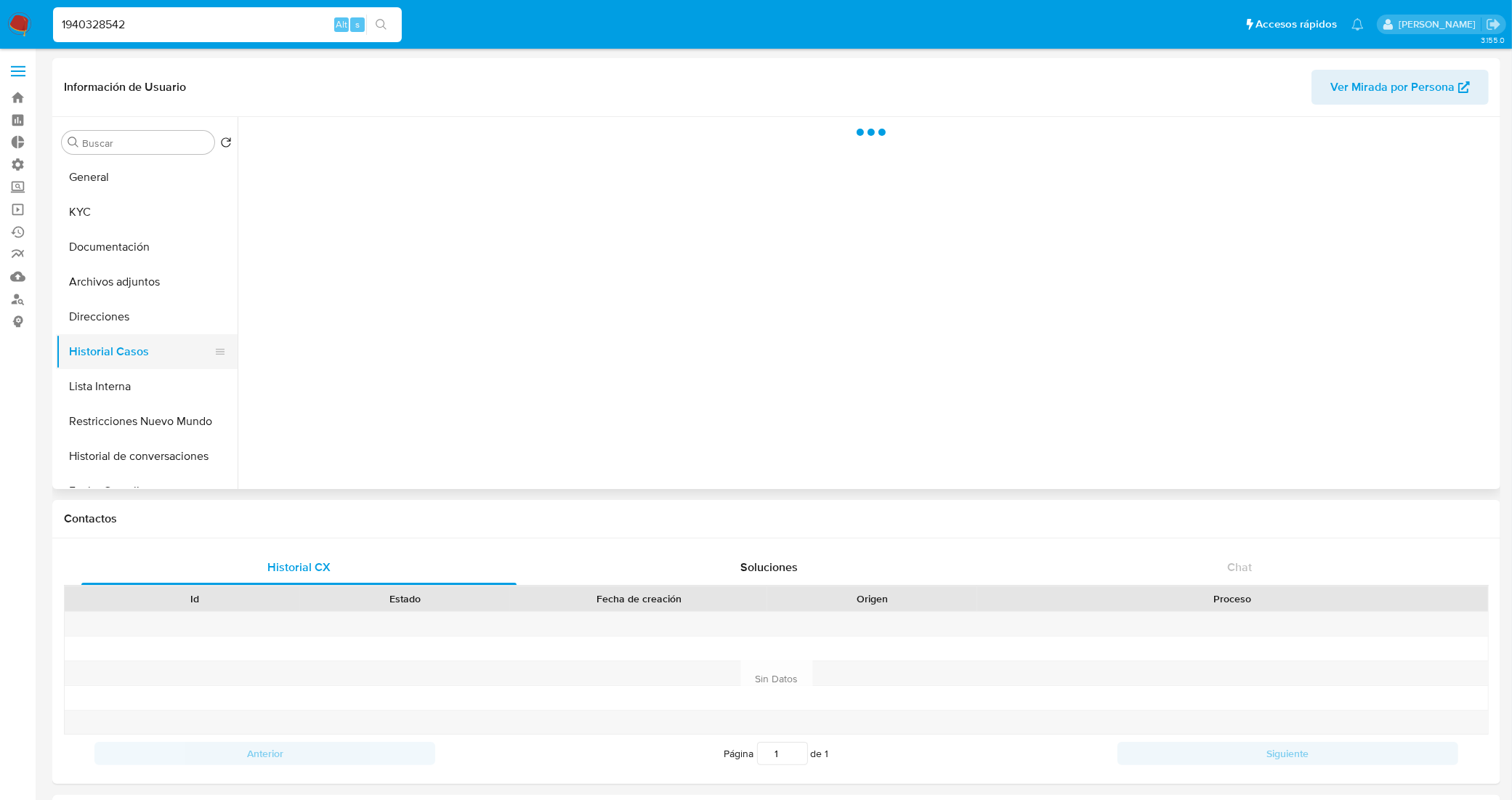
select select "10"
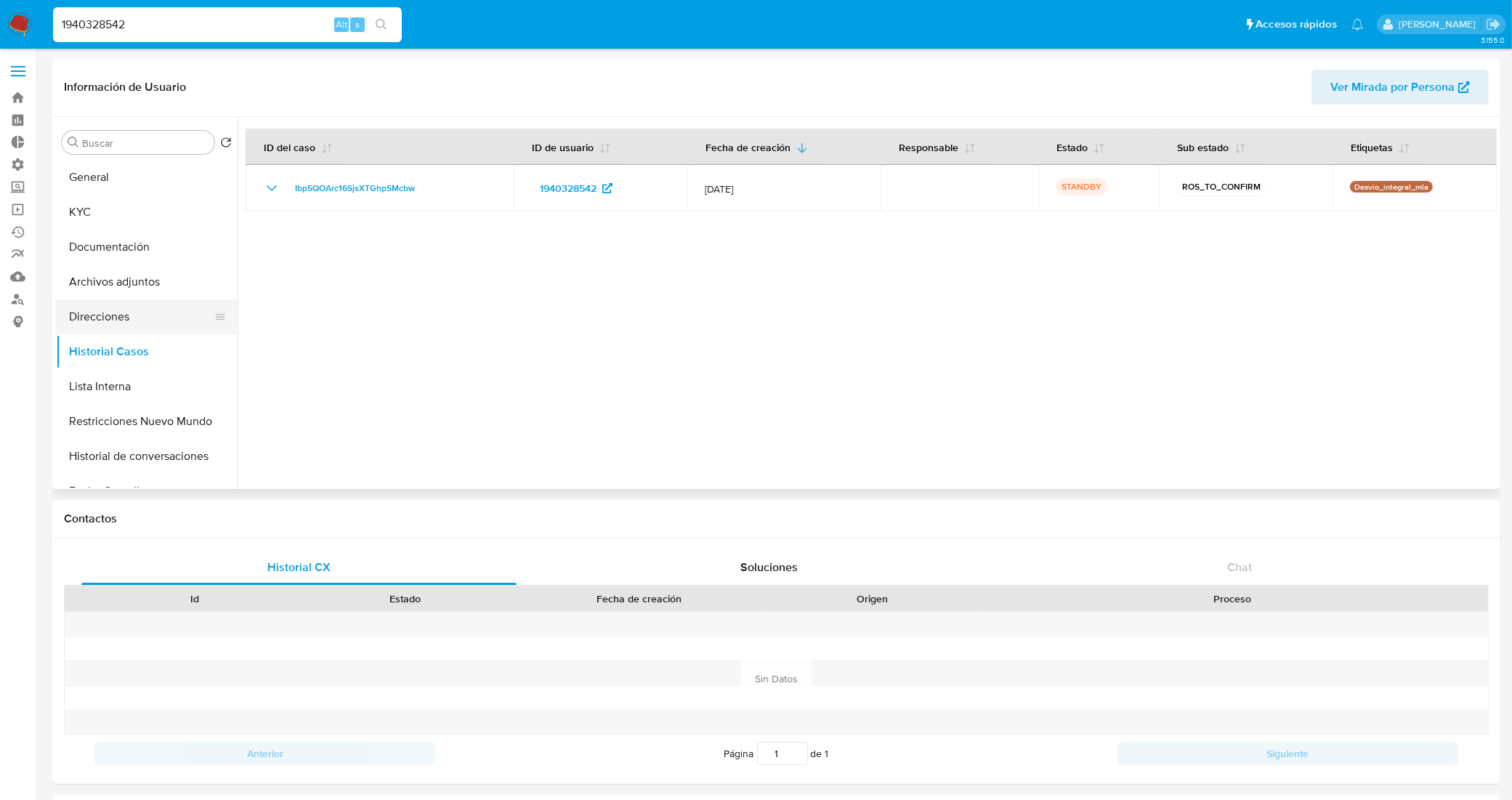
click at [141, 321] on button "Direcciones" at bounding box center [141, 317] width 170 height 35
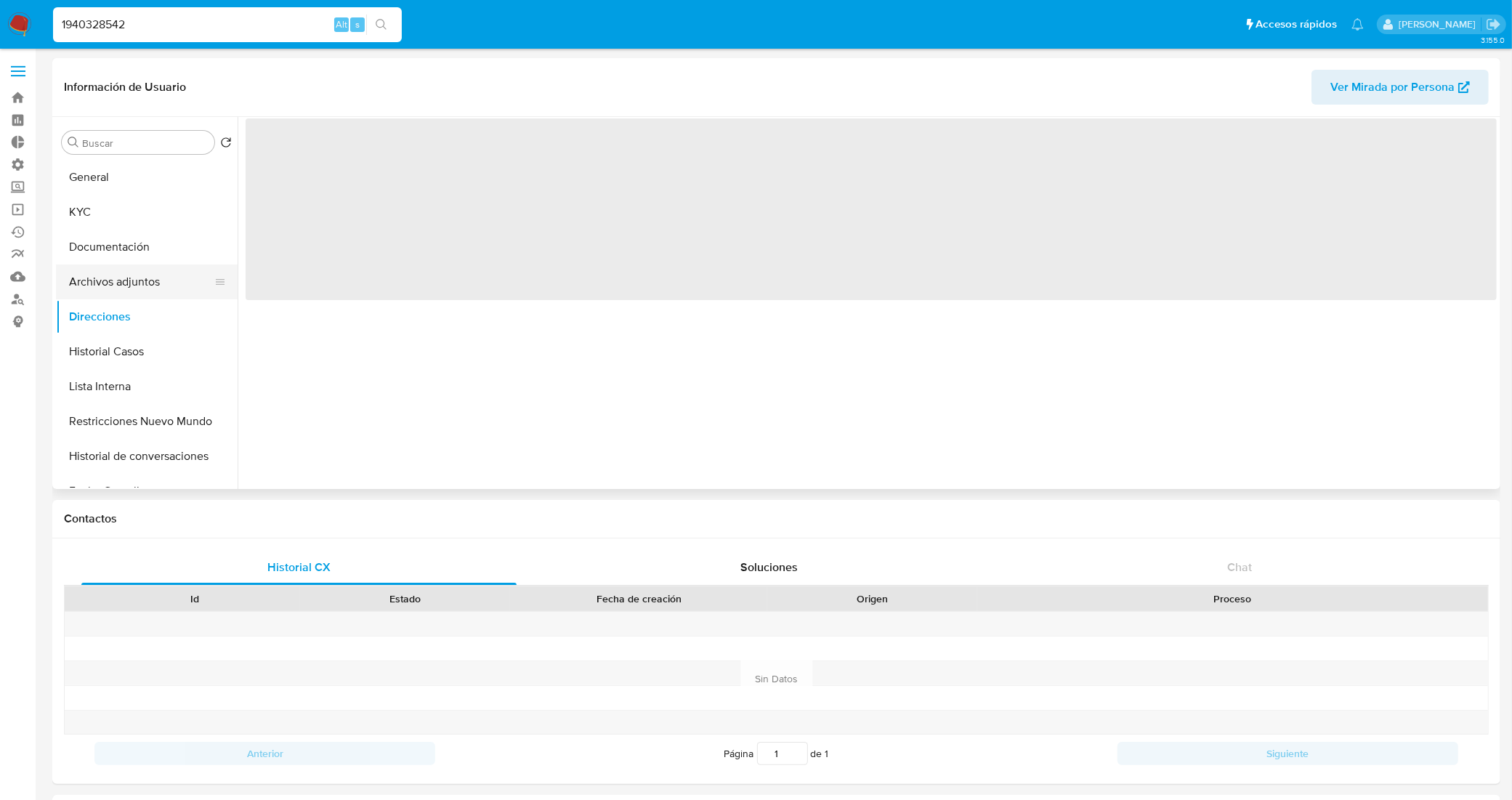
click at [135, 291] on button "Archivos adjuntos" at bounding box center [141, 281] width 170 height 35
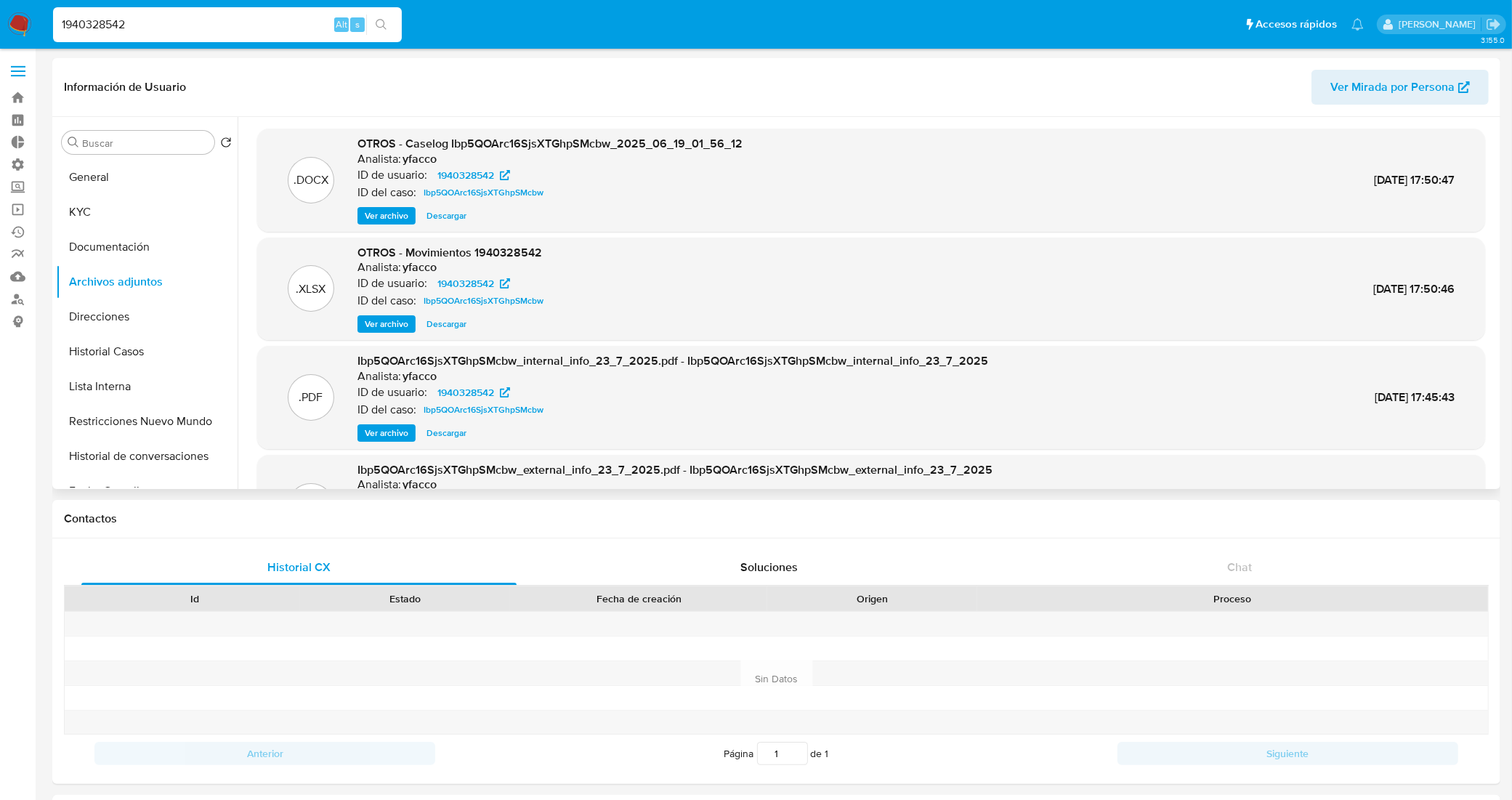
click at [442, 216] on span "Descargar" at bounding box center [446, 216] width 40 height 15
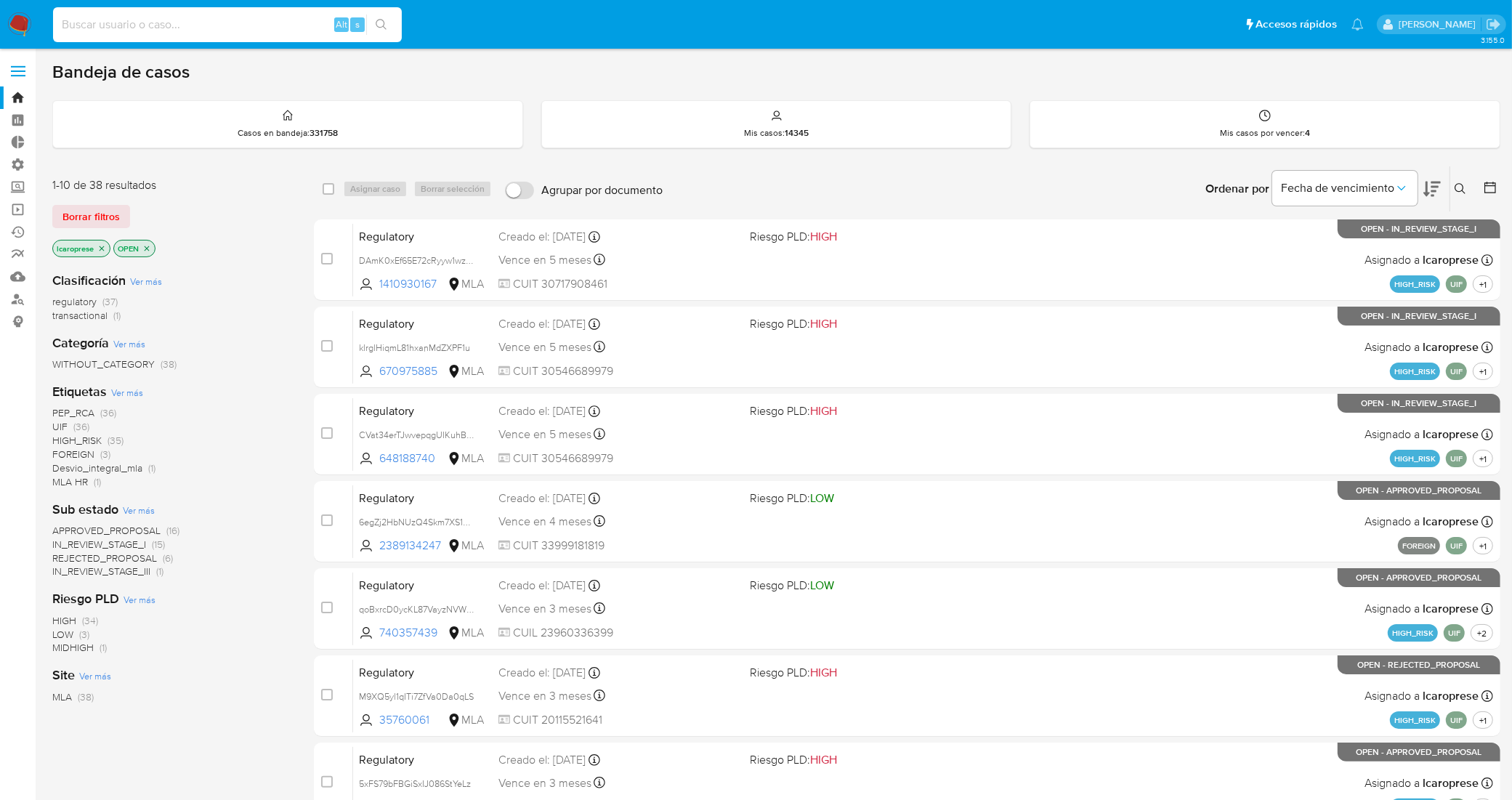
click at [230, 25] on input at bounding box center [227, 25] width 348 height 19
paste input "OgfTpXWhSmjXKKhaBPlp2fML"
type input "OgfTpXWhSmjXKKhaBPlp2fML"
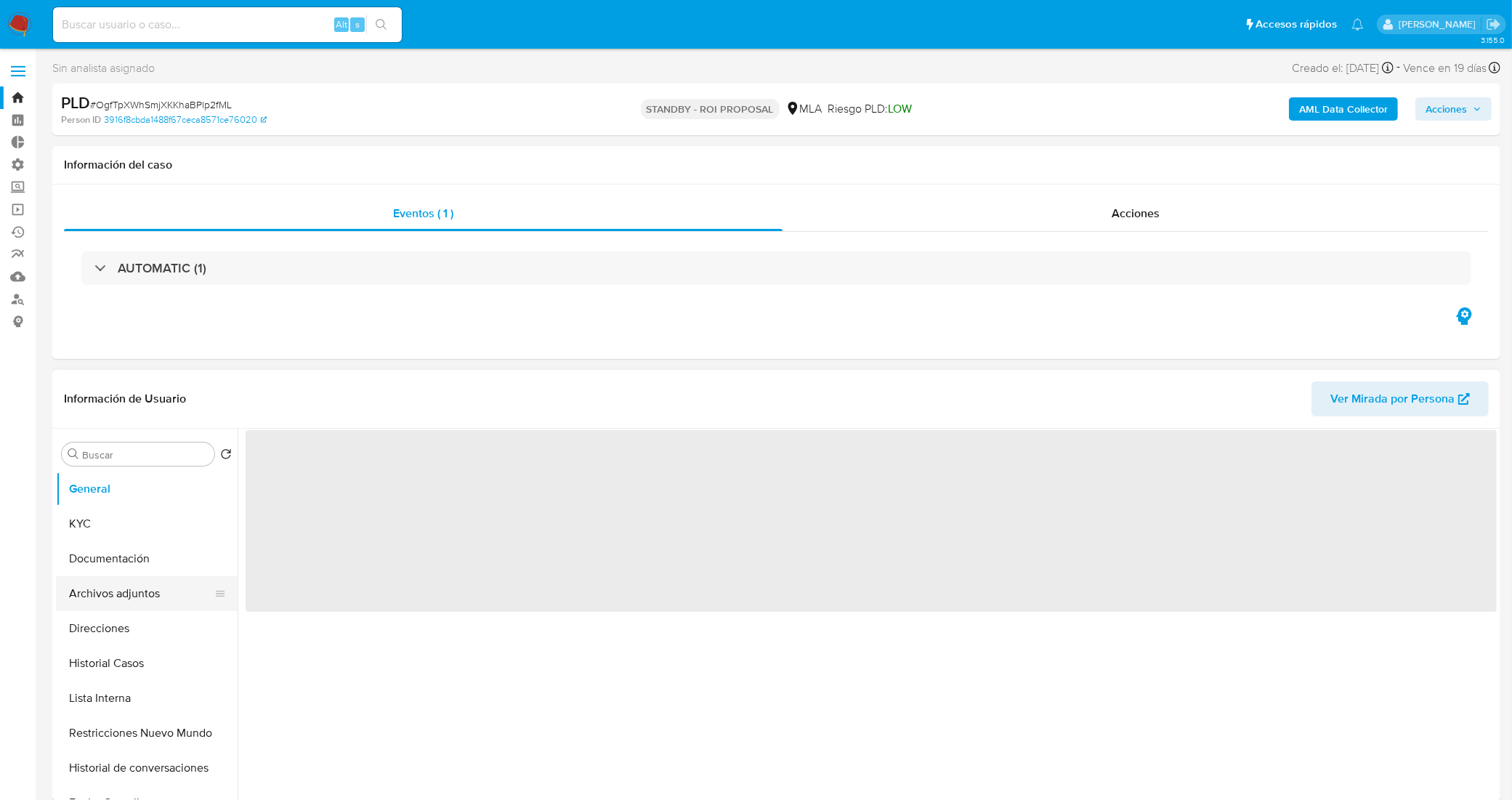
click at [153, 595] on button "Archivos adjuntos" at bounding box center [141, 593] width 170 height 35
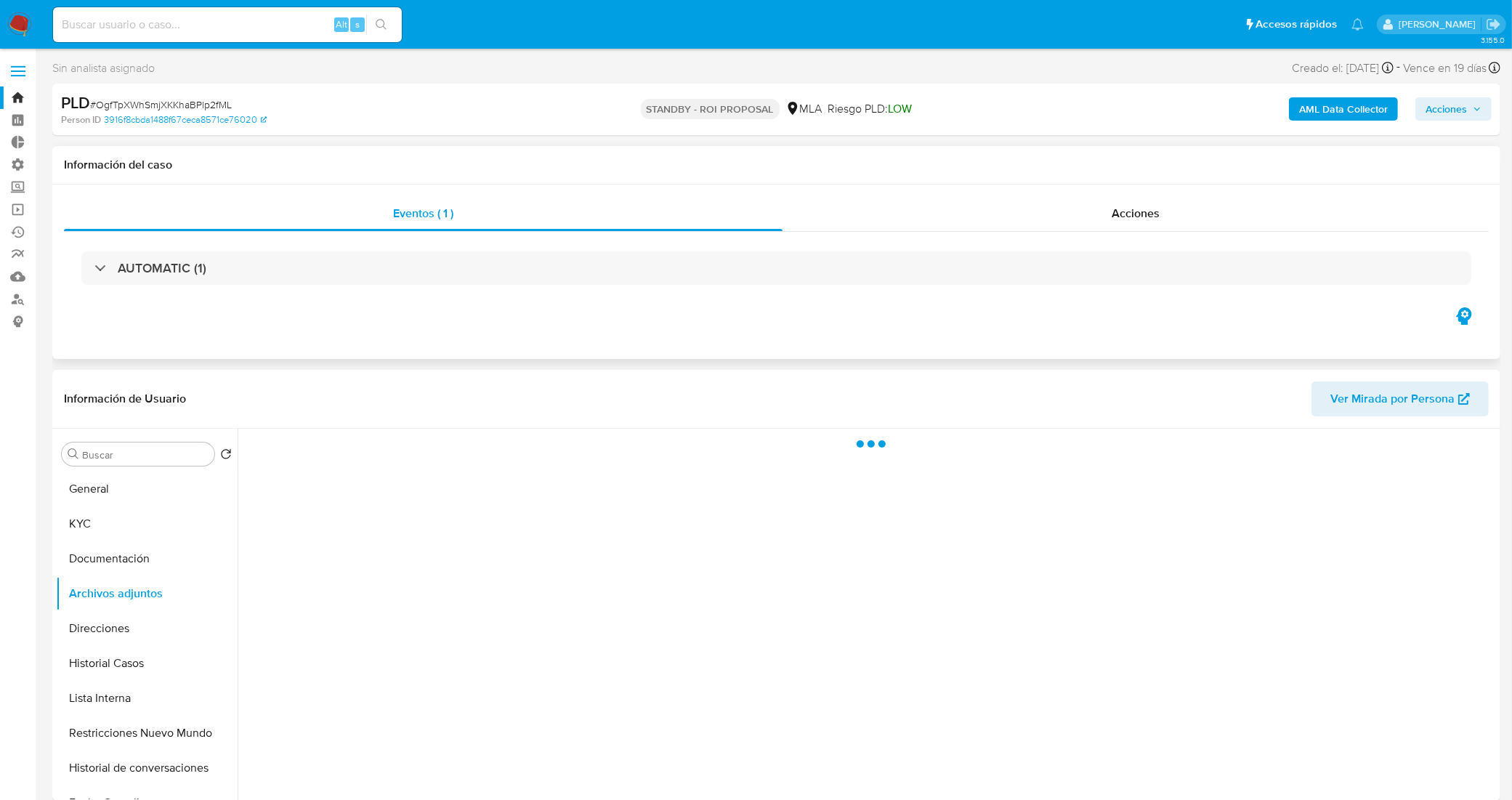
select select "10"
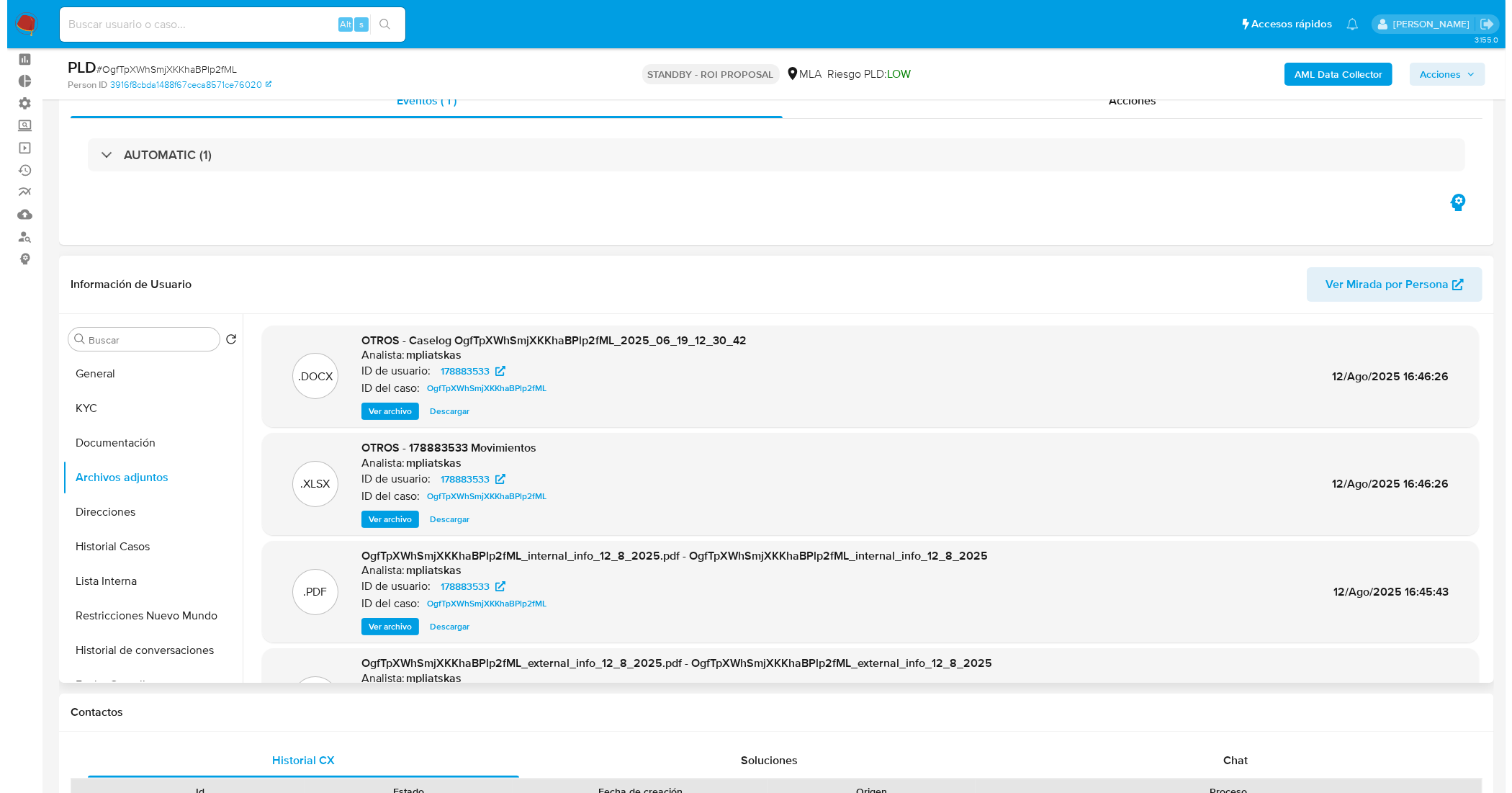
scroll to position [90, 0]
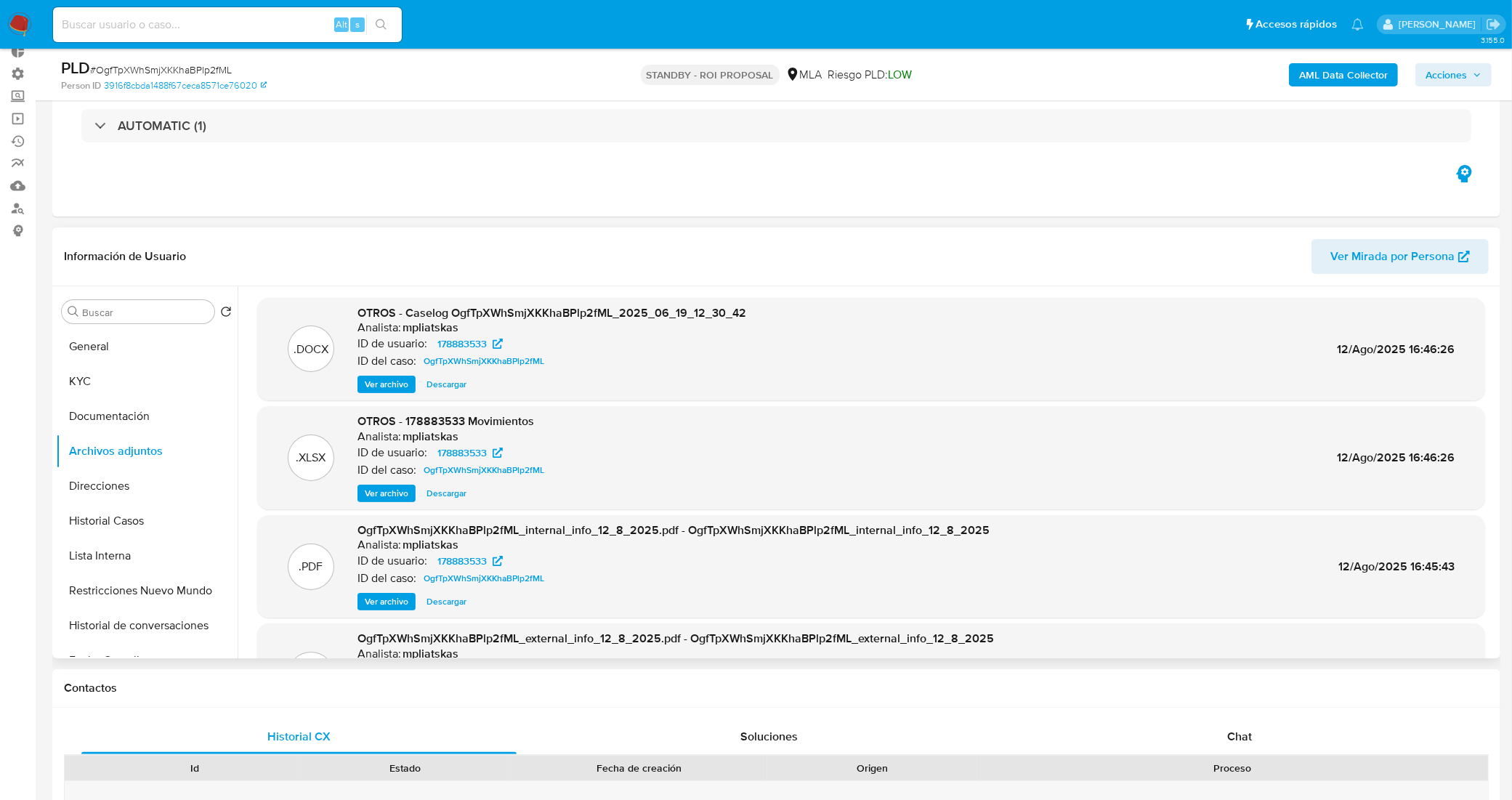
click at [390, 384] on span "Ver archivo" at bounding box center [386, 384] width 43 height 15
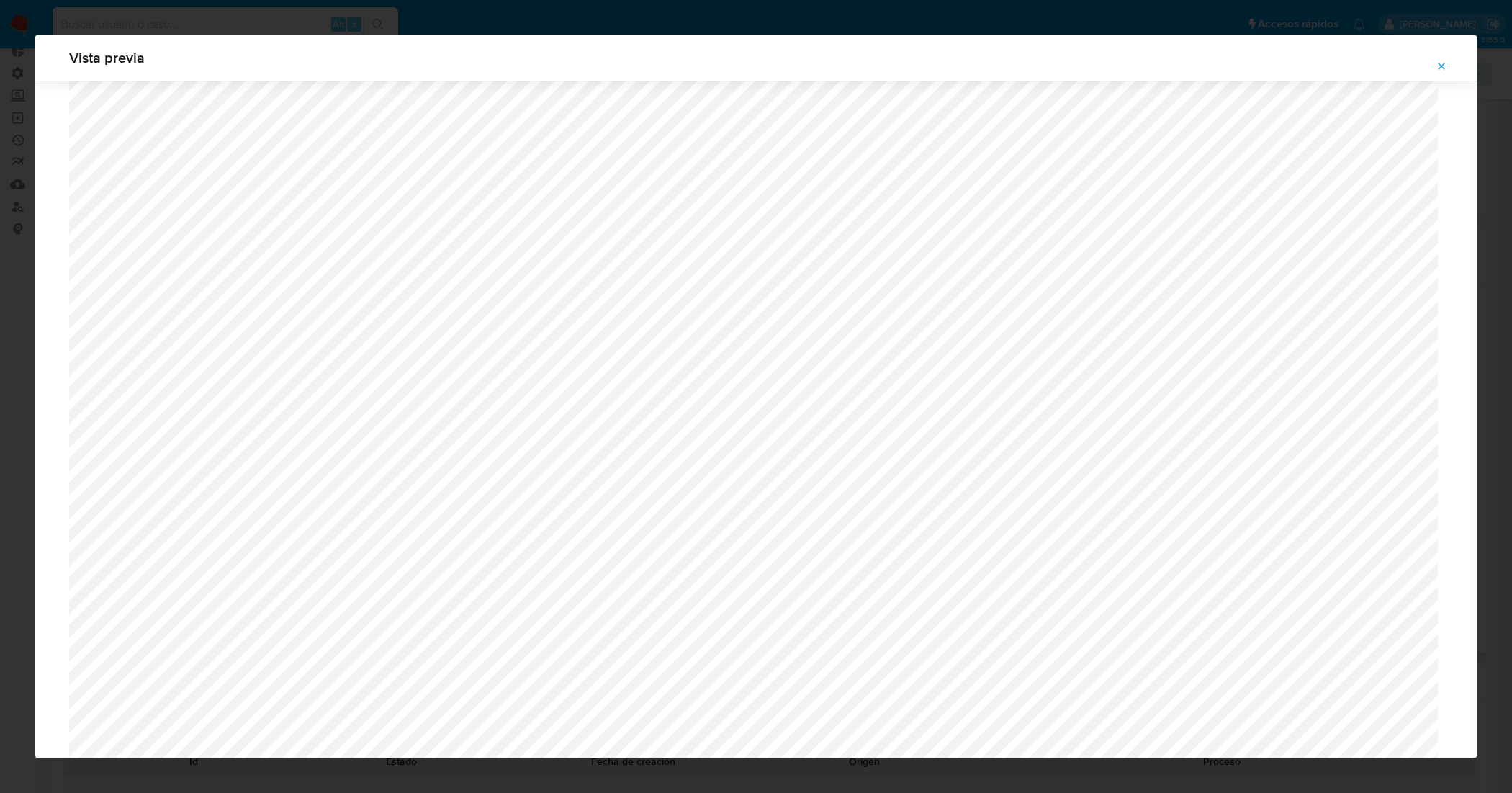
scroll to position [422, 0]
click at [1441, 70] on icon "Attachment preview" at bounding box center [1441, 66] width 11 height 11
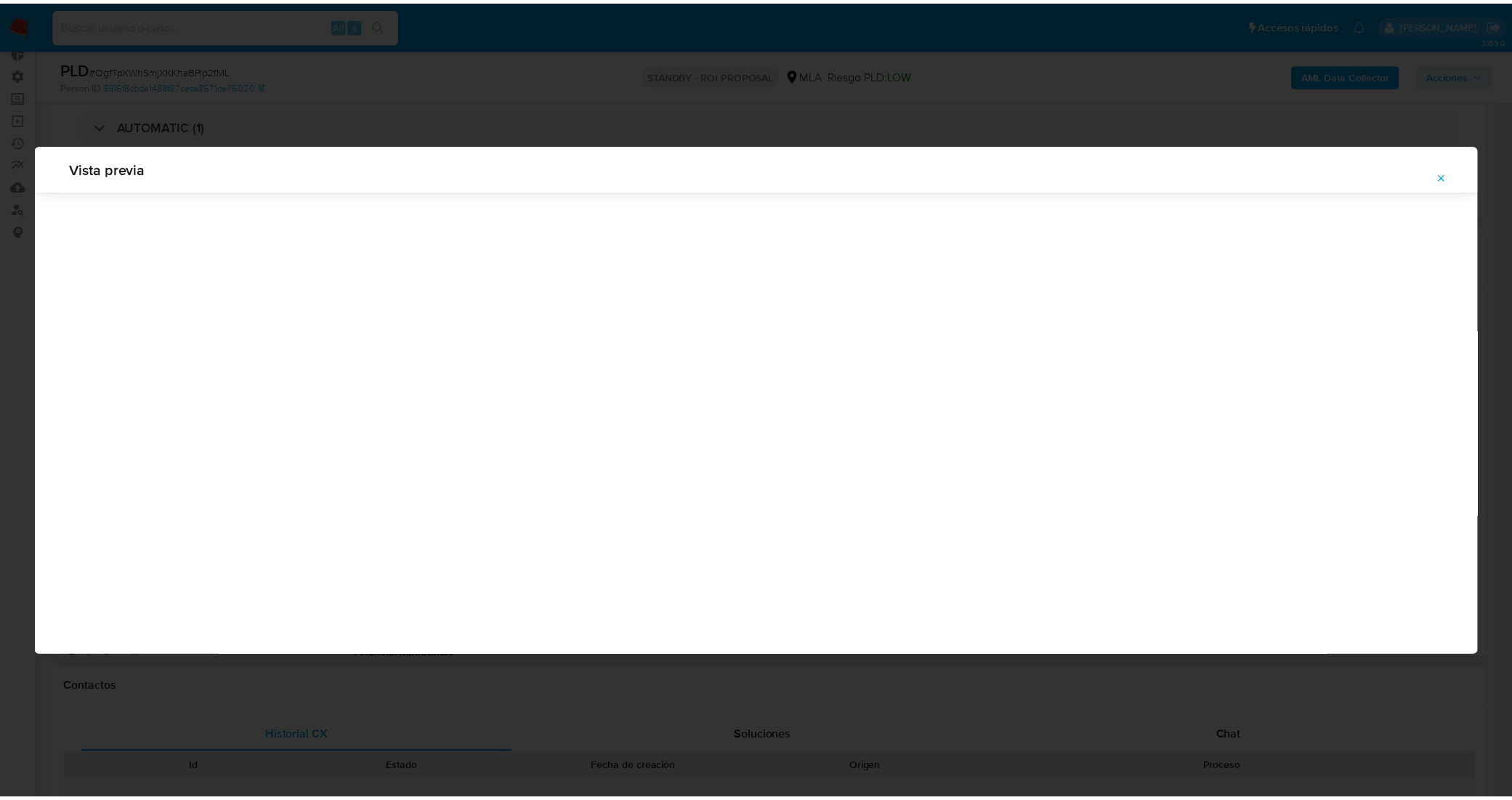
scroll to position [0, 0]
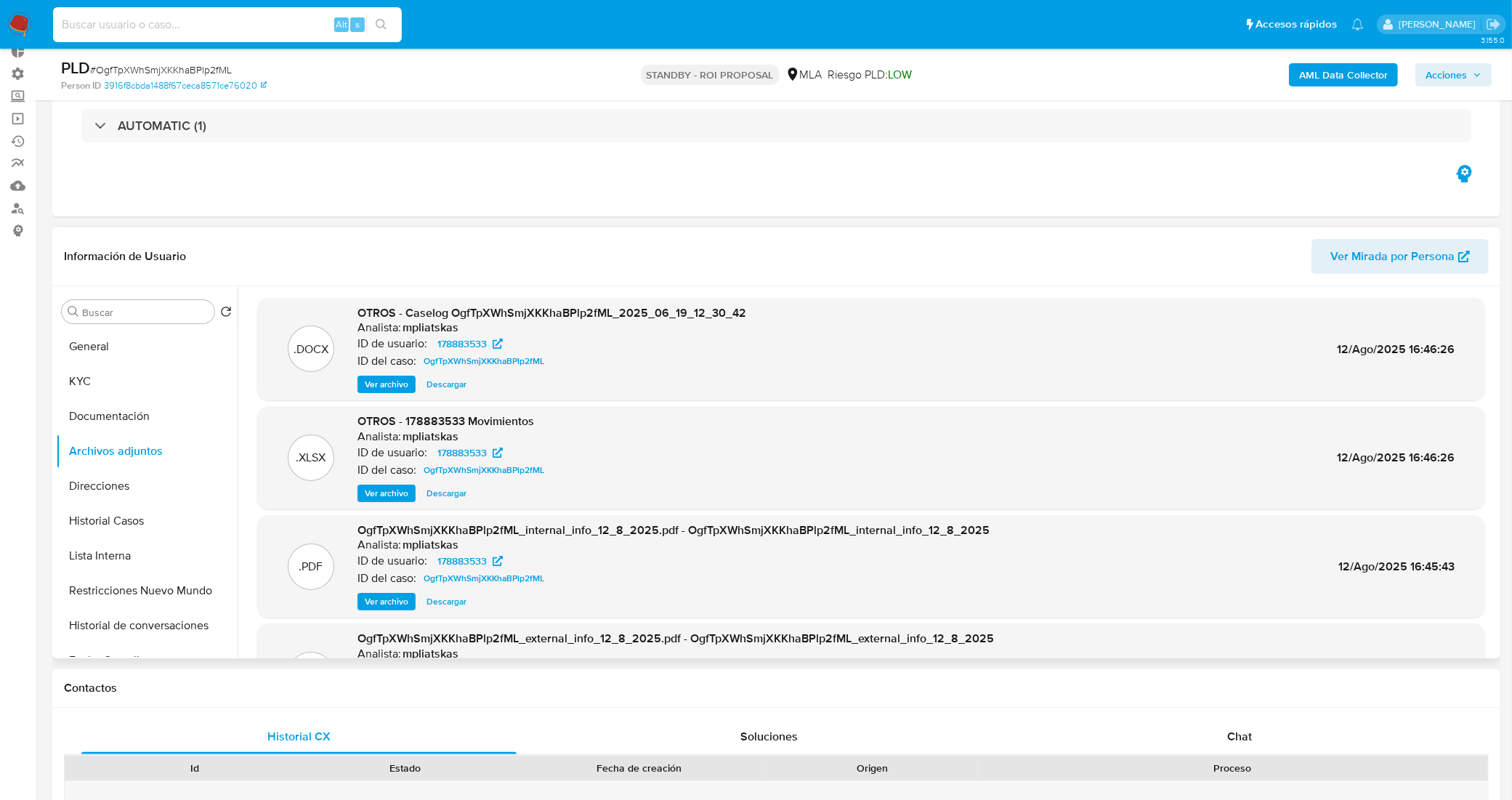
click at [218, 26] on input at bounding box center [227, 25] width 348 height 19
paste input "I6wljvvEFhvDmzIMtT2y2Uke"
type input "I6wljvvEFhvDmzIMtT2y2Uke"
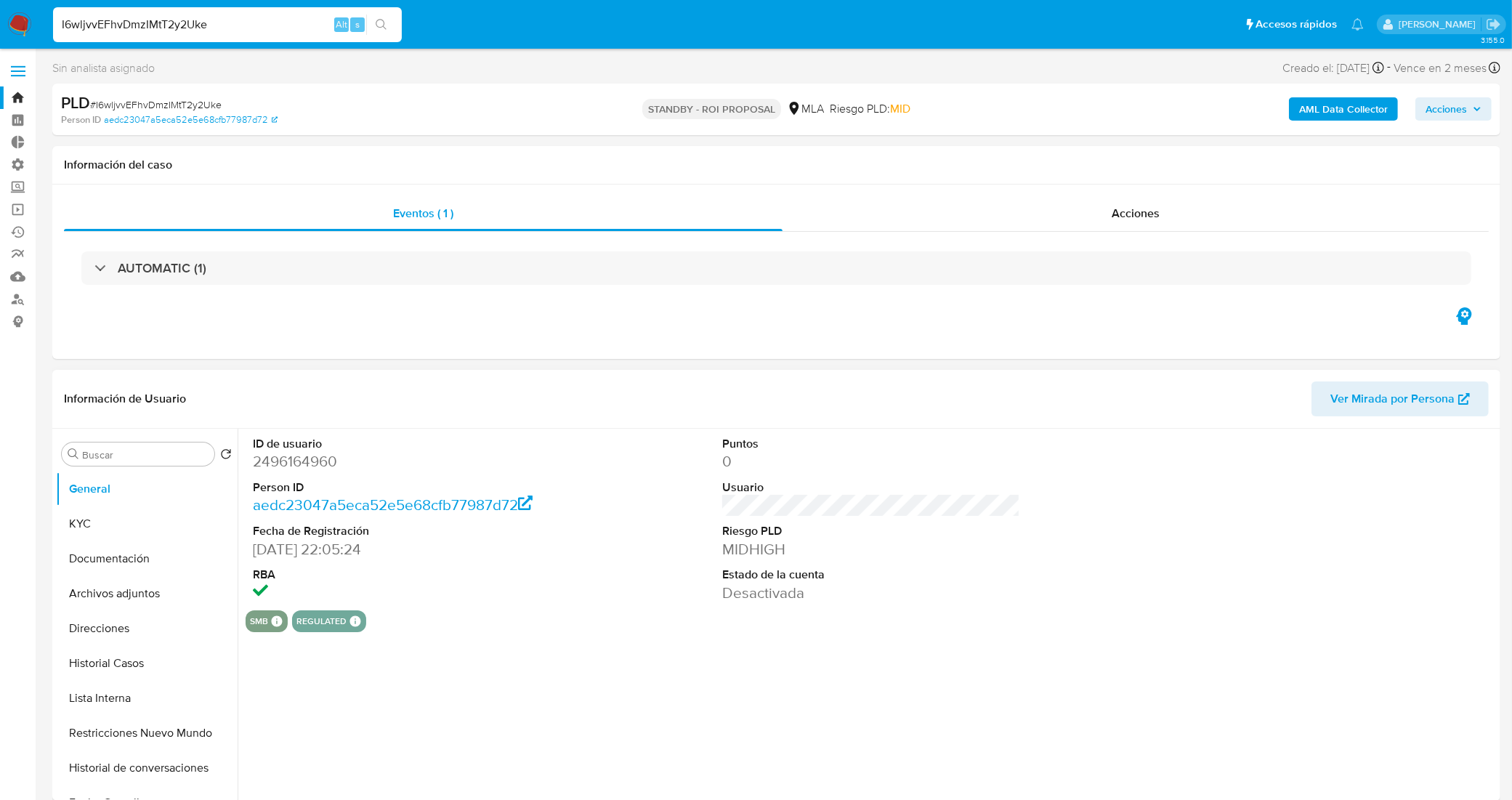
select select "10"
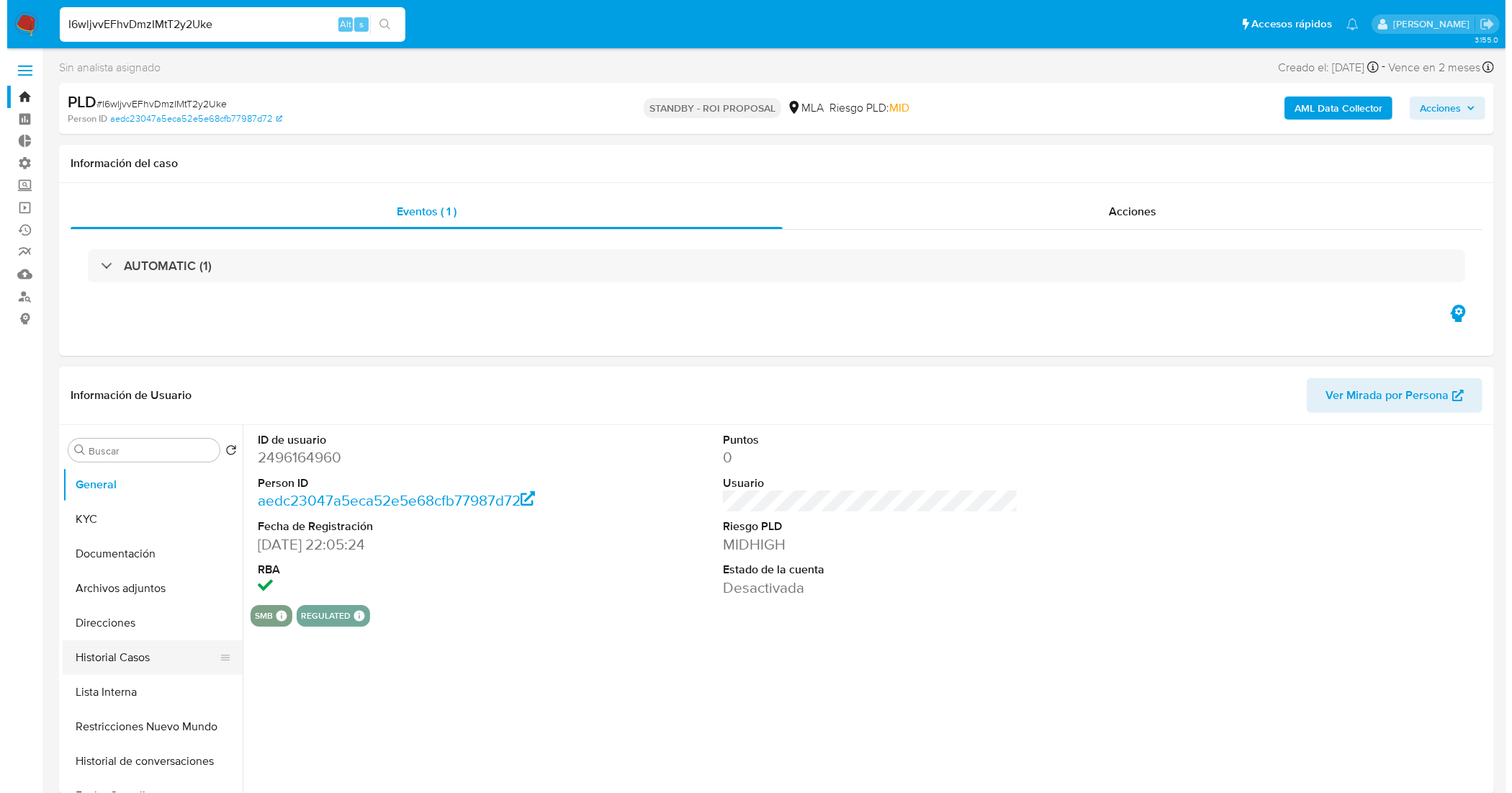
scroll to position [90, 0]
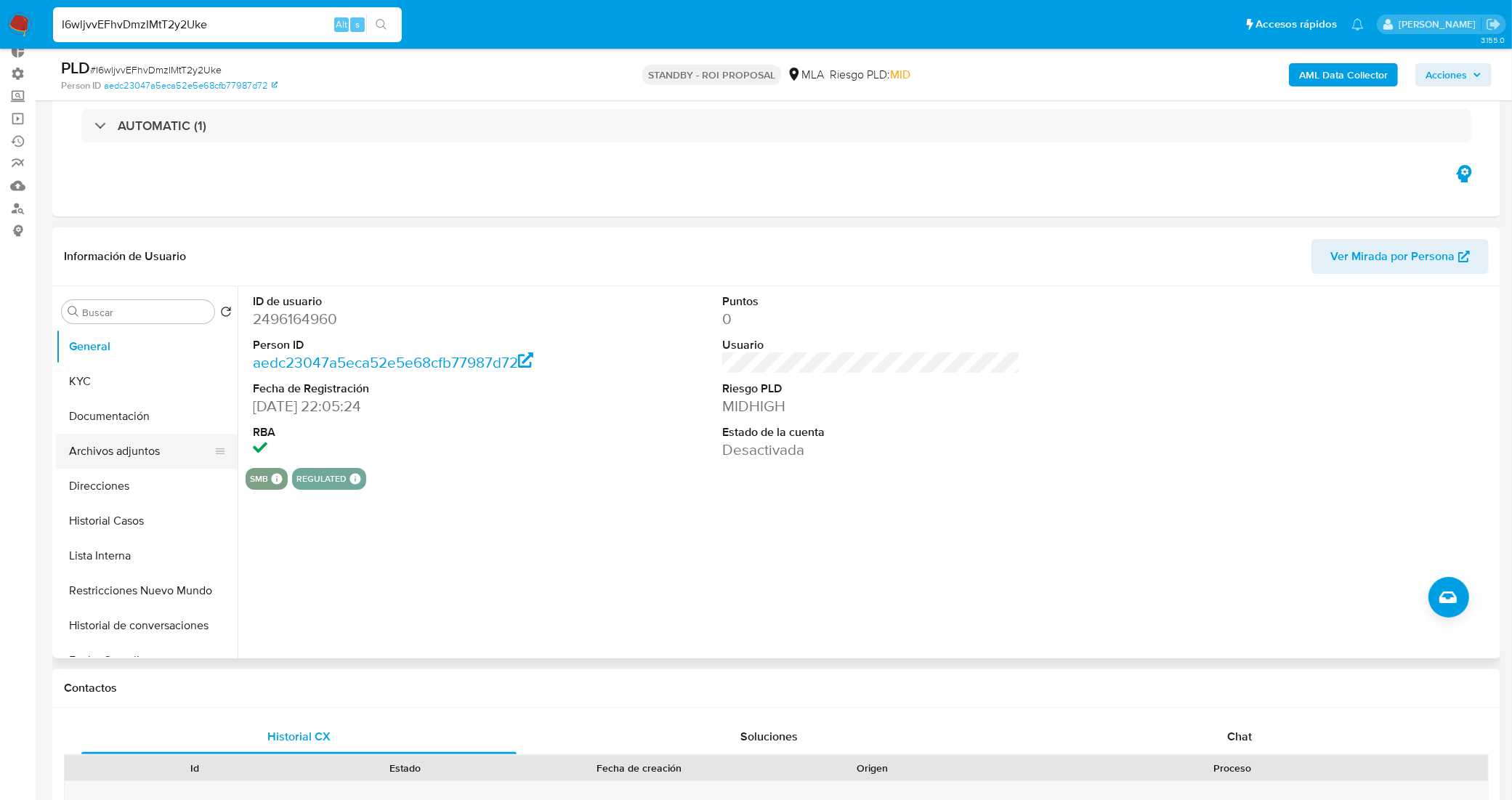
click at [133, 451] on button "Archivos adjuntos" at bounding box center [141, 451] width 170 height 35
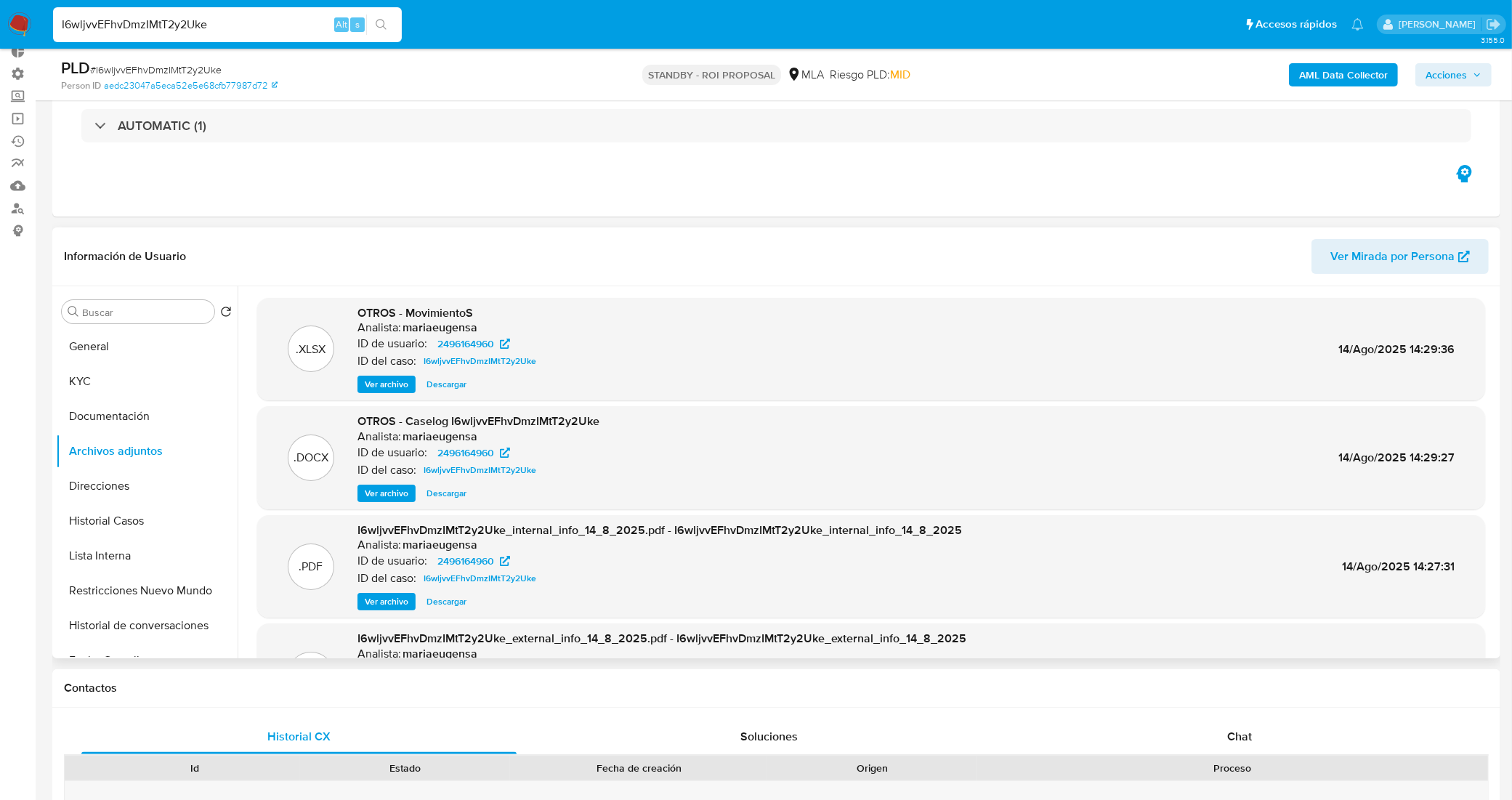
click at [382, 491] on span "Ver archivo" at bounding box center [386, 493] width 43 height 15
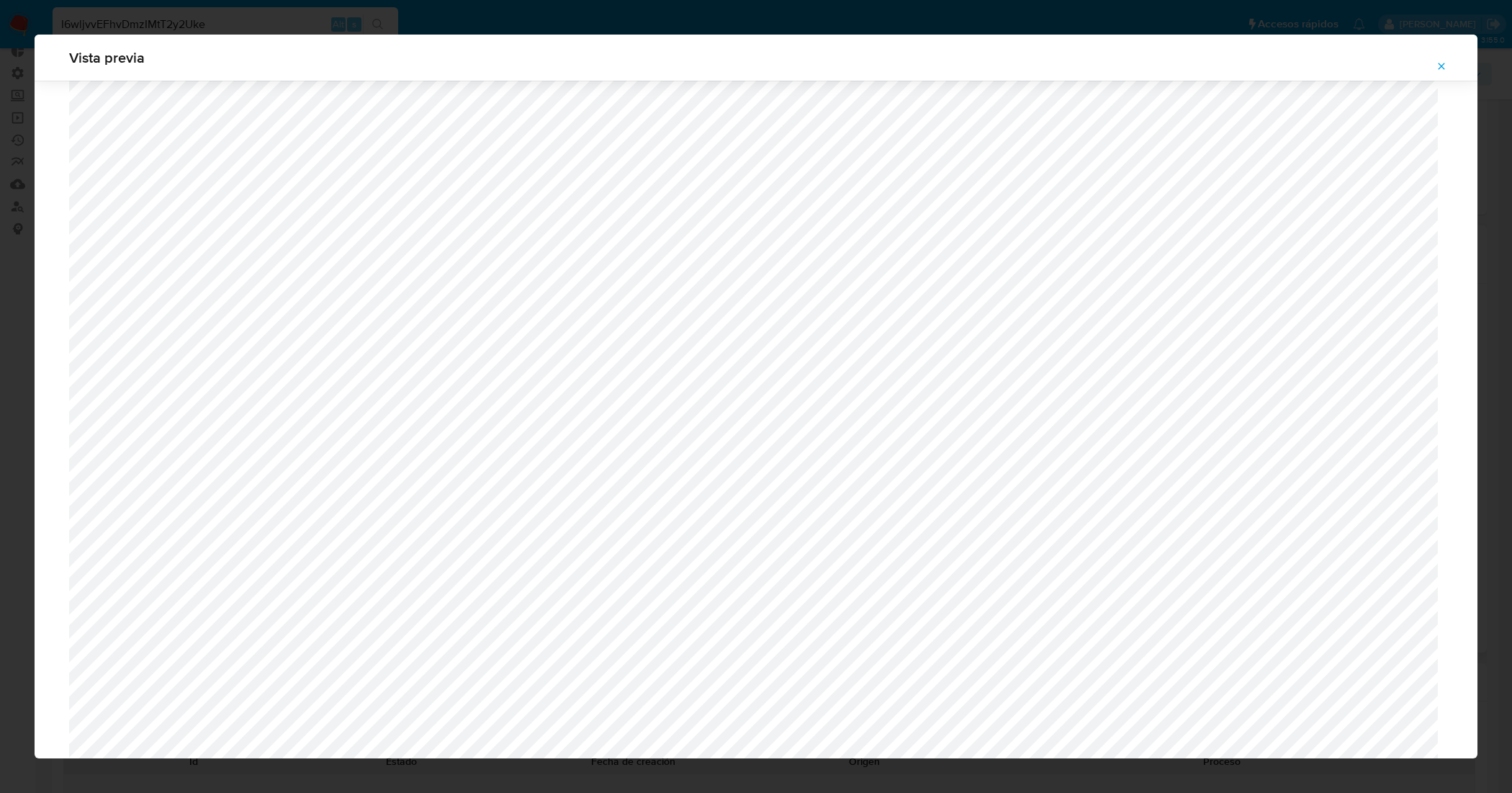
scroll to position [602, 0]
click at [1439, 67] on icon "Attachment preview" at bounding box center [1441, 66] width 11 height 11
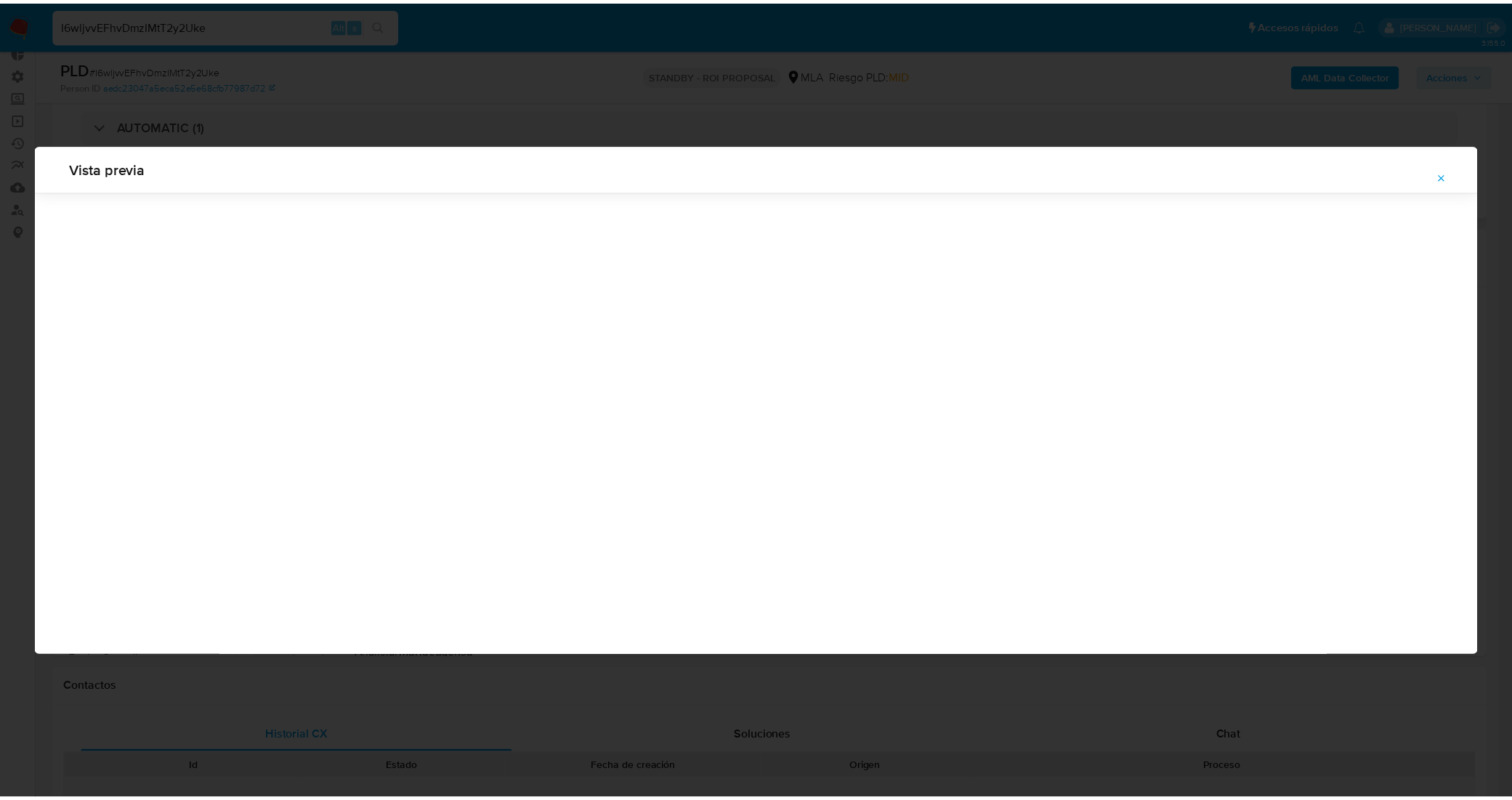
scroll to position [0, 0]
